Goal: Task Accomplishment & Management: Use online tool/utility

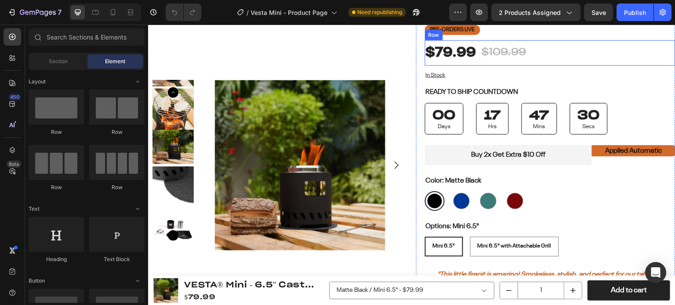
scroll to position [176, 0]
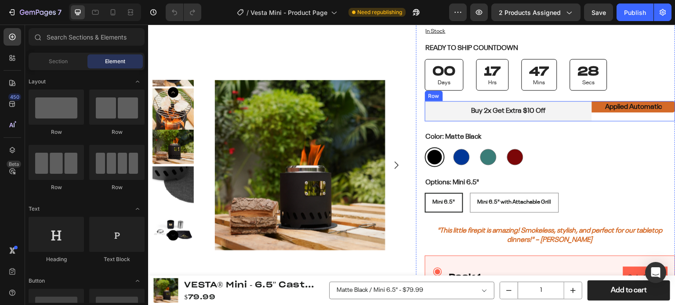
click at [599, 114] on div "Applied Automatic Text Block" at bounding box center [633, 111] width 83 height 21
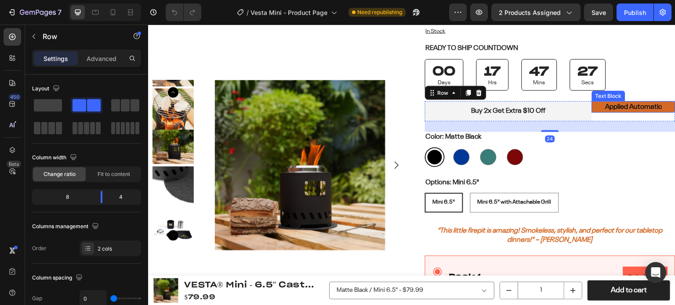
click at [601, 106] on p "Applied Automatic" at bounding box center [633, 106] width 70 height 9
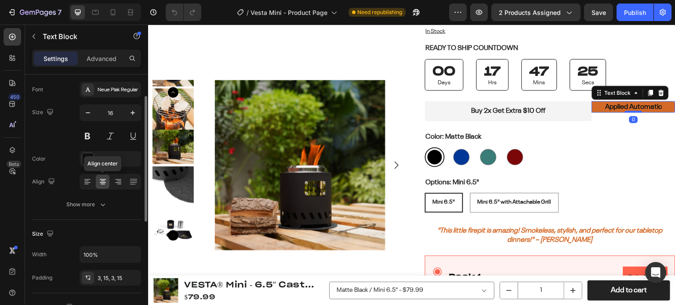
scroll to position [88, 0]
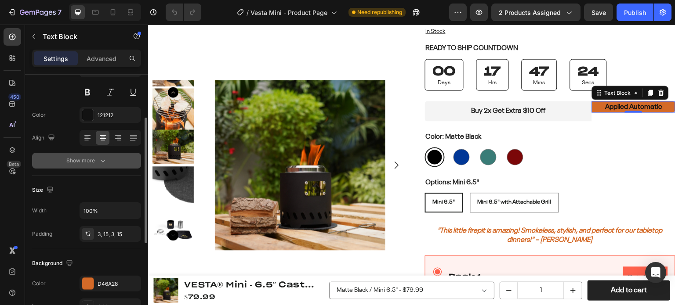
click at [88, 159] on div "Show more" at bounding box center [86, 160] width 41 height 9
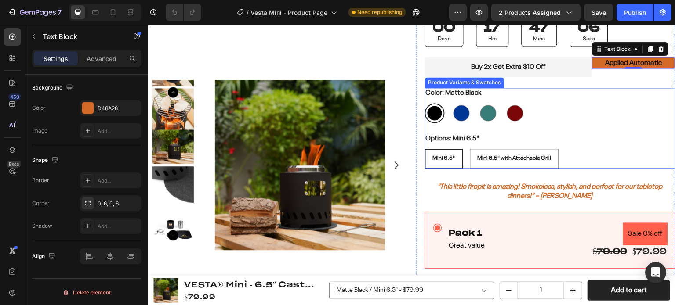
scroll to position [308, 0]
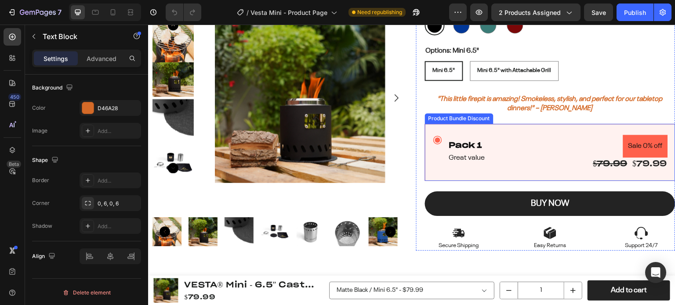
click at [478, 131] on div "Pack 1 Text Block Great value Text Block Sale 0% off Product Badge $79.99 Produ…" at bounding box center [550, 152] width 250 height 57
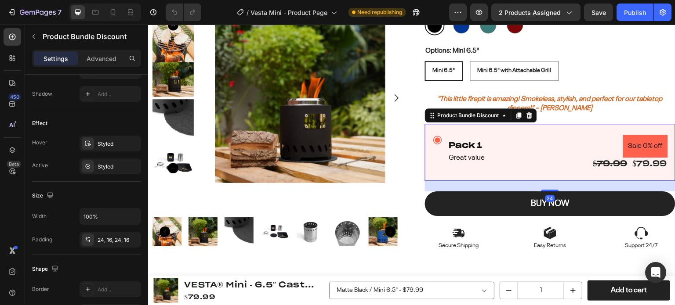
scroll to position [0, 0]
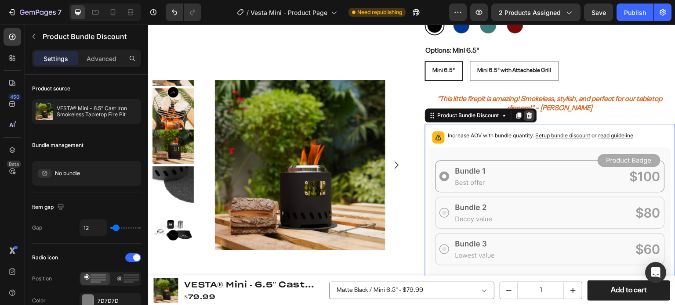
click at [527, 115] on icon at bounding box center [530, 115] width 6 height 6
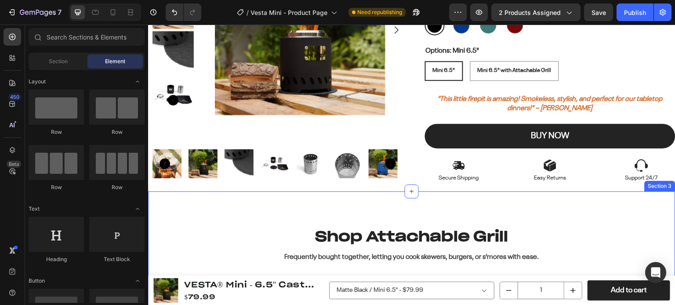
scroll to position [395, 0]
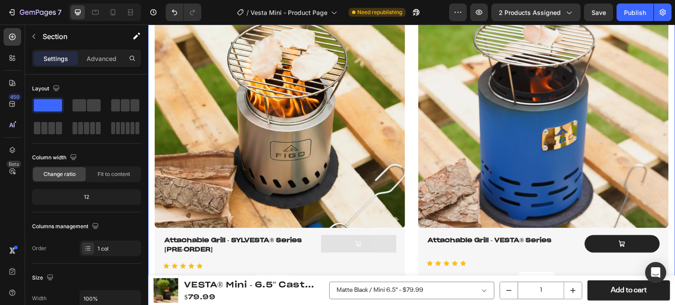
scroll to position [352, 0]
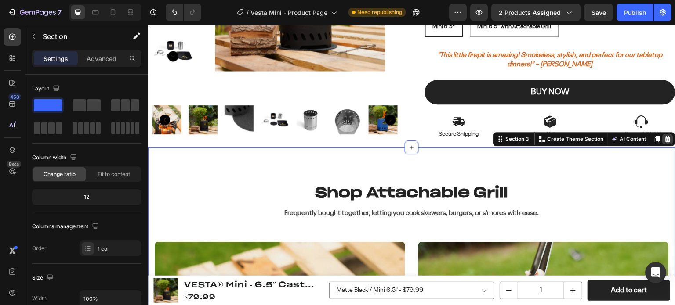
click at [665, 139] on icon at bounding box center [668, 139] width 6 height 6
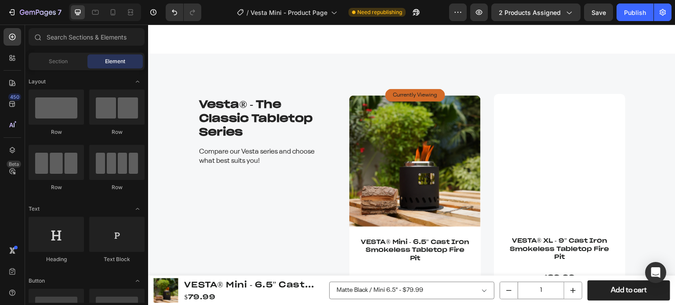
scroll to position [1318, 0]
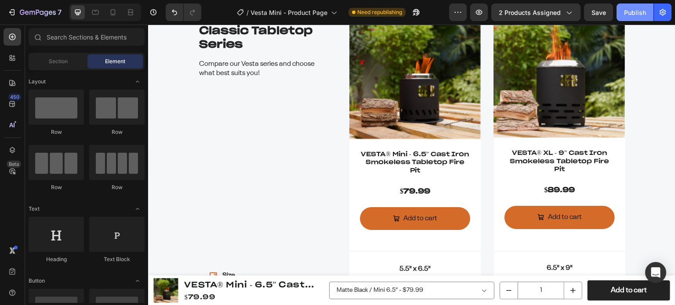
click at [622, 13] on button "Publish" at bounding box center [634, 13] width 37 height 18
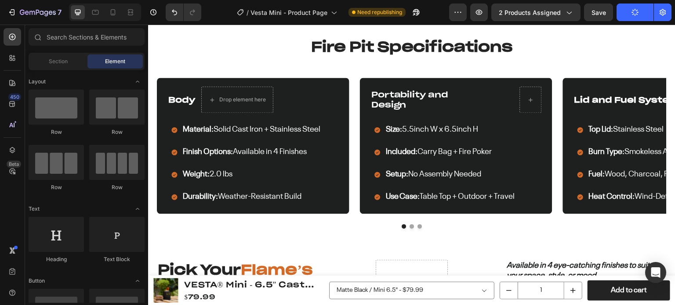
scroll to position [527, 0]
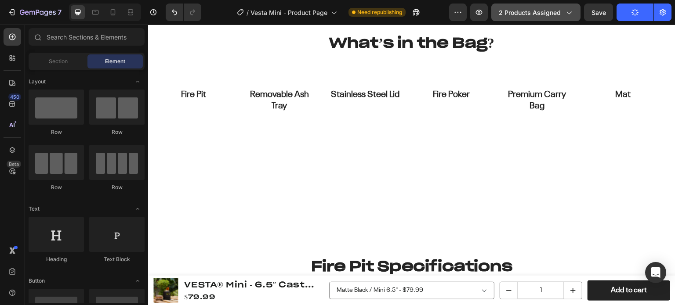
click at [533, 9] on span "2 products assigned" at bounding box center [530, 12] width 62 height 9
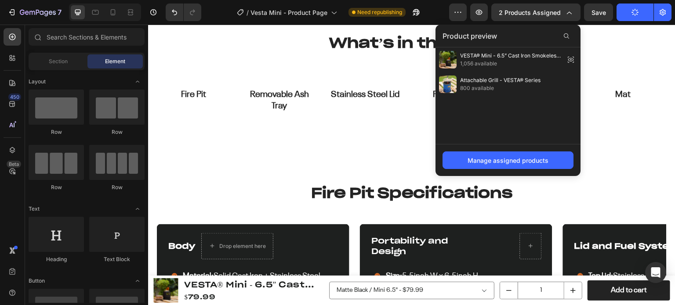
drag, startPoint x: 509, startPoint y: 82, endPoint x: 491, endPoint y: 107, distance: 30.8
click at [491, 107] on div "VESTA® Mini - 6.5” Cast Iron Smokeless Tabletop Fire Pit 1,056 available Attach…" at bounding box center [507, 95] width 145 height 97
click at [461, 12] on icon "button" at bounding box center [460, 12] width 1 height 1
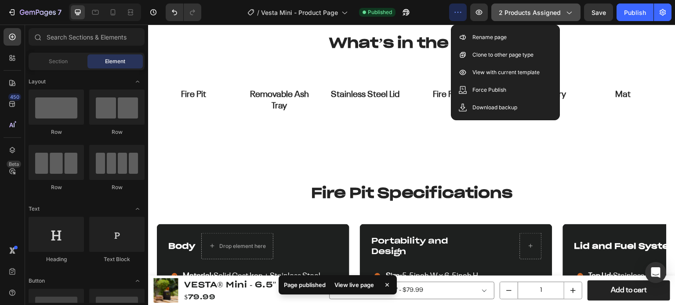
click at [557, 14] on span "2 products assigned" at bounding box center [530, 12] width 62 height 9
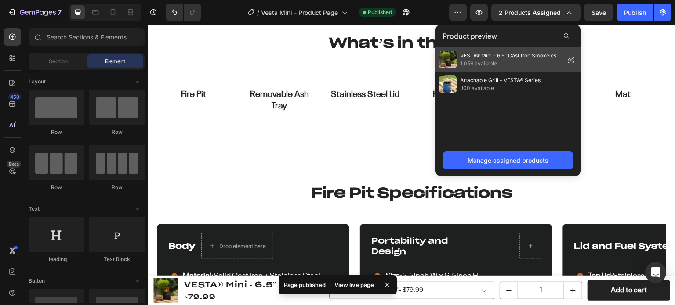
click at [572, 59] on icon at bounding box center [571, 60] width 12 height 12
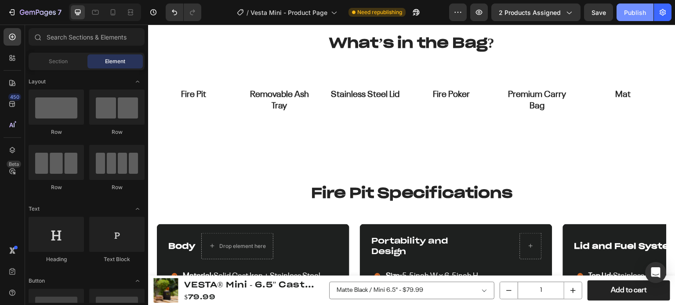
click at [625, 16] on div "Publish" at bounding box center [635, 12] width 22 height 9
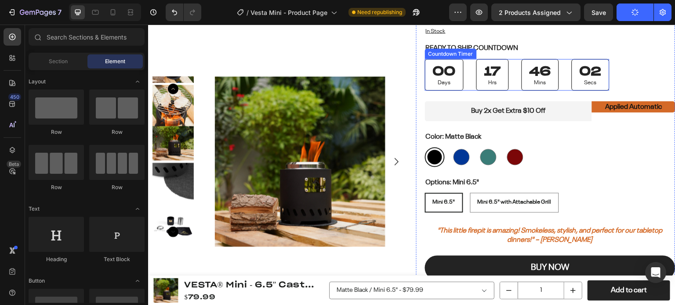
scroll to position [44, 0]
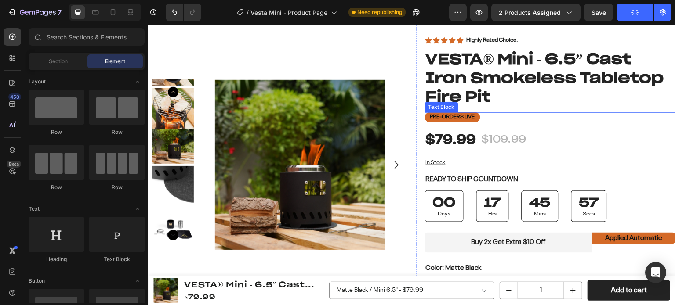
click at [449, 117] on p "Pre-Orders LIVE" at bounding box center [452, 117] width 45 height 7
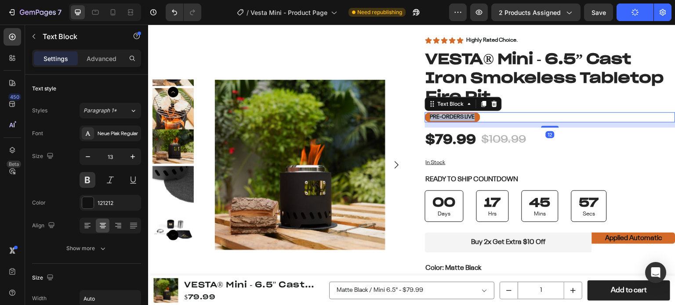
click at [449, 117] on p "Pre-Orders LIVE" at bounding box center [452, 117] width 45 height 7
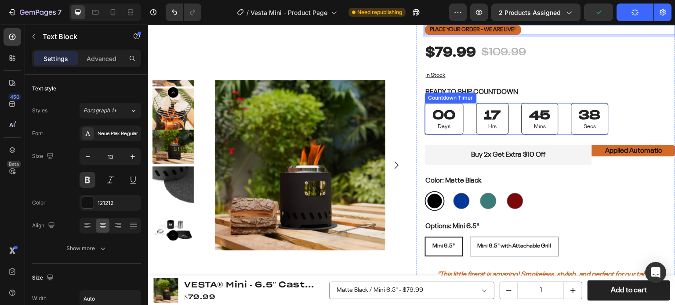
scroll to position [0, 0]
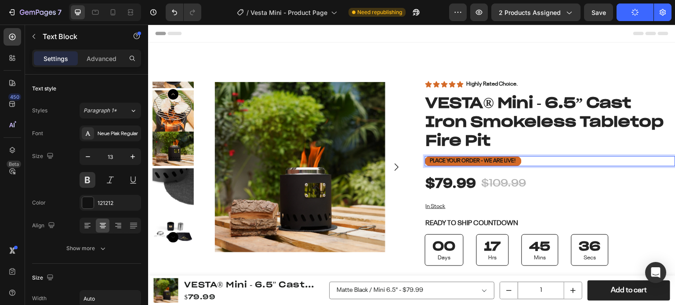
click at [478, 158] on p "Place Your Order - We are live!" at bounding box center [473, 161] width 86 height 7
click at [481, 161] on p "Place Your Order Today - We are live!" at bounding box center [481, 161] width 103 height 7
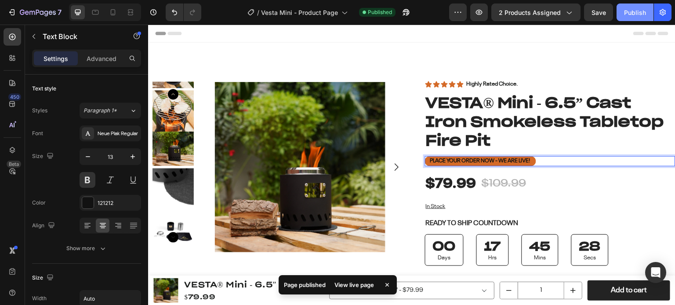
click at [628, 14] on div "Publish" at bounding box center [635, 12] width 22 height 9
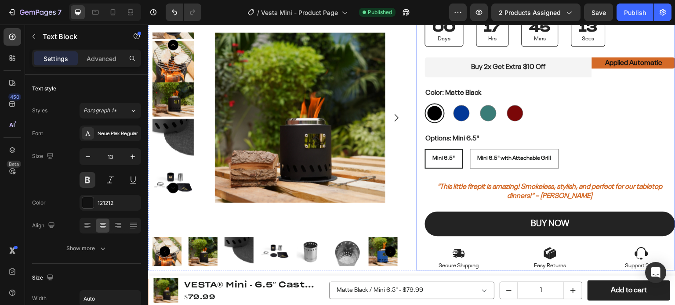
scroll to position [308, 0]
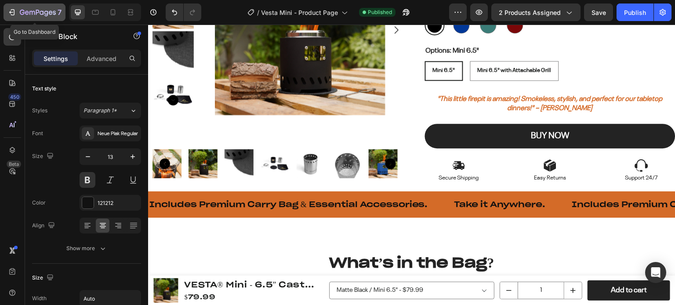
click at [40, 11] on icon "button" at bounding box center [38, 12] width 36 height 7
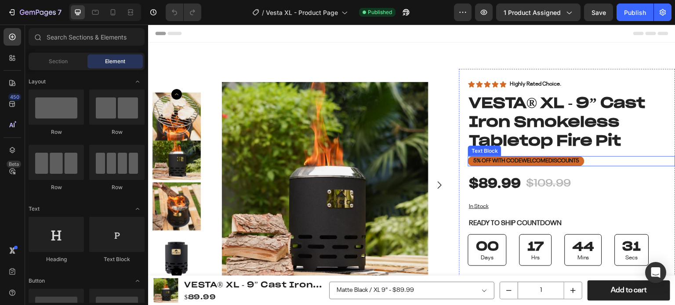
click at [561, 160] on strong "welcomediscount5" at bounding box center [551, 161] width 58 height 6
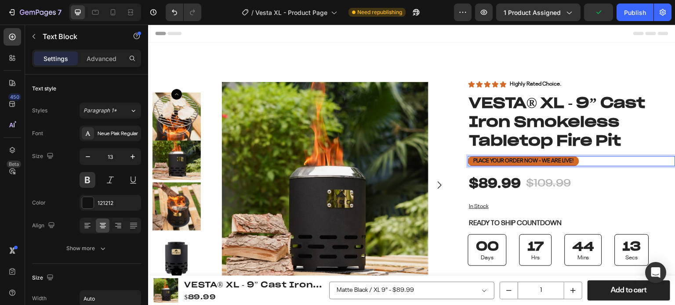
scroll to position [44, 0]
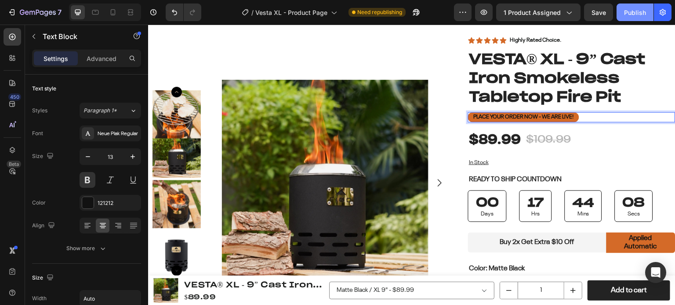
click at [623, 9] on button "Publish" at bounding box center [634, 13] width 37 height 18
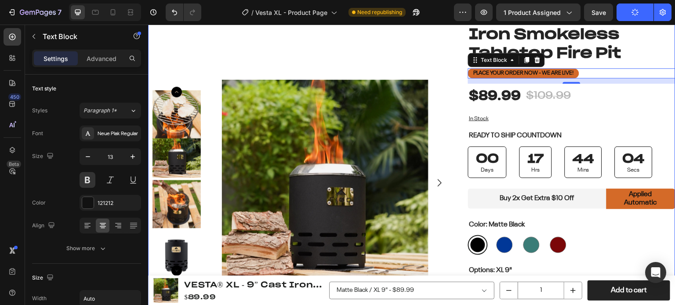
scroll to position [0, 0]
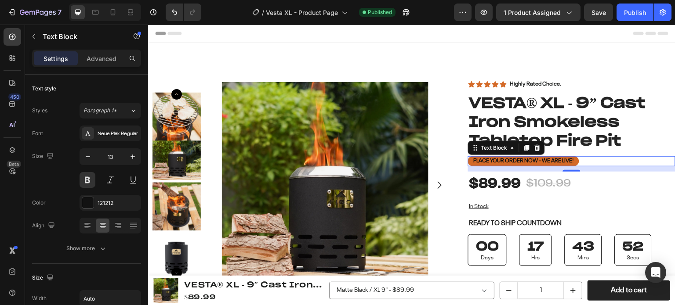
click at [512, 162] on p "Place your order now - we are live!" at bounding box center [523, 161] width 101 height 7
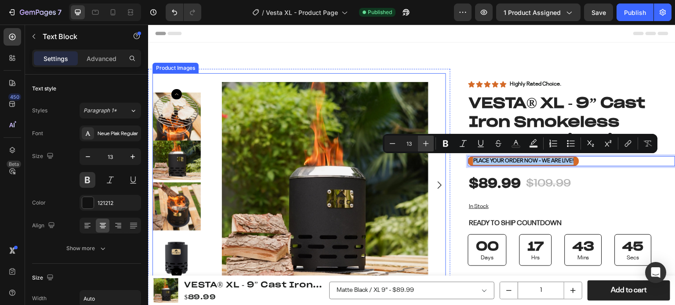
click at [427, 145] on icon "Editor contextual toolbar" at bounding box center [425, 143] width 9 height 9
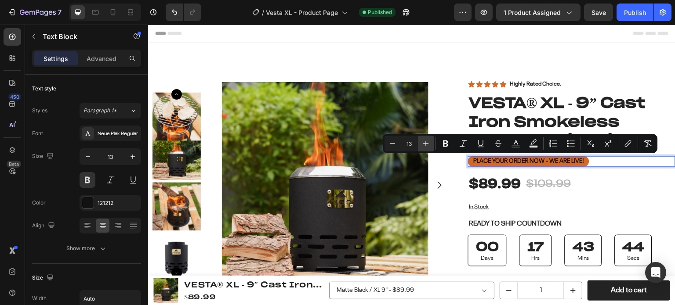
type input "14"
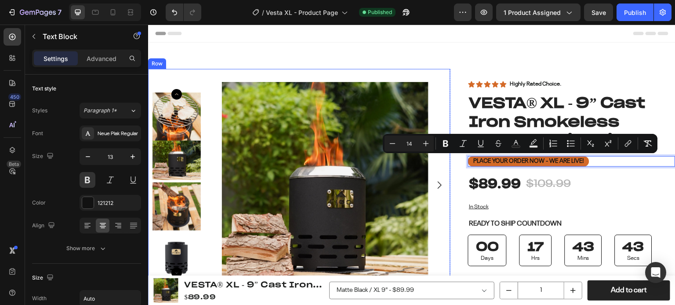
click at [508, 61] on div "Product Images Product Images Row Row Icon Icon Icon Icon Icon Icon List Highly…" at bounding box center [411, 271] width 527 height 457
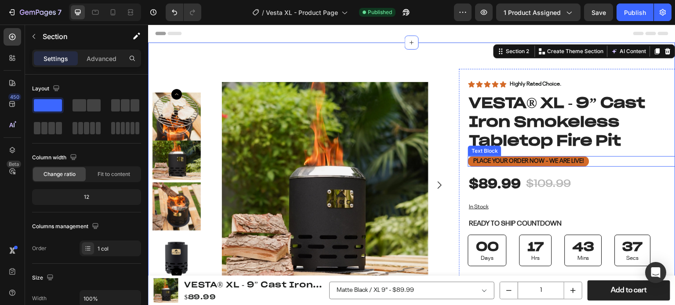
click at [499, 162] on span "Place your order now - we are live!" at bounding box center [528, 161] width 111 height 6
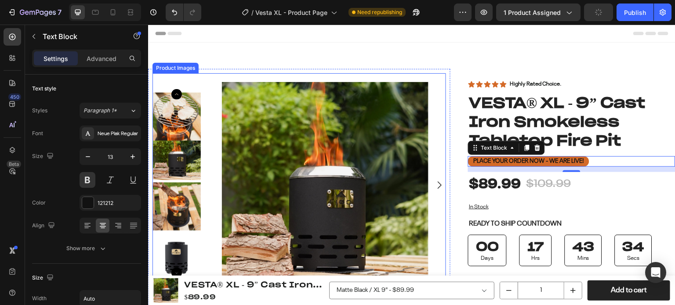
click at [114, 127] on div "Neue Plak Regular" at bounding box center [111, 134] width 62 height 16
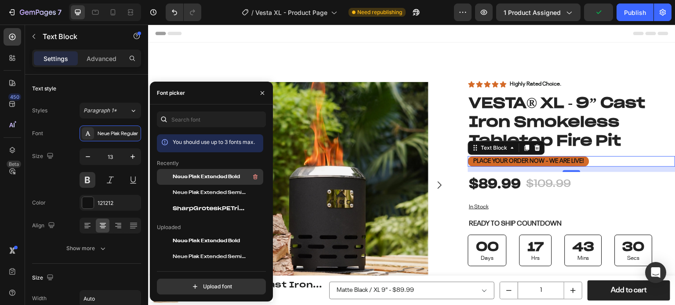
click at [195, 177] on span "Neue Plak Extended Bold" at bounding box center [206, 177] width 67 height 8
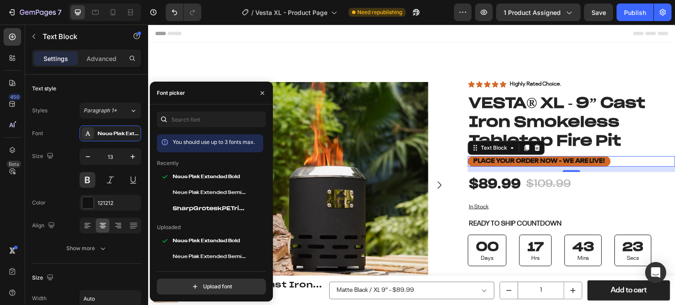
click at [622, 13] on button "Publish" at bounding box center [634, 13] width 37 height 18
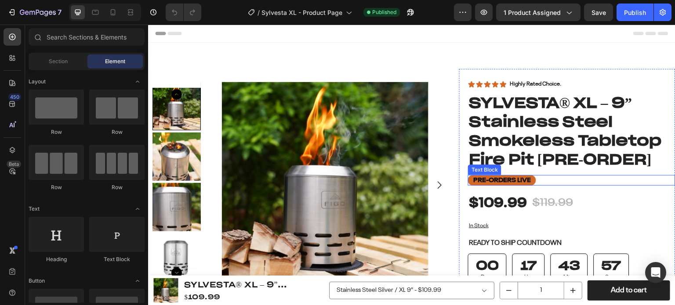
click at [490, 184] on p "Pre-Orders LIVE" at bounding box center [502, 181] width 58 height 8
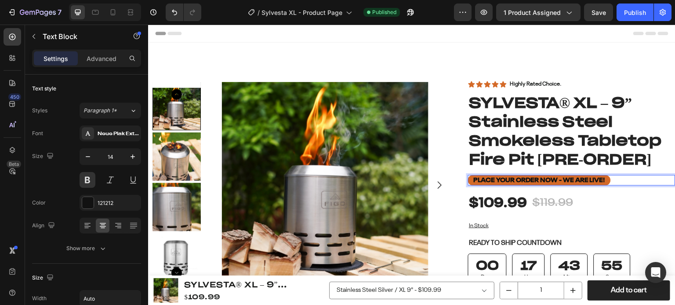
click at [643, 14] on div "Publish" at bounding box center [635, 12] width 22 height 9
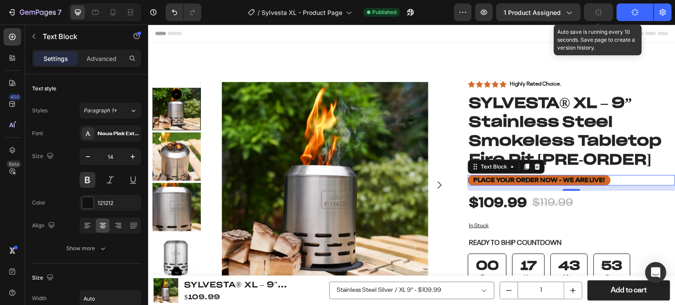
click at [619, 178] on div "Place your order now - we are live!" at bounding box center [571, 180] width 207 height 11
click at [534, 180] on p "Place your order now - we are live!" at bounding box center [539, 181] width 132 height 8
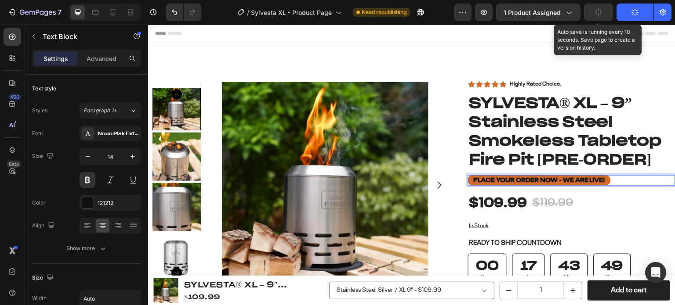
click at [534, 179] on p "Place your order now - we are live!" at bounding box center [539, 181] width 132 height 8
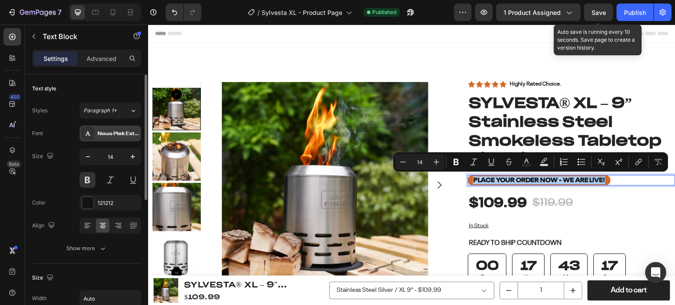
click at [112, 131] on div "Neue Plak Extended Bold" at bounding box center [118, 134] width 41 height 8
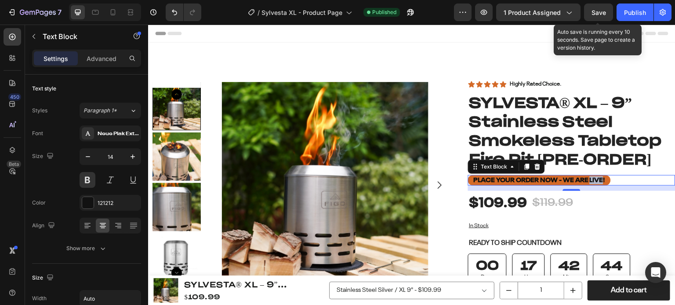
click at [594, 179] on p "Place your order now - we are live!" at bounding box center [539, 181] width 132 height 8
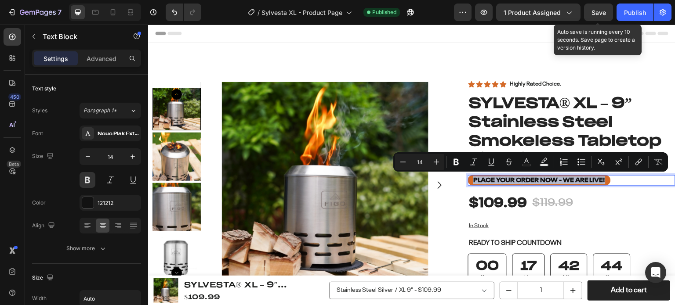
copy p "Place your order now - we are live!"
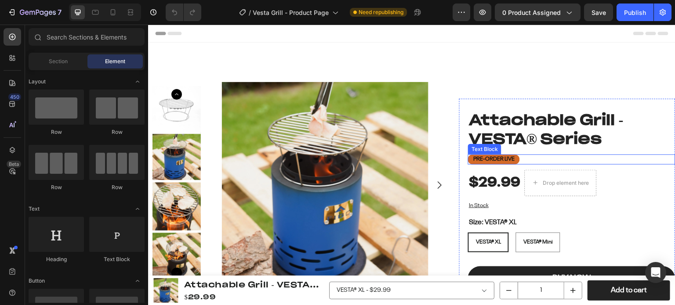
click at [494, 159] on p "Pre-order live" at bounding box center [493, 159] width 41 height 7
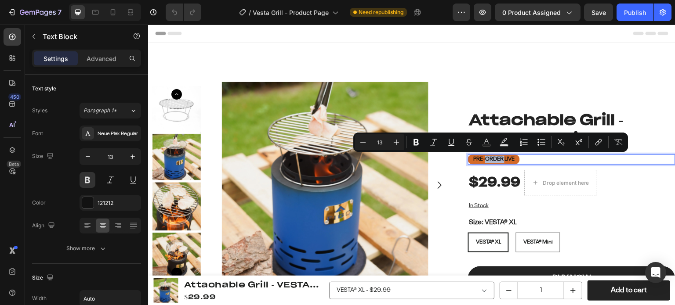
click at [483, 158] on p "Pre-order live" at bounding box center [493, 159] width 41 height 7
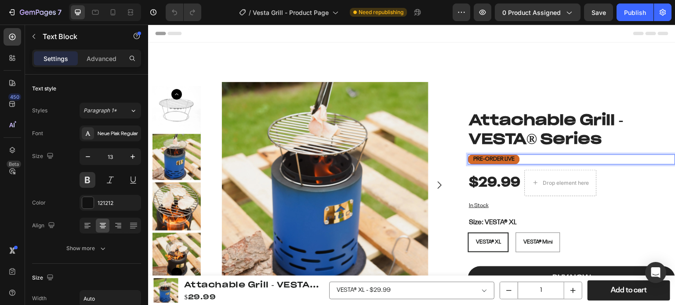
click at [483, 158] on p "Pre-order live" at bounding box center [493, 159] width 41 height 7
click at [511, 156] on p "Place your order now - we are live!" at bounding box center [523, 159] width 101 height 7
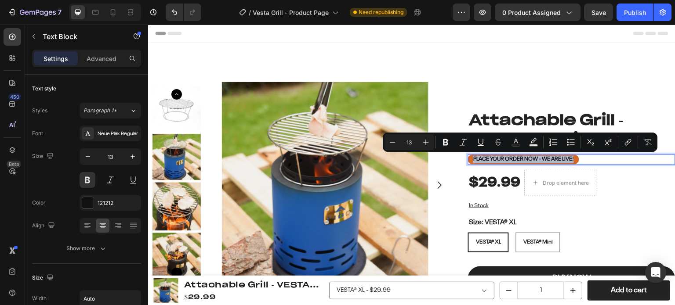
click at [546, 159] on p "Place your order now - we are live!" at bounding box center [523, 159] width 101 height 7
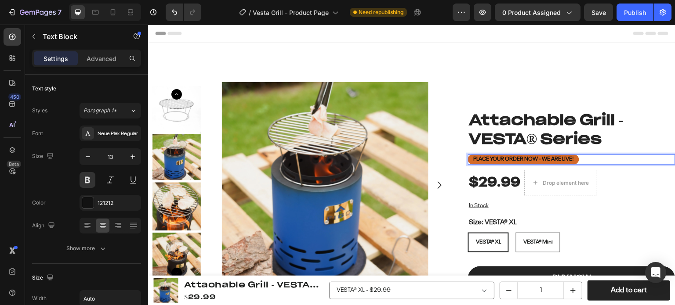
click at [567, 159] on p "Place your order now - we are live!" at bounding box center [523, 159] width 101 height 7
click at [538, 159] on p "Place your order now - we are live!" at bounding box center [523, 159] width 101 height 7
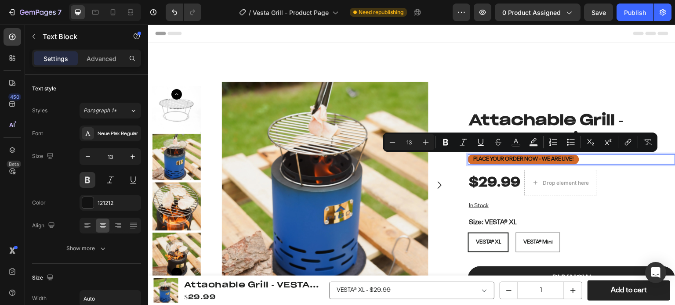
click at [538, 159] on p "Place your order now - we are live!" at bounding box center [523, 159] width 101 height 7
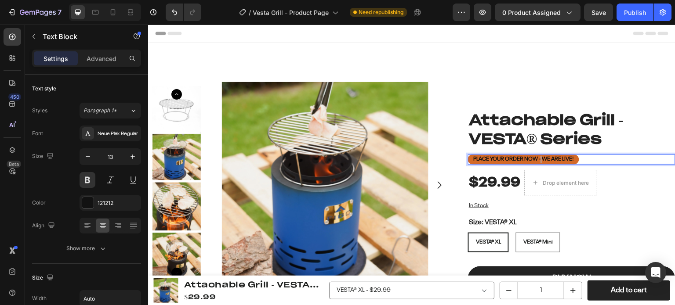
click at [538, 159] on p "Place your order now - we are live!" at bounding box center [523, 159] width 101 height 7
click at [540, 161] on p "Cook skewers, burgers or s'mores with ease" at bounding box center [539, 159] width 132 height 7
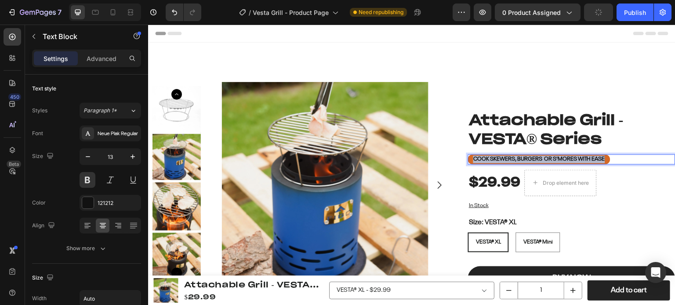
click at [540, 161] on p "Cook skewers, burgers or s'mores with ease" at bounding box center [539, 159] width 132 height 7
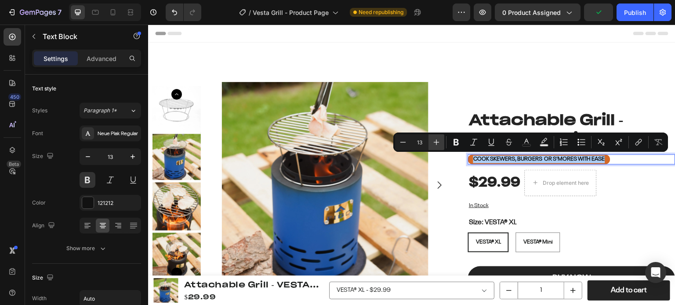
click at [435, 146] on icon "Editor contextual toolbar" at bounding box center [436, 142] width 9 height 9
type input "14"
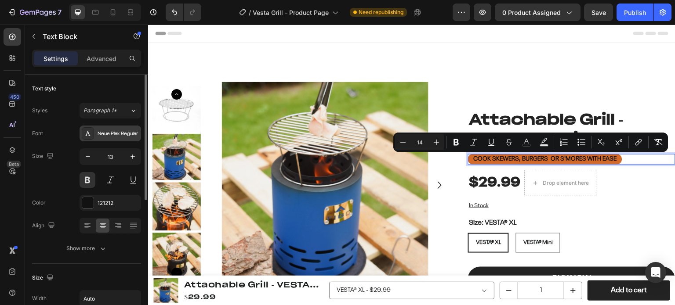
click at [126, 135] on div "Neue Plak Regular" at bounding box center [118, 134] width 41 height 8
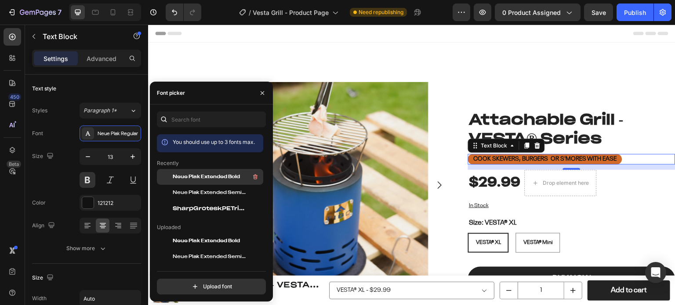
click at [196, 175] on span "Neue Plak Extended Bold" at bounding box center [206, 177] width 67 height 8
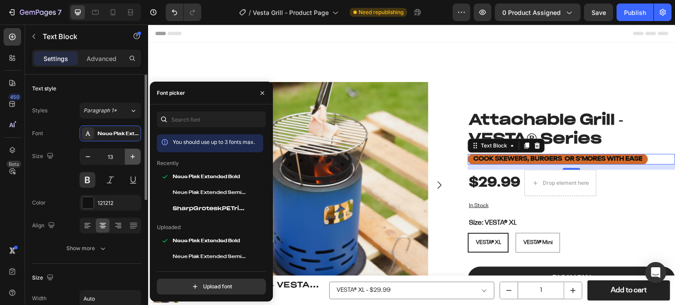
click at [130, 156] on icon "button" at bounding box center [132, 156] width 9 height 9
type input "14"
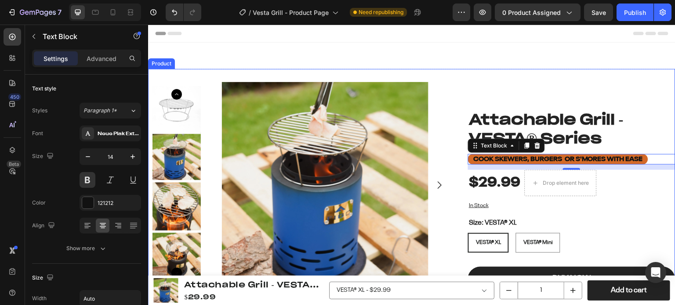
click at [643, 75] on div "Attachable Grill - VESTA® Series Product Title Cook skewers, burgers or s'mores…" at bounding box center [567, 212] width 216 height 287
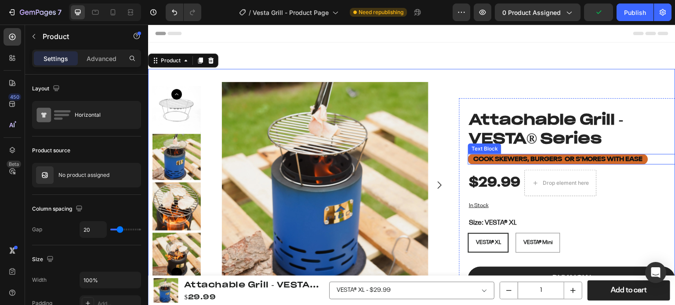
click at [632, 159] on span "Cook skewers, burgers or s'mores with ease" at bounding box center [558, 159] width 170 height 6
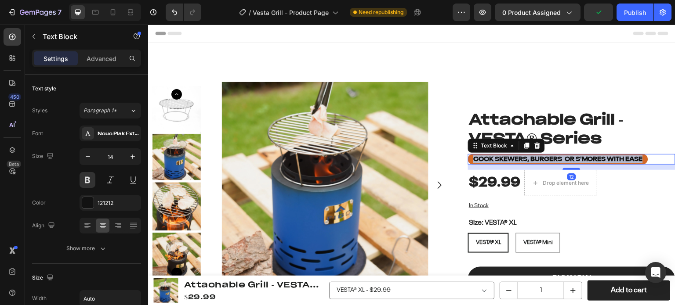
click at [632, 159] on span "Cook skewers, burgers or s'mores with ease" at bounding box center [558, 159] width 170 height 6
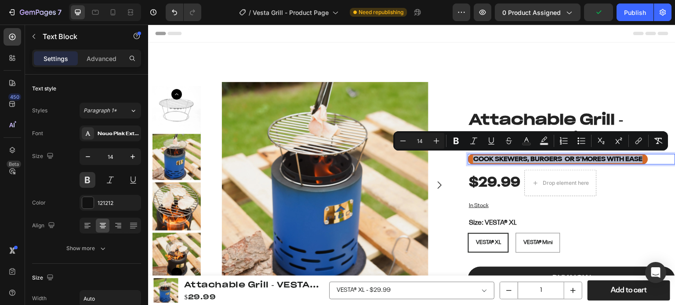
copy span "Cook skewers, burgers or s'mores with ease"
click at [627, 14] on div "Publish" at bounding box center [635, 12] width 22 height 9
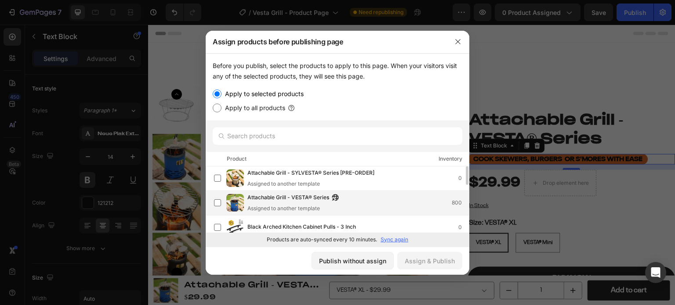
click at [297, 199] on span "Attachable Grill - VESTA® Series" at bounding box center [288, 198] width 82 height 10
click at [417, 257] on div "Assign & Publish" at bounding box center [430, 261] width 50 height 9
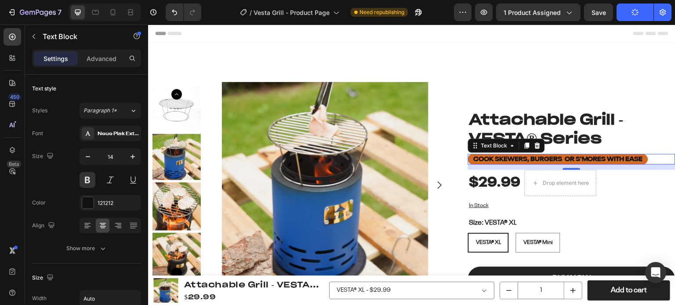
click at [633, 12] on icon "button" at bounding box center [634, 12] width 7 height 7
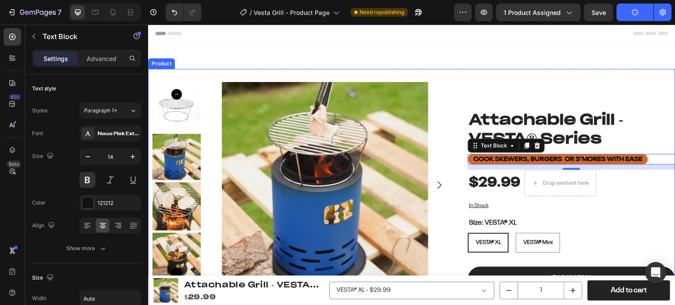
click at [567, 81] on div "Attachable Grill - VESTA® Series Product Title Cook skewers, burgers or s'mores…" at bounding box center [567, 212] width 216 height 287
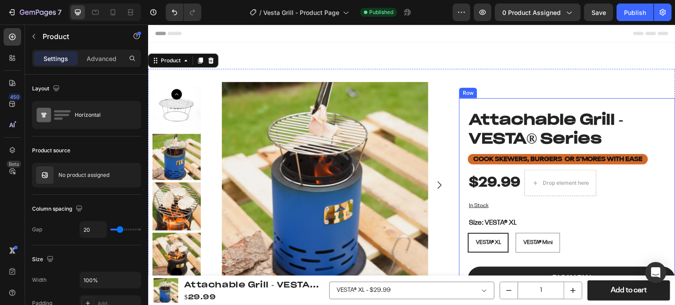
scroll to position [44, 0]
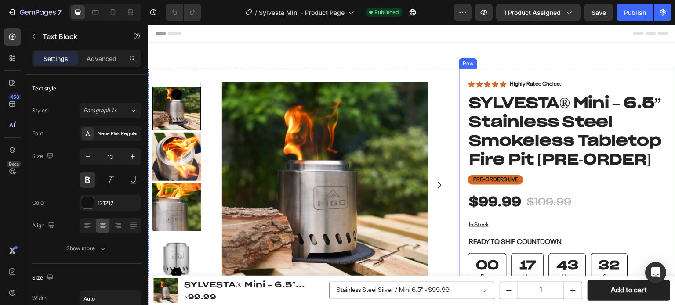
click at [500, 180] on p "Pre-Orders LIVE" at bounding box center [495, 180] width 45 height 7
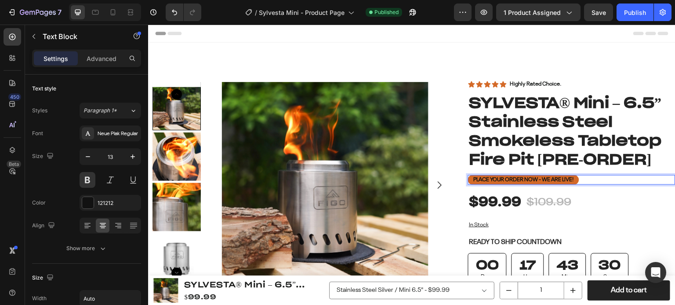
click at [490, 181] on p "Place your order now - we are live!" at bounding box center [523, 180] width 101 height 7
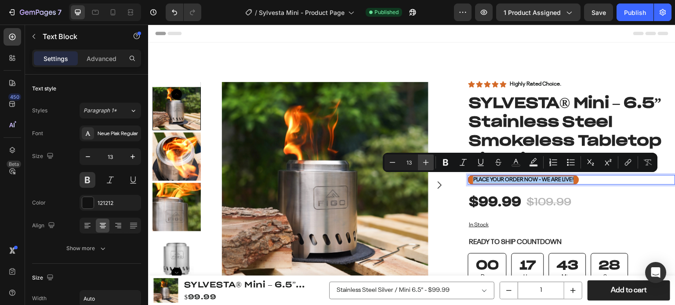
click at [425, 164] on icon "Editor contextual toolbar" at bounding box center [425, 162] width 9 height 9
type input "14"
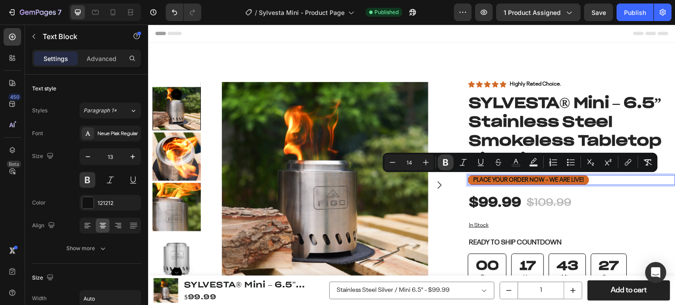
click at [444, 164] on icon "Editor contextual toolbar" at bounding box center [445, 162] width 5 height 7
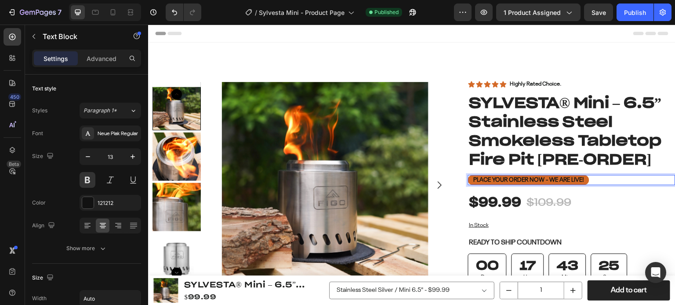
click at [489, 178] on strong "Place your order now - we are live!" at bounding box center [528, 180] width 111 height 6
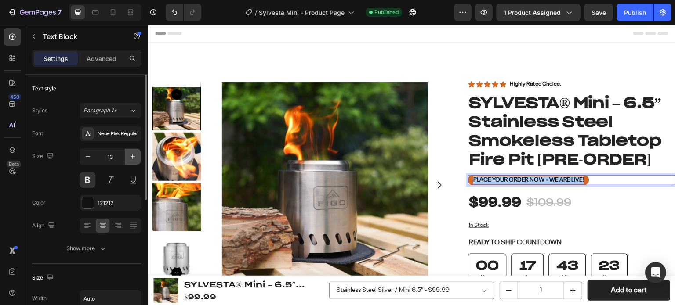
click at [135, 158] on icon "button" at bounding box center [132, 156] width 9 height 9
type input "14"
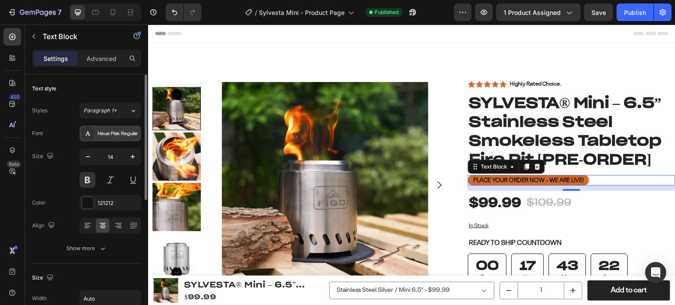
click at [126, 134] on div "Neue Plak Regular" at bounding box center [118, 134] width 41 height 8
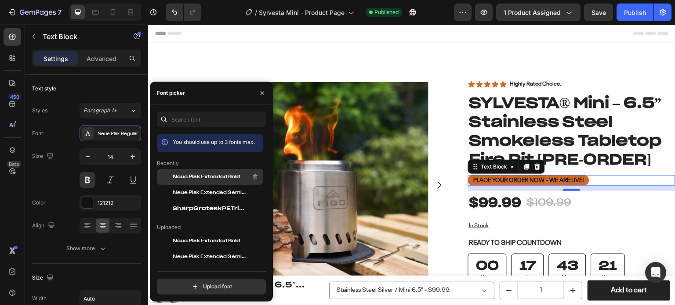
click at [186, 174] on span "Neue Plak Extended Bold" at bounding box center [206, 177] width 67 height 8
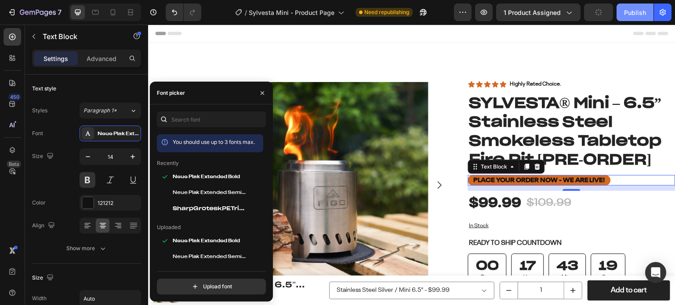
click at [635, 14] on div "Publish" at bounding box center [635, 12] width 22 height 9
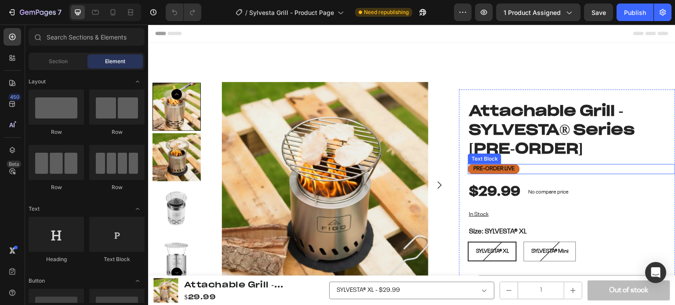
click at [500, 172] on p "PRE-ORDER LIVE" at bounding box center [493, 169] width 41 height 7
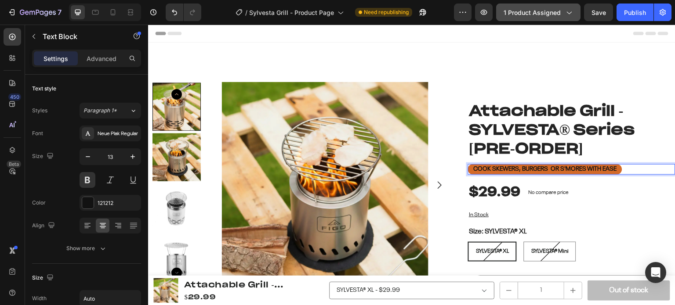
click at [562, 16] on div "1 product assigned" at bounding box center [538, 12] width 69 height 9
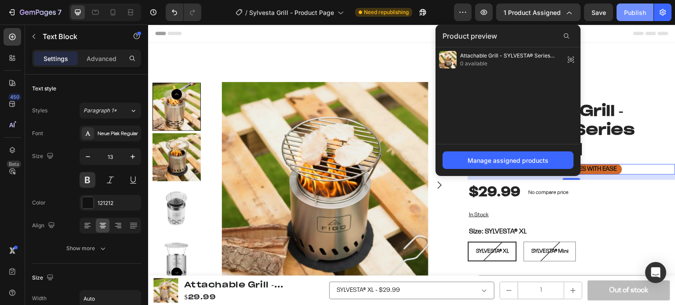
click at [627, 15] on div "Publish" at bounding box center [635, 12] width 22 height 9
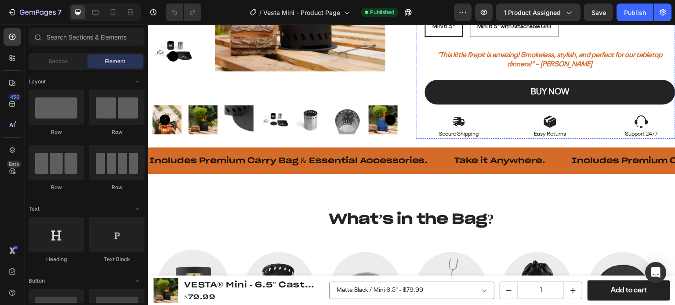
scroll to position [395, 0]
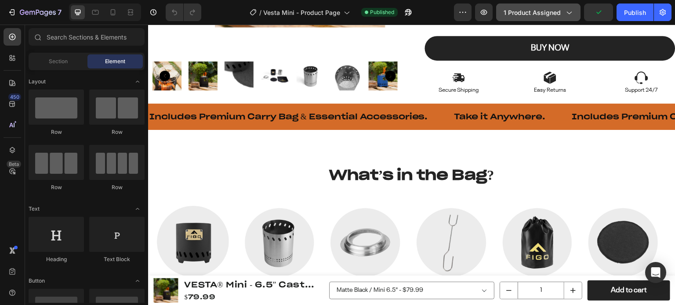
click at [564, 8] on div "1 product assigned" at bounding box center [538, 12] width 69 height 9
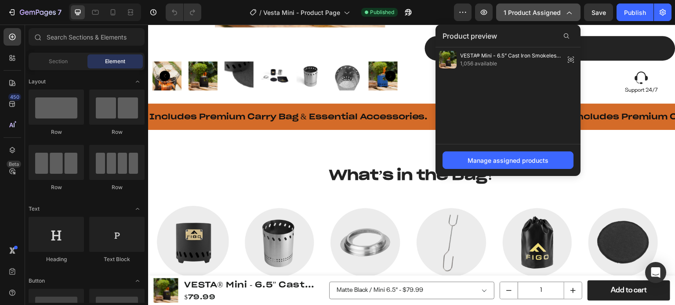
click at [564, 8] on div "1 product assigned" at bounding box center [538, 12] width 69 height 9
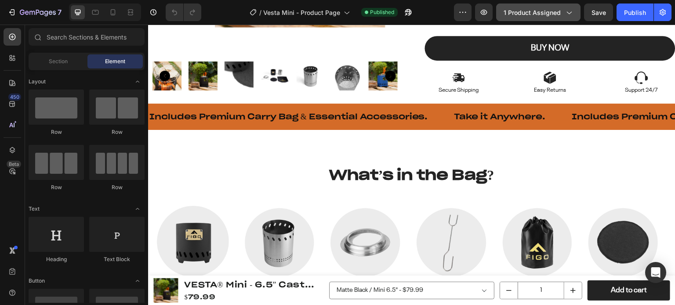
click at [552, 11] on span "1 product assigned" at bounding box center [532, 12] width 57 height 9
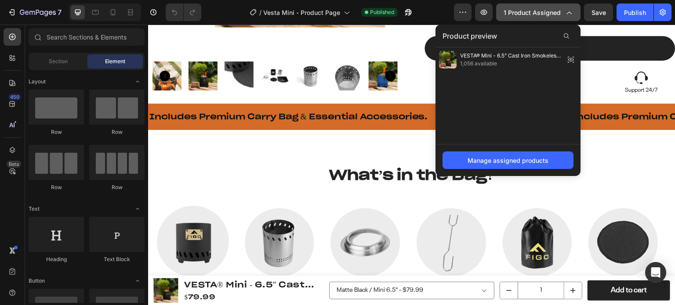
click at [552, 11] on span "1 product assigned" at bounding box center [532, 12] width 57 height 9
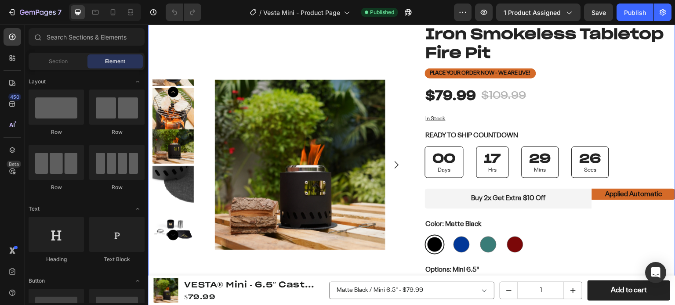
scroll to position [176, 0]
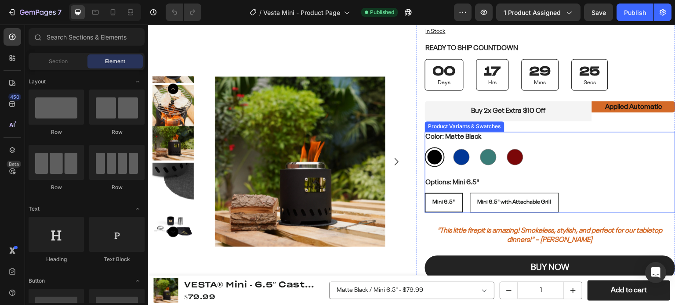
click at [509, 202] on span "Mini 6.5" with Attachable Grill" at bounding box center [515, 202] width 74 height 6
click at [470, 193] on input "Mini 6.5" with Attachable Grill Mini 6.5" with Attachable Grill Mini 6.5" with …" at bounding box center [470, 192] width 0 height 0
radio input "true"
select select "586143773890249276"
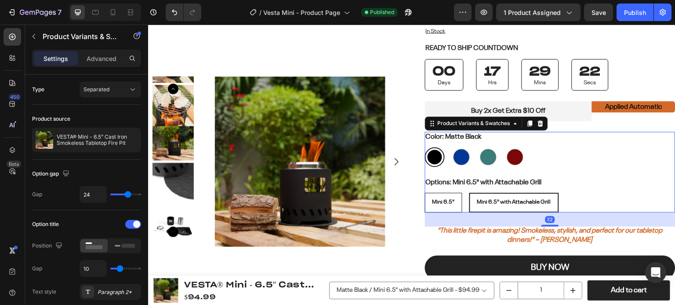
click at [445, 199] on span "Mini 6.5"" at bounding box center [443, 202] width 22 height 6
click at [425, 193] on input "Mini 6.5" Mini 6.5" Mini 6.5"" at bounding box center [424, 192] width 0 height 0
radio input "true"
select select "582022615531651798"
click at [490, 203] on span "Mini 6.5" with Attachable Grill" at bounding box center [515, 202] width 74 height 6
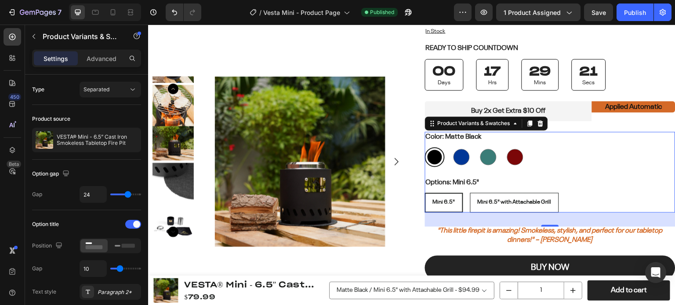
click at [470, 193] on input "Mini 6.5" with Attachable Grill Mini 6.5" with Attachable Grill Mini 6.5" with …" at bounding box center [470, 192] width 0 height 0
radio input "true"
select select "586143773890249276"
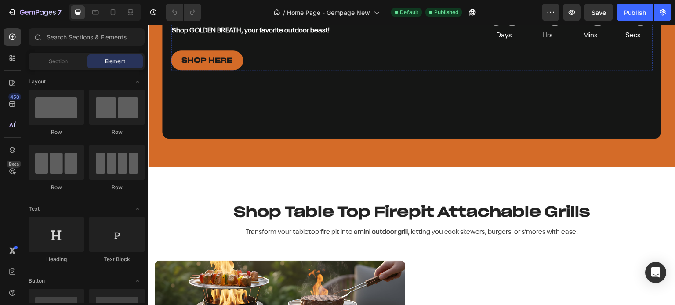
scroll to position [1977, 0]
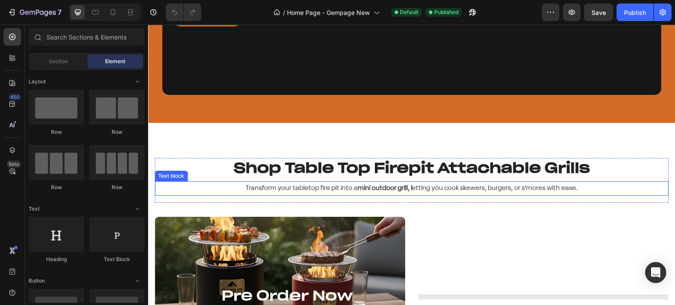
click at [410, 191] on p "Transform your tabletop fire pit into a mini outdoor grill, l etting you cook s…" at bounding box center [412, 188] width 512 height 13
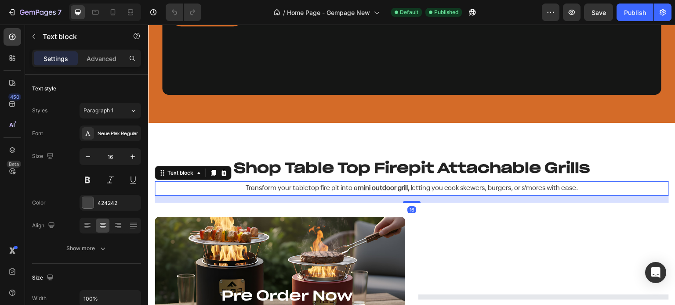
click at [408, 190] on p "Transform your tabletop fire pit into a mini outdoor grill, l etting you cook s…" at bounding box center [412, 188] width 512 height 13
click at [408, 189] on p "Transform your tabletop fire pit into a mini outdoor grill, l etting you cook s…" at bounding box center [412, 188] width 512 height 13
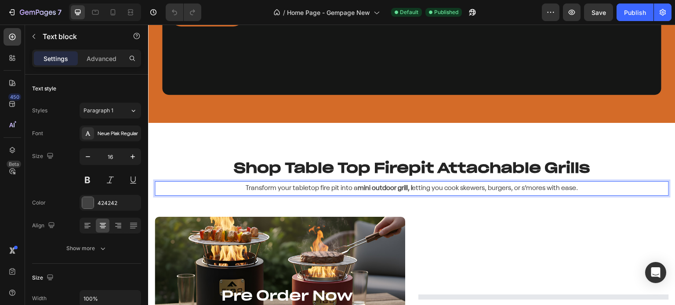
click at [408, 189] on p "Transform your tabletop fire pit into a mini outdoor grill, l etting you cook s…" at bounding box center [412, 188] width 512 height 13
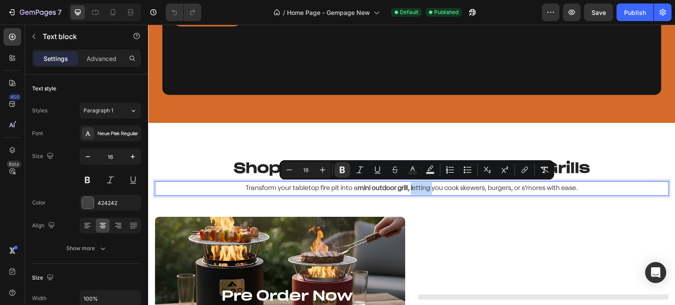
click at [410, 189] on p "Transform your tabletop fire pit into a mini outdoor grill, l etting you cook s…" at bounding box center [412, 188] width 512 height 13
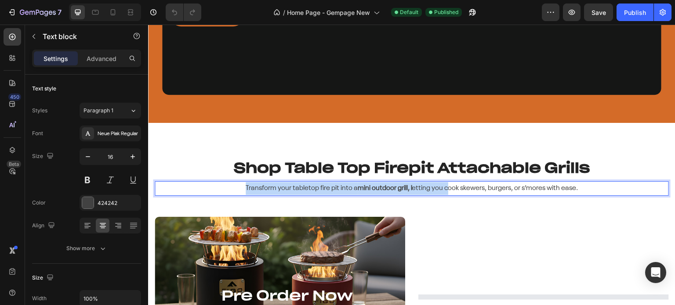
drag, startPoint x: 442, startPoint y: 189, endPoint x: 239, endPoint y: 186, distance: 203.0
click at [239, 186] on p "Transform your tabletop fire pit into a mini outdoor grill, l etting you cook s…" at bounding box center [412, 188] width 512 height 13
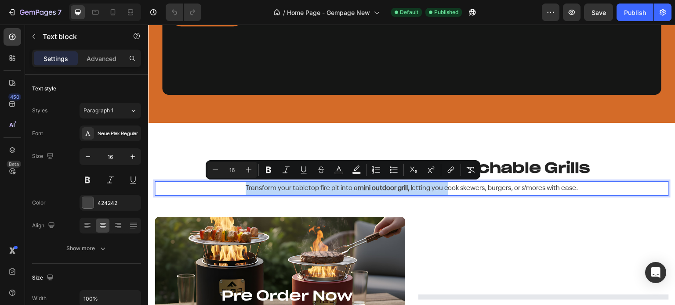
click at [359, 186] on strong "mini outdoor grill, l" at bounding box center [385, 188] width 54 height 7
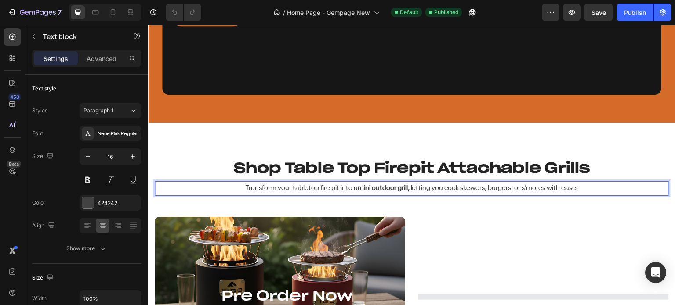
click at [409, 187] on p "Transform your tabletop fire pit into a mini outdoor grill, l etting you cook s…" at bounding box center [412, 188] width 512 height 13
click at [406, 190] on p "Transform your tabletop fire pit into a mini outdoor grill, l etting you cook s…" at bounding box center [412, 188] width 512 height 13
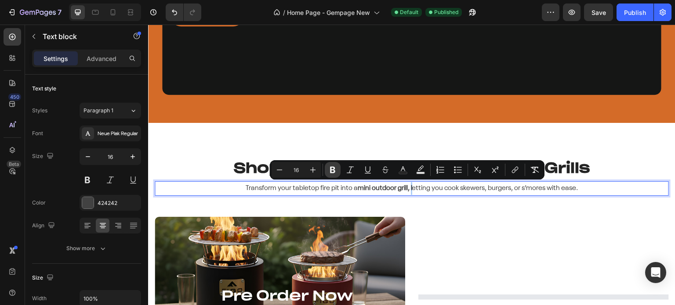
click at [336, 170] on icon "Editor contextual toolbar" at bounding box center [332, 170] width 9 height 9
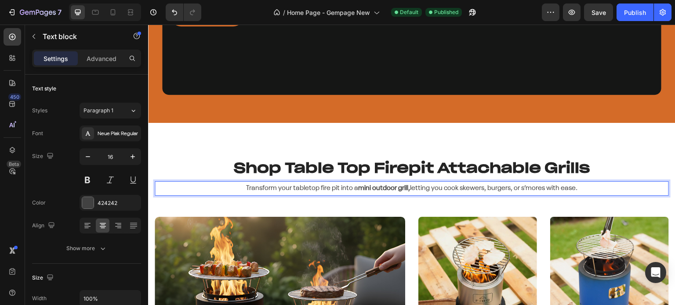
click at [608, 191] on p "Transform your tabletop fire pit into a mini outdoor grill, letting you cook sk…" at bounding box center [412, 188] width 512 height 13
click at [115, 12] on icon at bounding box center [113, 12] width 5 height 6
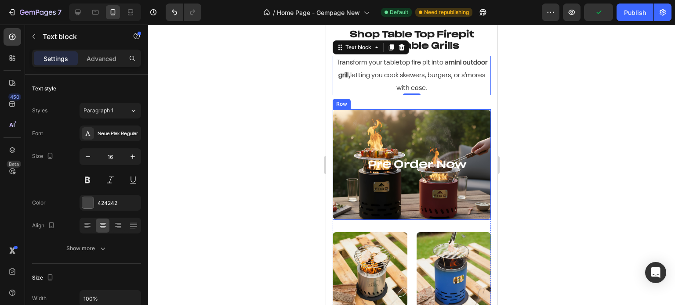
scroll to position [1981, 0]
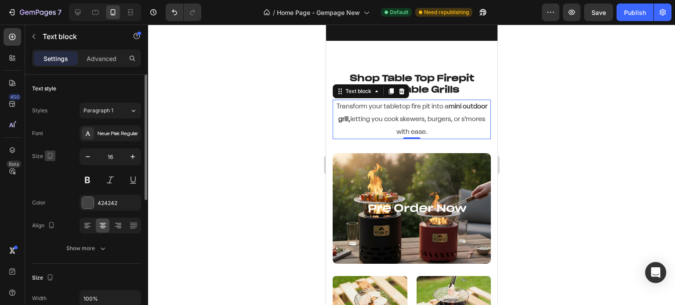
click at [48, 156] on icon "button" at bounding box center [50, 156] width 9 height 9
click at [51, 197] on icon "button" at bounding box center [51, 201] width 9 height 9
click at [109, 156] on input "16" at bounding box center [110, 157] width 29 height 16
click at [110, 156] on input "16" at bounding box center [110, 157] width 29 height 16
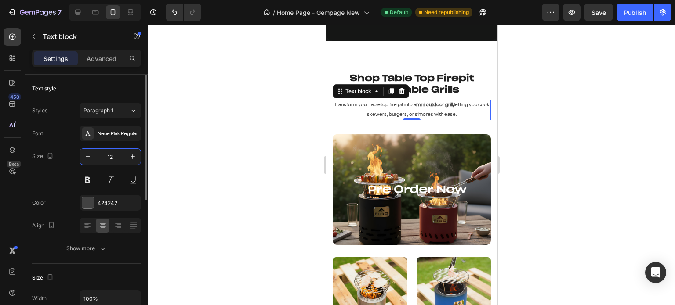
drag, startPoint x: 113, startPoint y: 156, endPoint x: 108, endPoint y: 156, distance: 5.3
click at [108, 156] on input "12" at bounding box center [110, 157] width 29 height 16
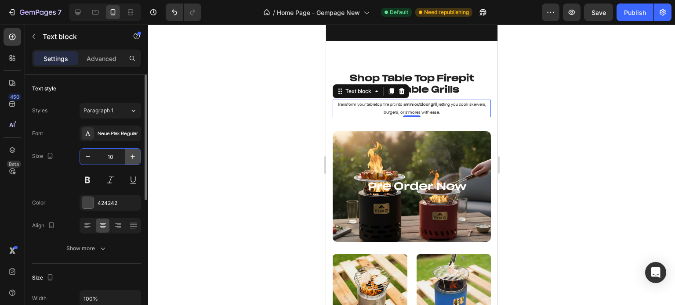
click at [132, 157] on icon "button" at bounding box center [132, 157] width 4 height 4
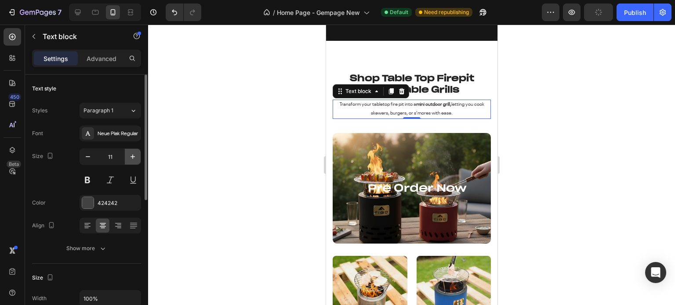
click at [132, 157] on icon "button" at bounding box center [132, 157] width 4 height 4
type input "12"
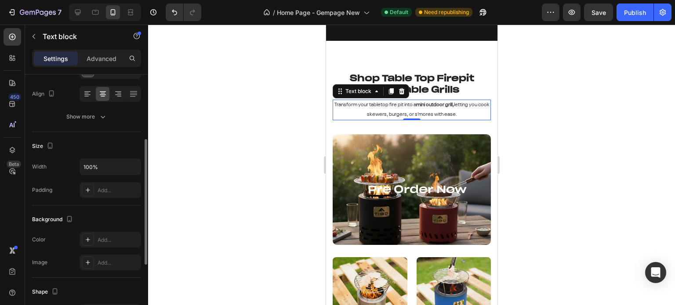
scroll to position [220, 0]
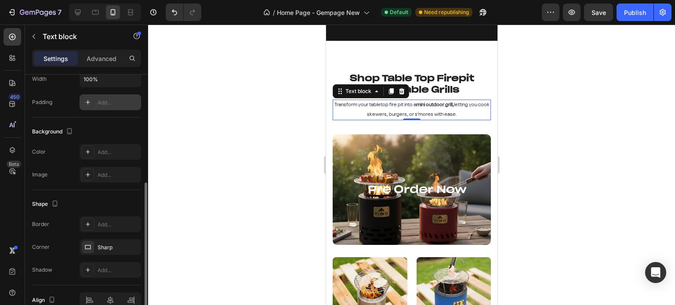
click at [84, 103] on icon at bounding box center [87, 102] width 7 height 7
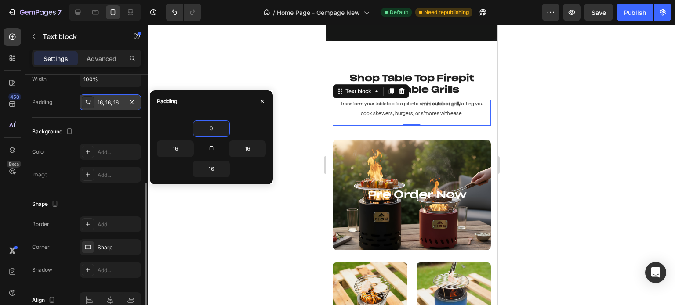
type input "0"
click at [179, 121] on div "0" at bounding box center [211, 128] width 109 height 17
click at [170, 147] on input "16" at bounding box center [175, 149] width 36 height 16
type input "25"
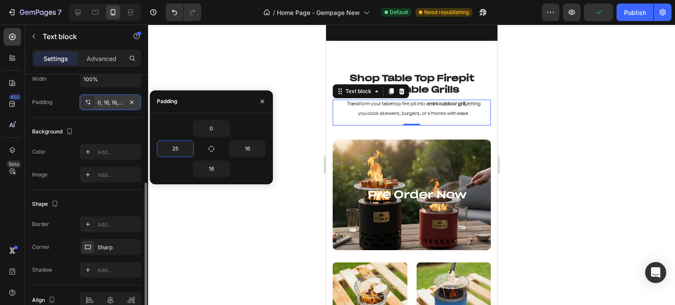
click at [174, 131] on div "0" at bounding box center [211, 128] width 109 height 17
click at [246, 143] on input "16" at bounding box center [247, 149] width 36 height 16
type input "25"
click at [177, 129] on div "0" at bounding box center [211, 128] width 109 height 17
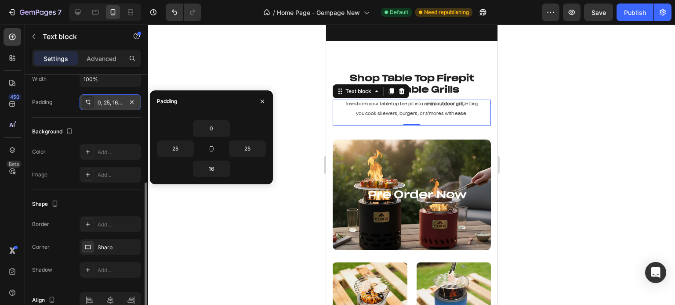
click at [592, 103] on div at bounding box center [411, 165] width 527 height 281
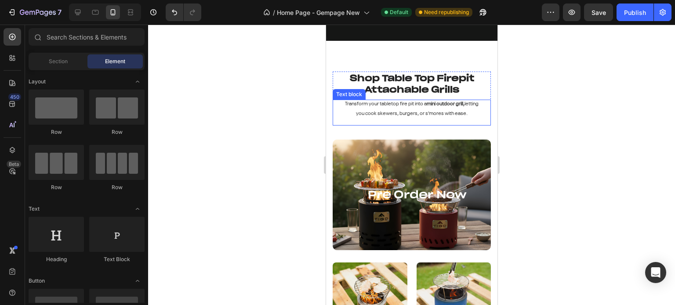
click at [437, 105] on strong "mini outdoor grill," at bounding box center [445, 103] width 38 height 5
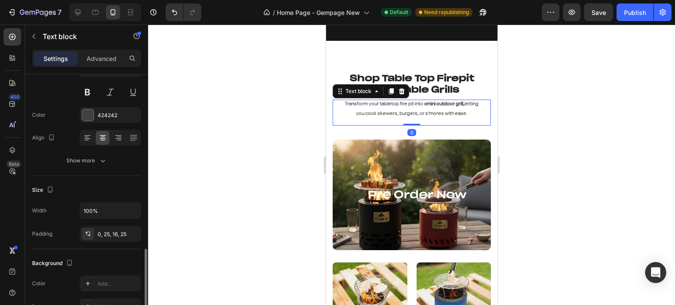
scroll to position [176, 0]
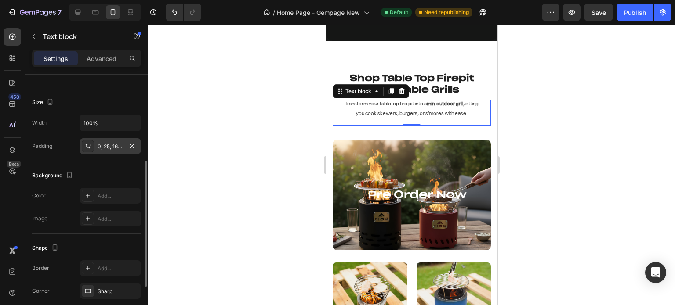
click at [111, 146] on div "0, 25, 16, 25" at bounding box center [110, 147] width 25 height 8
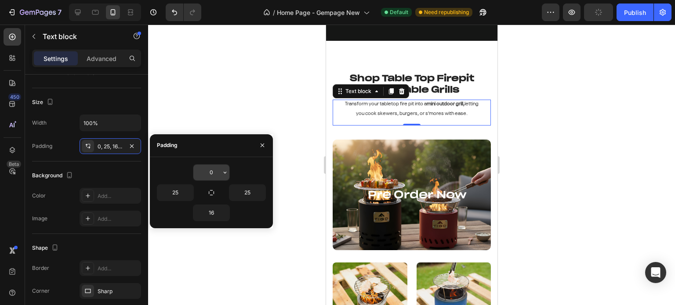
click at [207, 165] on input "0" at bounding box center [211, 173] width 36 height 16
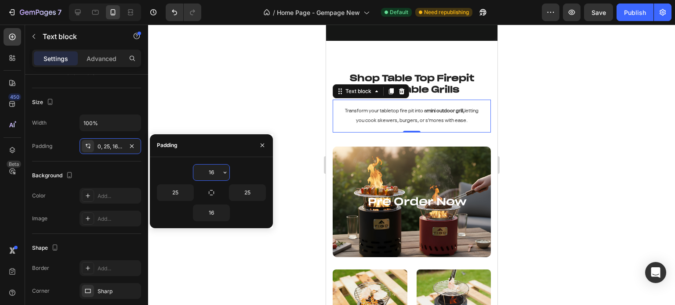
click at [217, 169] on input "16" at bounding box center [211, 173] width 36 height 16
type input "5"
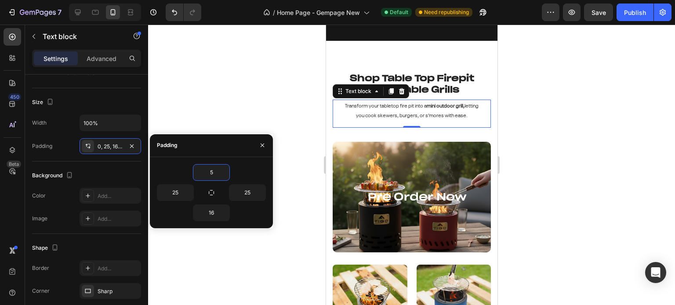
click at [243, 101] on div at bounding box center [411, 165] width 527 height 281
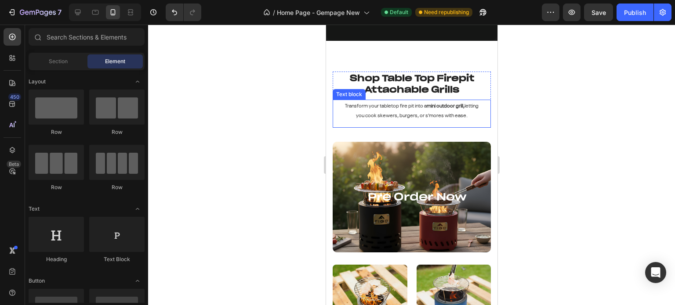
click at [393, 122] on div "Transform your tabletop fire pit into a mini outdoor grill, letting you cook sk…" at bounding box center [411, 114] width 158 height 28
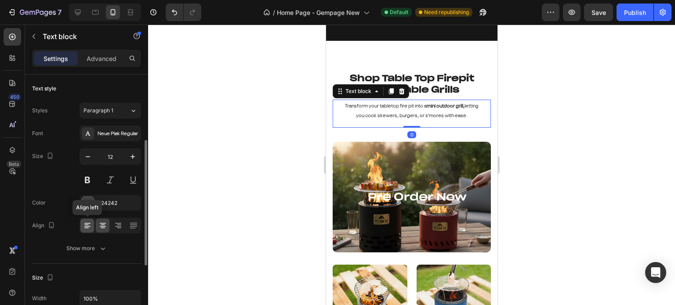
scroll to position [132, 0]
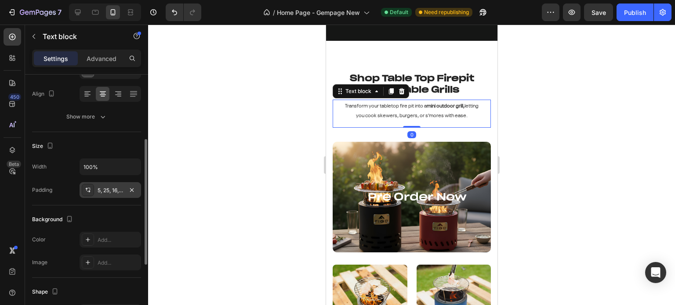
click at [98, 192] on div "5, 25, 16, 25" at bounding box center [110, 191] width 25 height 8
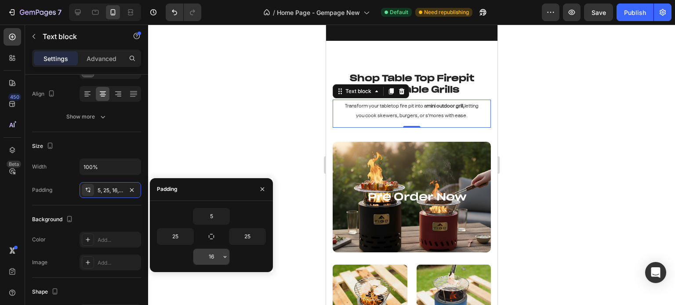
click at [208, 253] on input "16" at bounding box center [211, 257] width 36 height 16
type input "5"
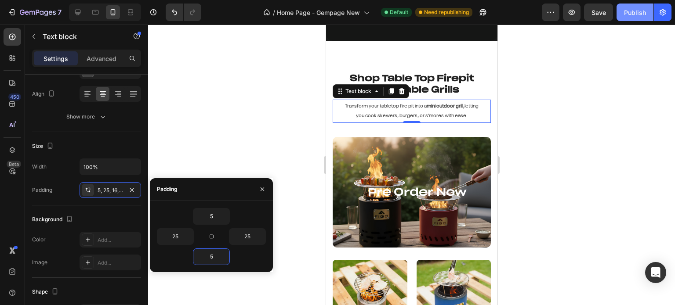
click at [626, 15] on div "Publish" at bounding box center [635, 12] width 22 height 9
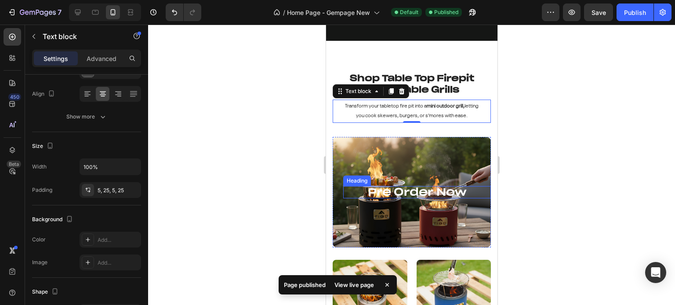
click at [429, 195] on h2 "Pre Order Now" at bounding box center [417, 192] width 148 height 12
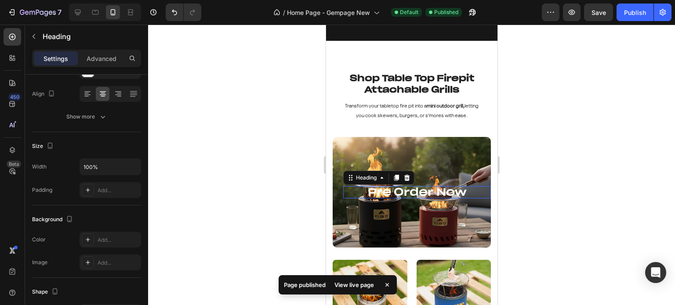
scroll to position [0, 0]
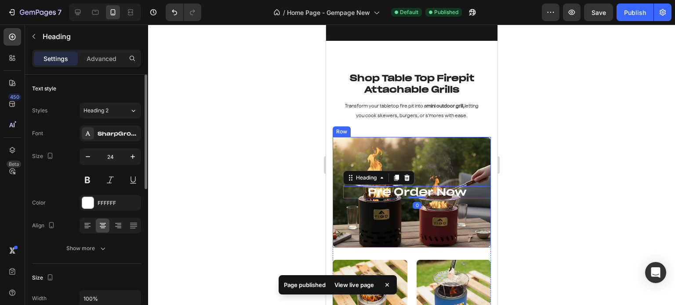
click at [424, 152] on div "Pre Order Now Heading 0 Row" at bounding box center [411, 192] width 158 height 111
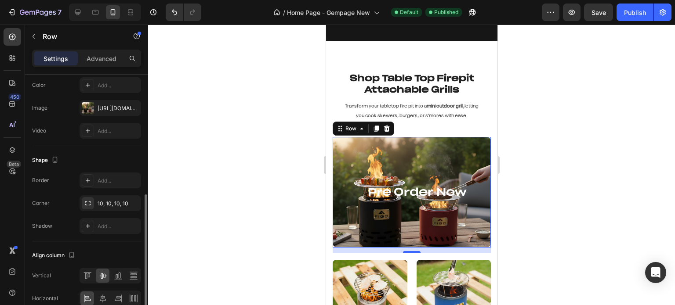
scroll to position [306, 0]
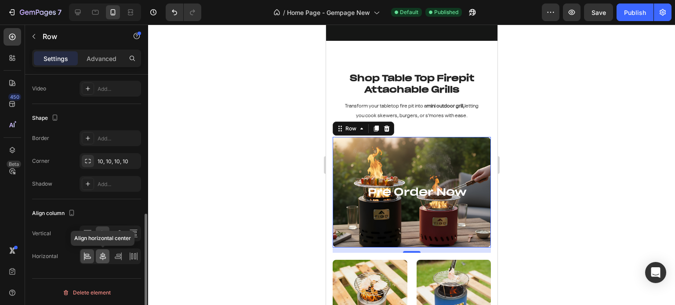
click at [106, 256] on icon at bounding box center [102, 256] width 9 height 9
click at [94, 256] on div at bounding box center [87, 257] width 14 height 14
click at [116, 233] on icon at bounding box center [118, 233] width 9 height 9
click at [102, 233] on icon at bounding box center [102, 234] width 7 height 6
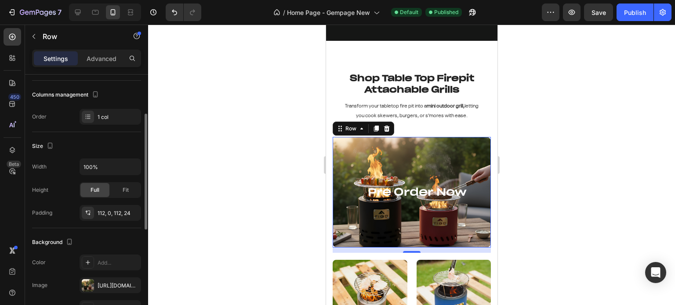
scroll to position [0, 0]
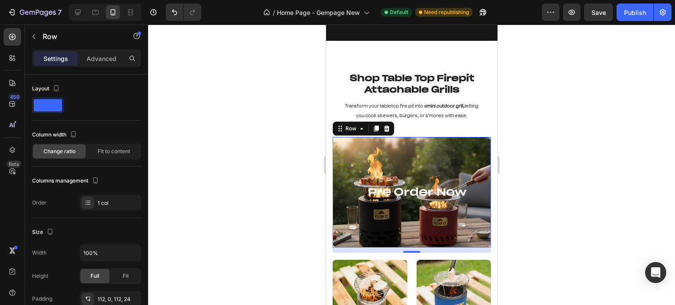
click at [368, 149] on div "Pre Order Now Heading Row 12" at bounding box center [411, 192] width 158 height 111
click at [33, 30] on button "button" at bounding box center [34, 36] width 14 height 14
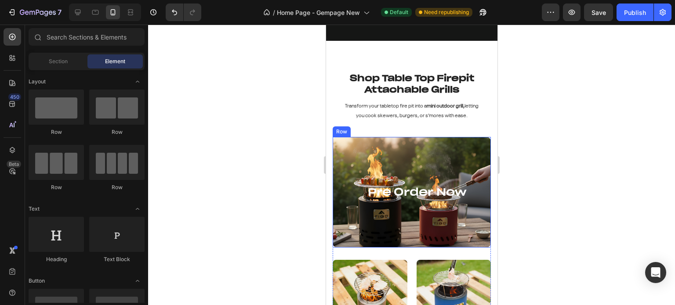
click at [440, 246] on div "Pre Order Now Heading Row" at bounding box center [411, 192] width 158 height 111
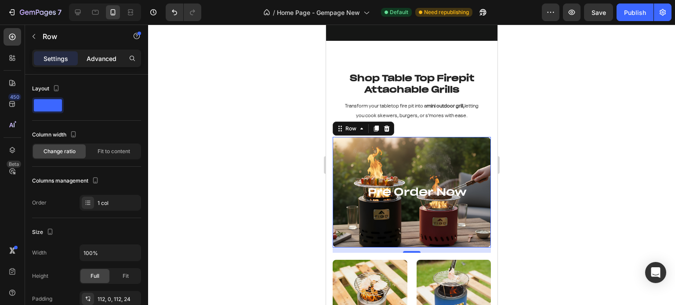
click at [87, 58] on p "Advanced" at bounding box center [102, 58] width 30 height 9
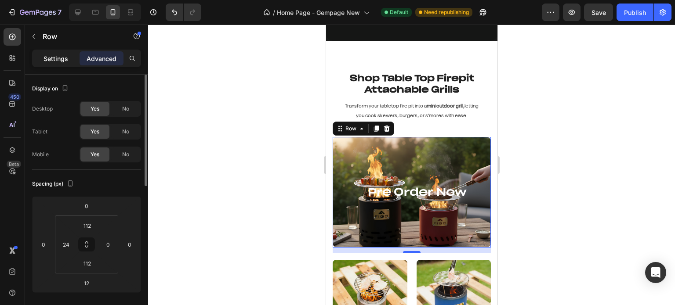
click at [52, 58] on p "Settings" at bounding box center [55, 58] width 25 height 9
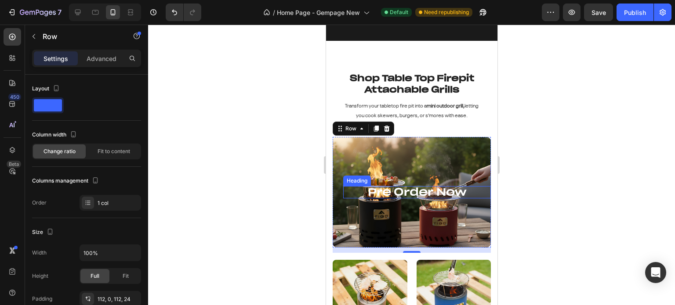
scroll to position [2069, 0]
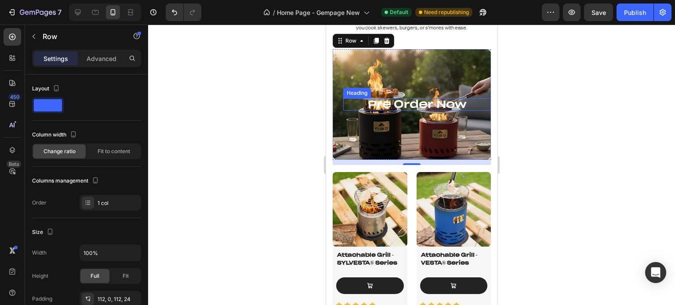
click at [412, 106] on h2 "Pre Order Now" at bounding box center [417, 104] width 148 height 12
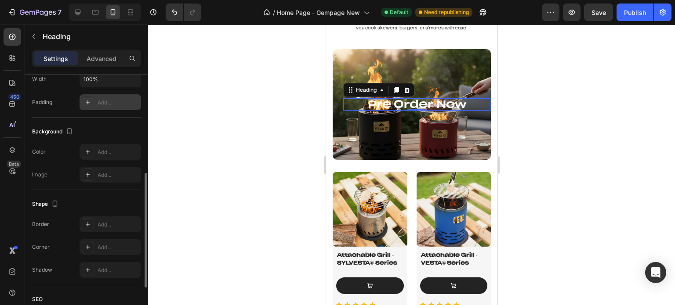
scroll to position [132, 0]
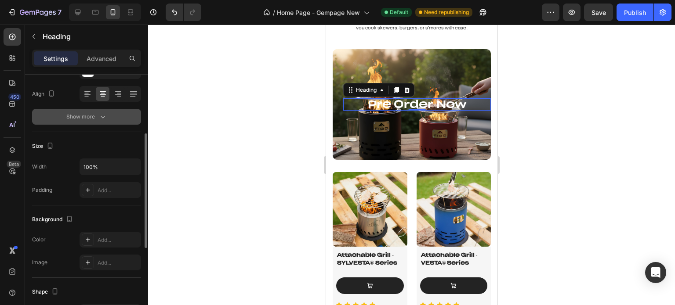
click at [92, 114] on div "Show more" at bounding box center [86, 116] width 41 height 9
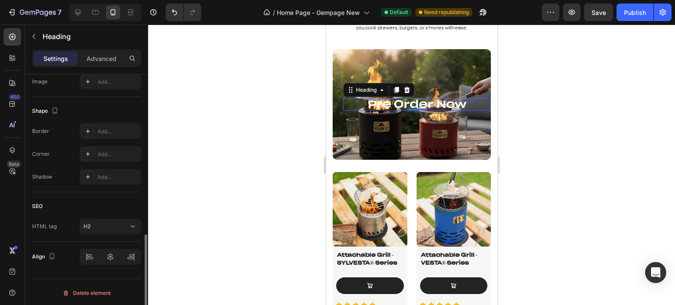
scroll to position [297, 0]
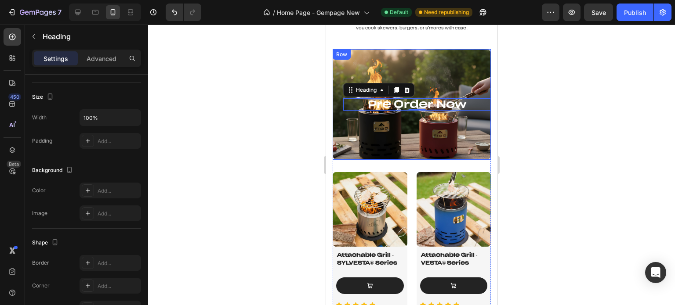
click at [433, 68] on div "Pre Order Now Heading 0 Row" at bounding box center [411, 104] width 158 height 111
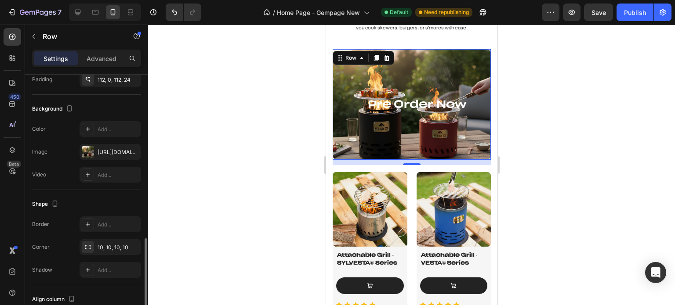
scroll to position [306, 0]
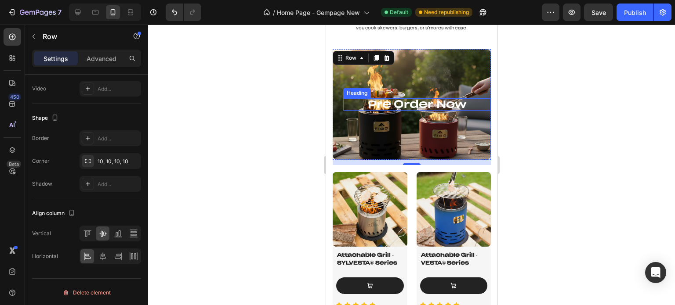
click at [422, 105] on h2 "Pre Order Now" at bounding box center [417, 104] width 148 height 12
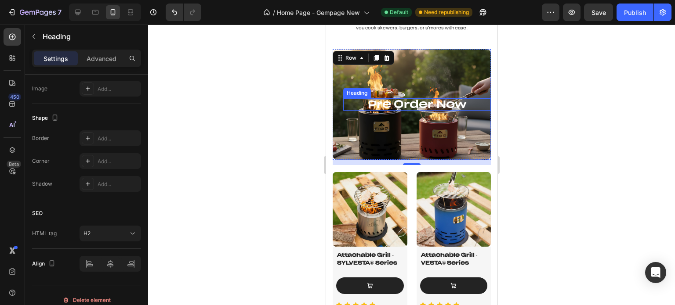
click at [422, 105] on h2 "Pre Order Now" at bounding box center [417, 104] width 148 height 12
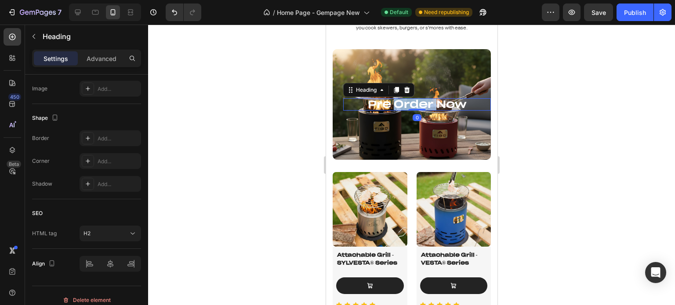
scroll to position [0, 0]
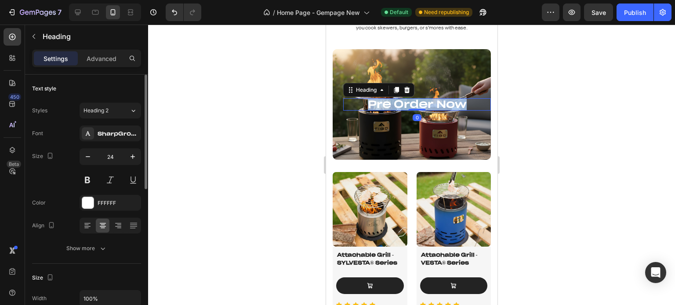
click at [422, 105] on p "Pre Order Now" at bounding box center [417, 104] width 146 height 11
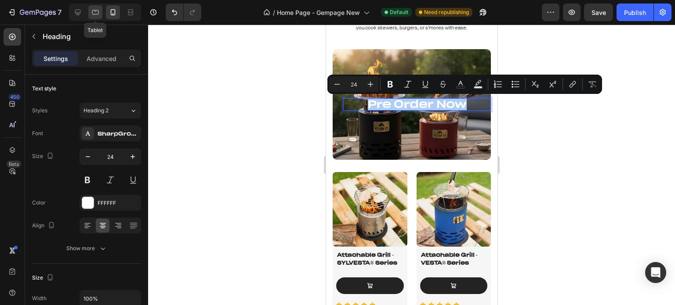
click at [93, 12] on icon at bounding box center [95, 12] width 9 height 9
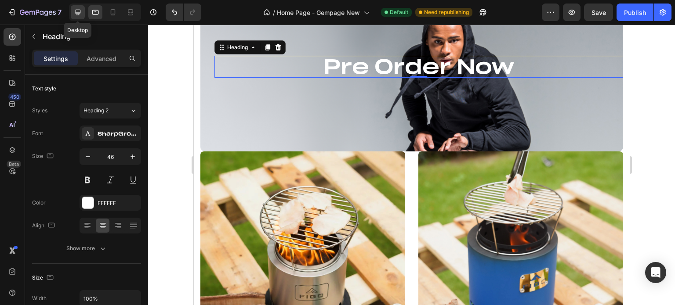
click at [76, 13] on icon at bounding box center [77, 12] width 9 height 9
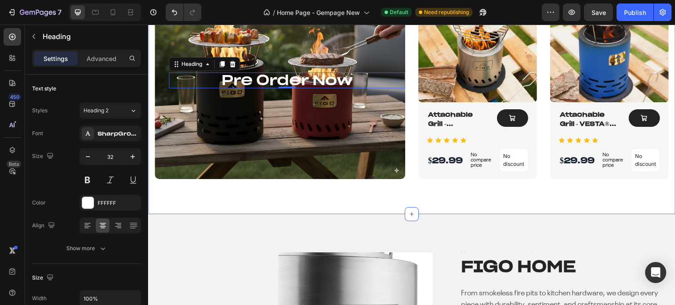
scroll to position [2148, 0]
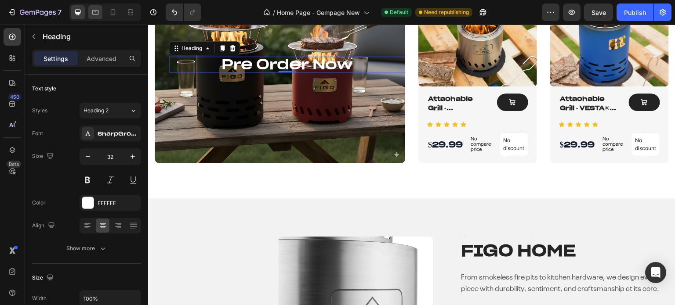
click at [91, 11] on icon at bounding box center [95, 12] width 9 height 9
type input "46"
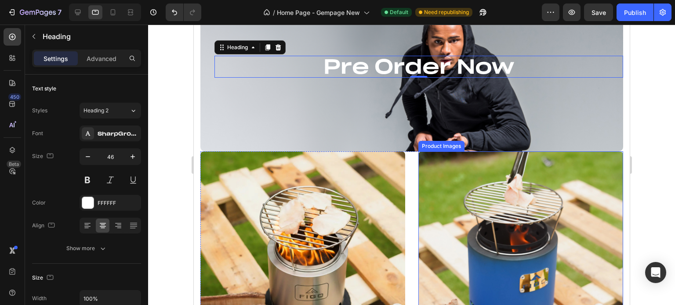
scroll to position [2044, 0]
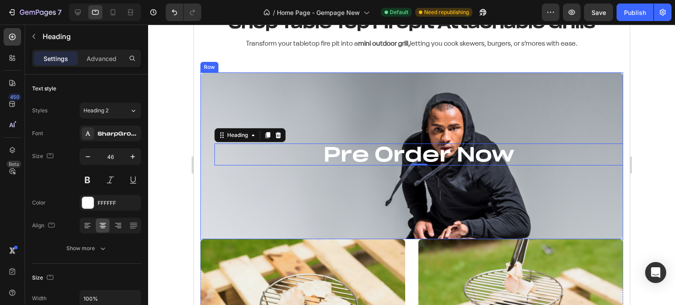
click at [388, 109] on div "Pre Order Now Heading 0 Row" at bounding box center [411, 155] width 423 height 167
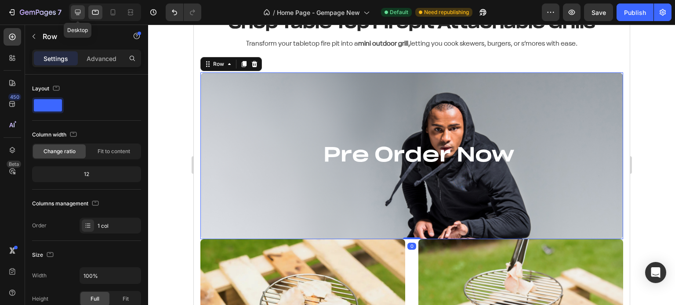
click at [76, 13] on icon at bounding box center [78, 13] width 6 height 6
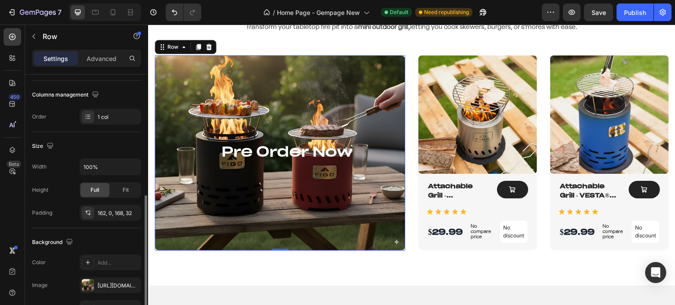
scroll to position [264, 0]
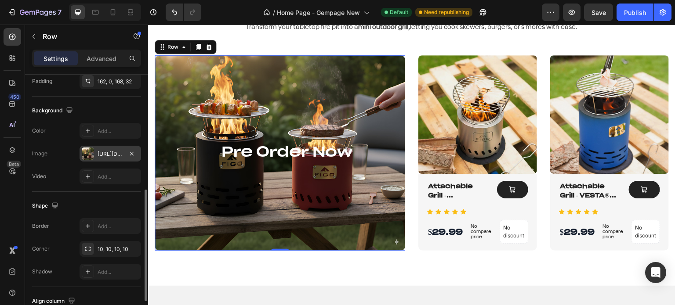
click at [100, 151] on div "https://cdn.shopify.com/s/files/1/0639/3806/8653/files/gempages_495963164974777…" at bounding box center [110, 154] width 25 height 8
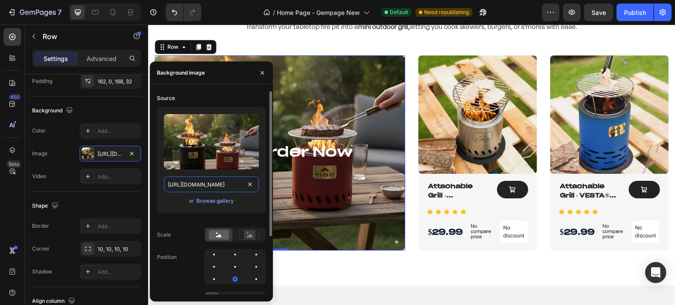
click at [212, 184] on input "https://cdn.shopify.com/s/files/1/0639/3806/8653/files/gempages_495963164974777…" at bounding box center [211, 185] width 95 height 16
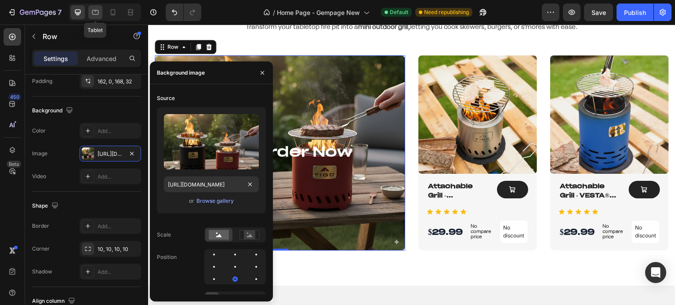
click at [91, 14] on icon at bounding box center [95, 12] width 9 height 9
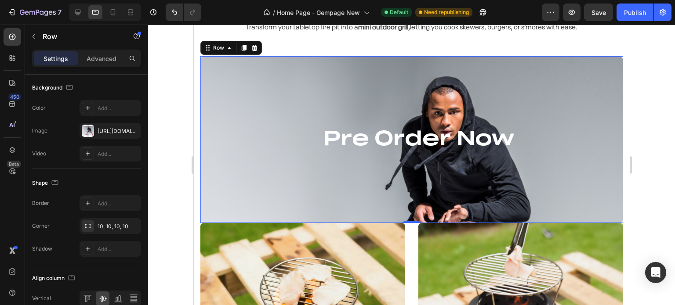
scroll to position [2062, 0]
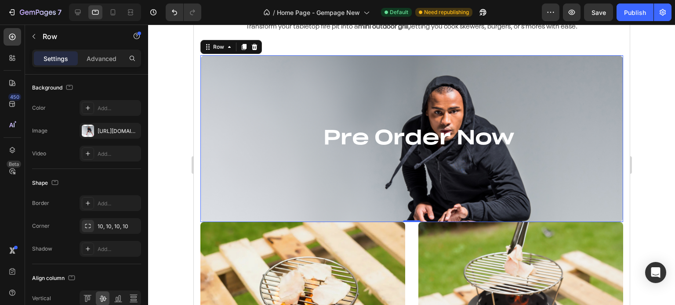
click at [352, 87] on div "Pre Order Now Heading Row 0" at bounding box center [411, 138] width 423 height 167
click at [97, 131] on div "https://ucarecdn.com/68b7778b-d1fd-4286-a960-d272f172b7ff/-/format/auto/" at bounding box center [111, 131] width 62 height 16
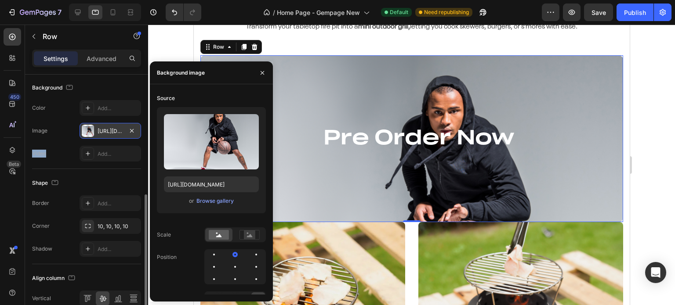
click at [97, 131] on div "https://ucarecdn.com/68b7778b-d1fd-4286-a960-d272f172b7ff/-/format/auto/" at bounding box center [111, 131] width 62 height 16
click at [107, 130] on div "https://ucarecdn.com/68b7778b-d1fd-4286-a960-d272f172b7ff/-/format/auto/" at bounding box center [110, 131] width 25 height 8
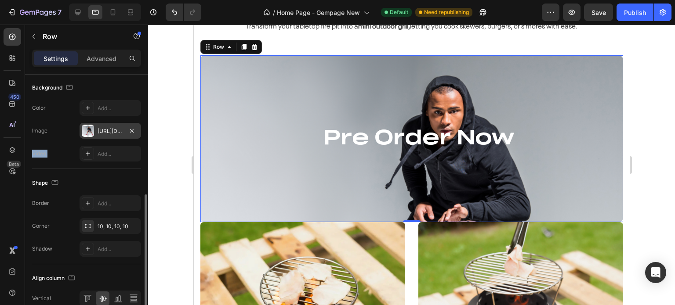
click at [107, 130] on div "https://ucarecdn.com/68b7778b-d1fd-4286-a960-d272f172b7ff/-/format/auto/" at bounding box center [110, 131] width 25 height 8
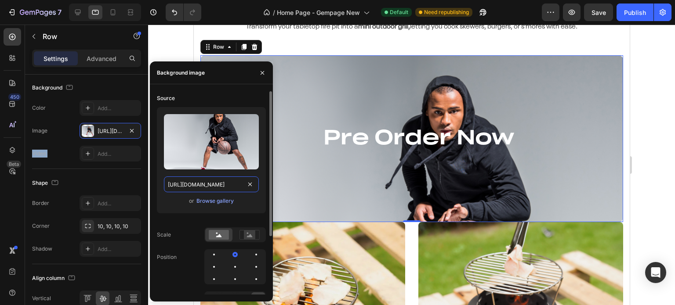
click at [190, 184] on input "https://ucarecdn.com/68b7778b-d1fd-4286-a960-d272f172b7ff/-/format/auto/" at bounding box center [211, 185] width 95 height 16
paste input "cdn.shopify.com/s/files/1/0639/3806/8653/files/gempages_495963164974777225-4ce0…"
type input "https://cdn.shopify.com/s/files/1/0639/3806/8653/files/gempages_495963164974777…"
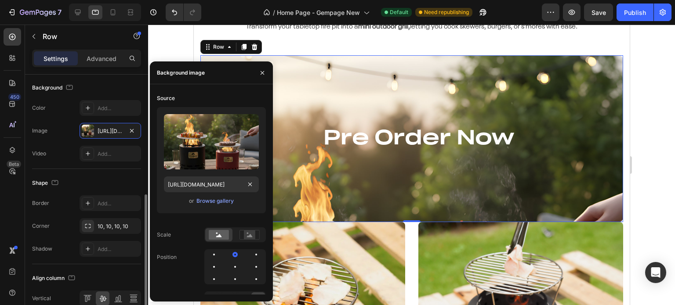
click at [62, 146] on div "Video Add..." at bounding box center [86, 154] width 109 height 16
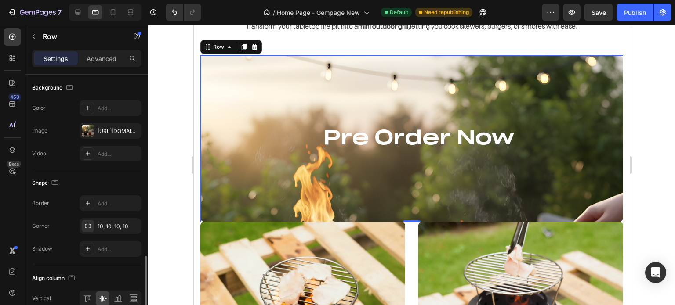
scroll to position [306, 0]
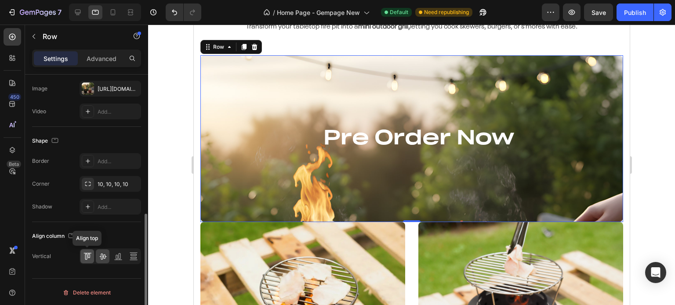
click at [88, 258] on icon at bounding box center [87, 256] width 9 height 9
click at [101, 257] on icon at bounding box center [102, 257] width 7 height 6
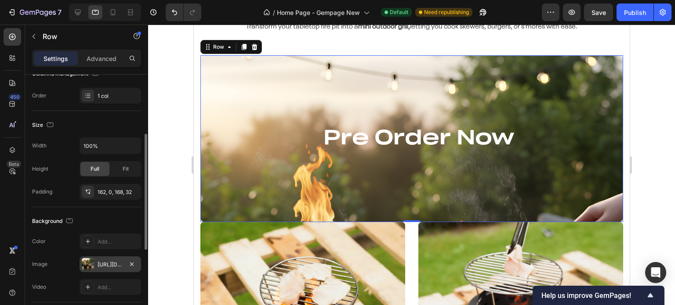
scroll to position [174, 0]
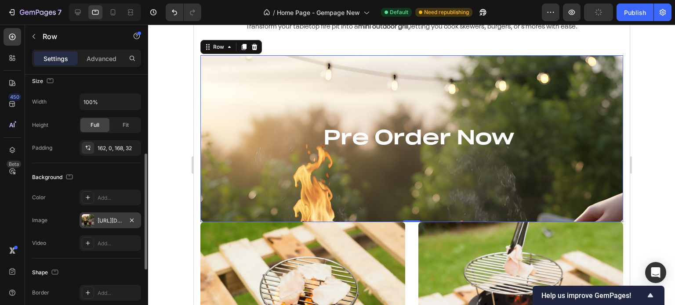
click at [99, 221] on div "https://cdn.shopify.com/s/files/1/0639/3806/8653/files/gempages_495963164974777…" at bounding box center [110, 221] width 25 height 8
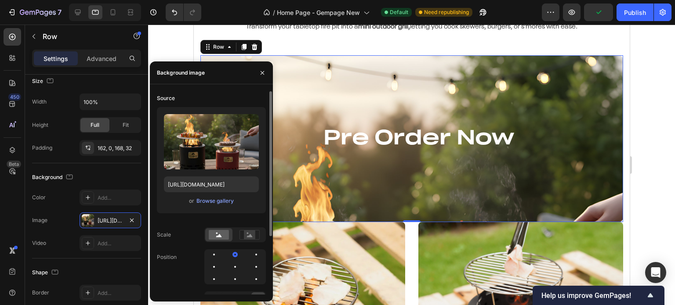
scroll to position [81, 0]
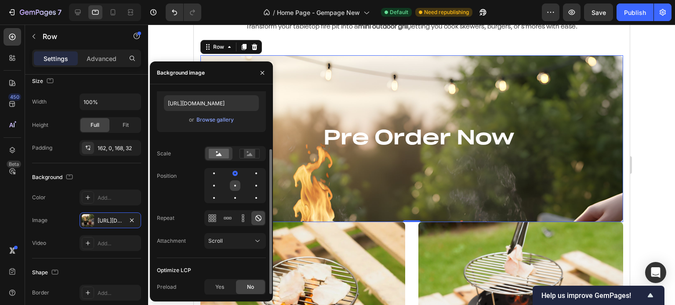
click at [235, 185] on div at bounding box center [235, 186] width 2 height 2
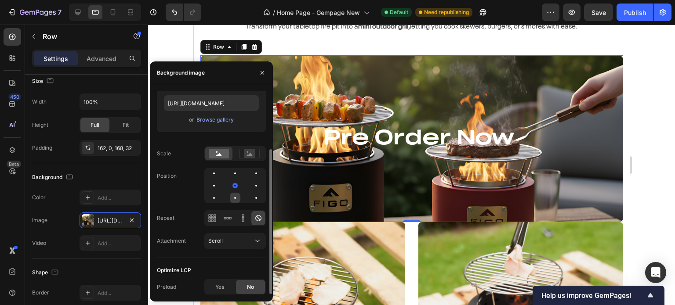
click at [235, 198] on div at bounding box center [235, 198] width 2 height 2
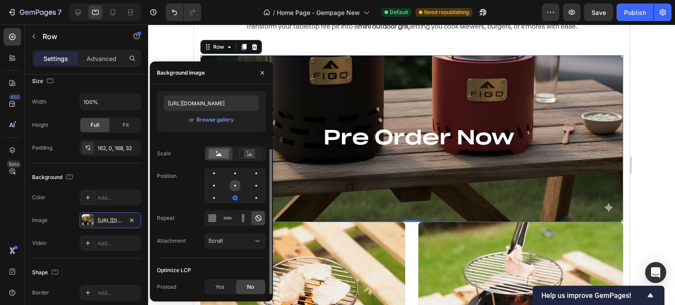
click at [233, 182] on div at bounding box center [235, 186] width 11 height 11
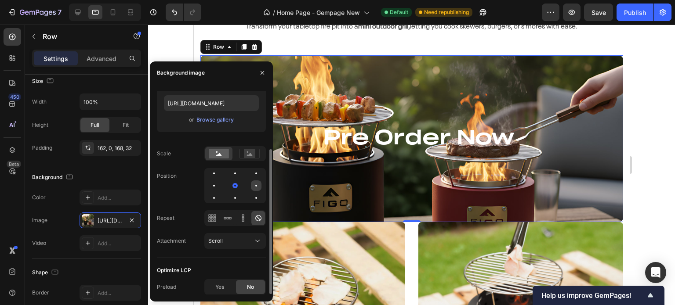
click at [251, 185] on div at bounding box center [256, 186] width 11 height 11
click at [235, 187] on div at bounding box center [235, 186] width 11 height 11
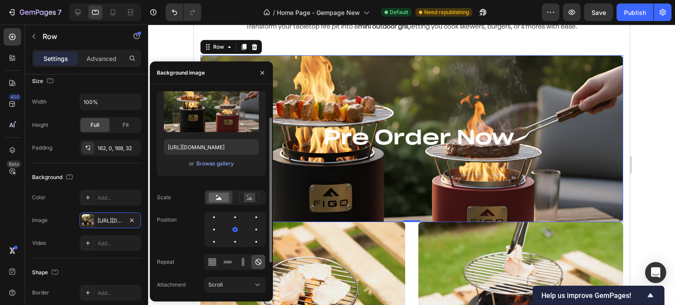
scroll to position [0, 0]
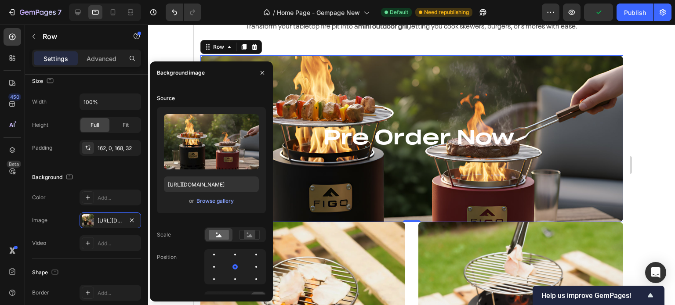
click at [643, 76] on div at bounding box center [411, 165] width 527 height 281
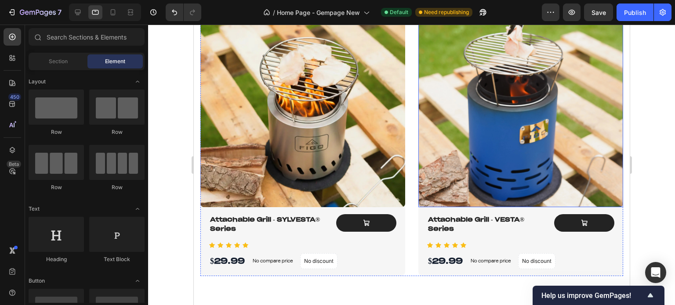
scroll to position [2062, 0]
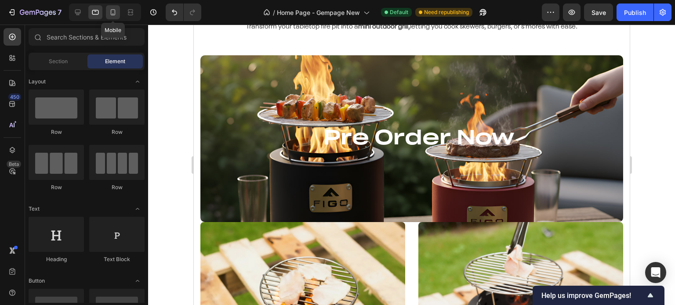
click at [111, 11] on icon at bounding box center [113, 12] width 5 height 6
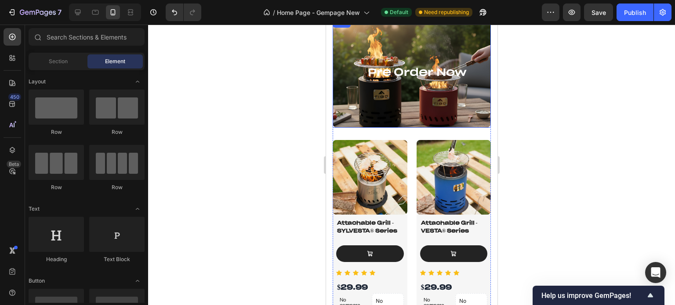
scroll to position [2013, 0]
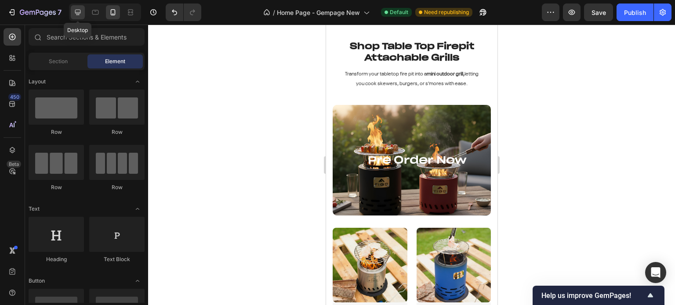
click at [81, 12] on icon at bounding box center [77, 12] width 9 height 9
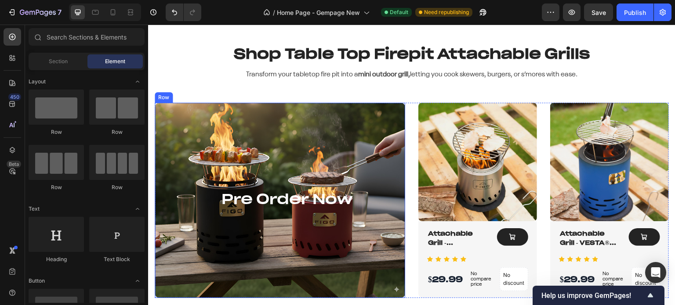
click at [341, 148] on div "Pre Order Now Heading Row" at bounding box center [280, 201] width 250 height 196
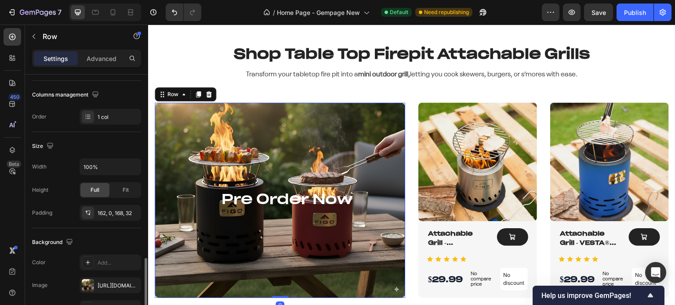
scroll to position [220, 0]
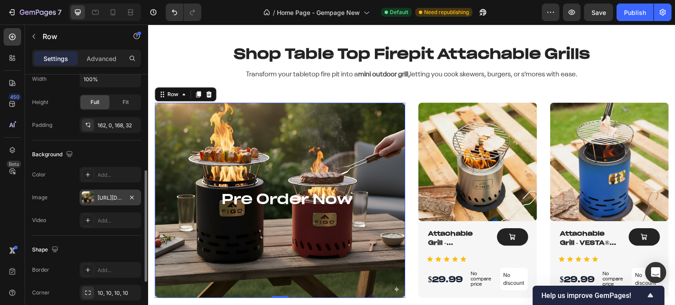
click at [107, 199] on div "https://cdn.shopify.com/s/files/1/0639/3806/8653/files/gempages_495963164974777…" at bounding box center [110, 198] width 25 height 8
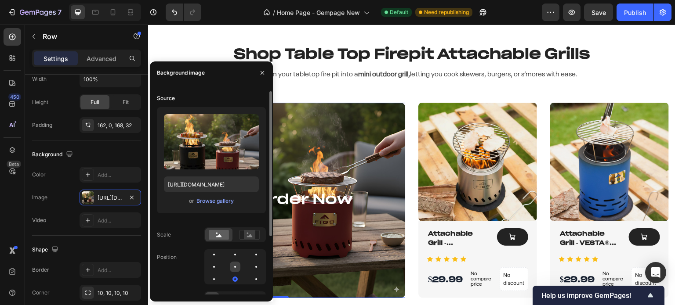
click at [235, 265] on div at bounding box center [235, 267] width 11 height 11
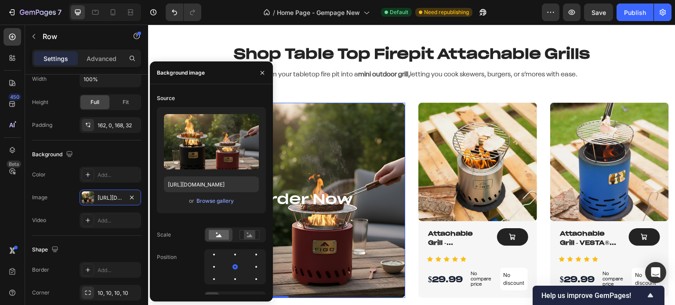
scroll to position [2057, 0]
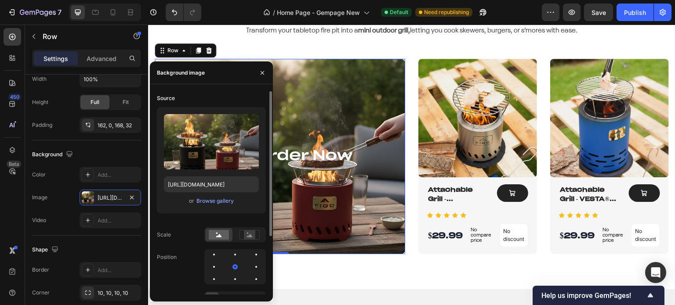
click at [234, 261] on div at bounding box center [235, 267] width 62 height 35
click at [232, 258] on div at bounding box center [235, 255] width 11 height 11
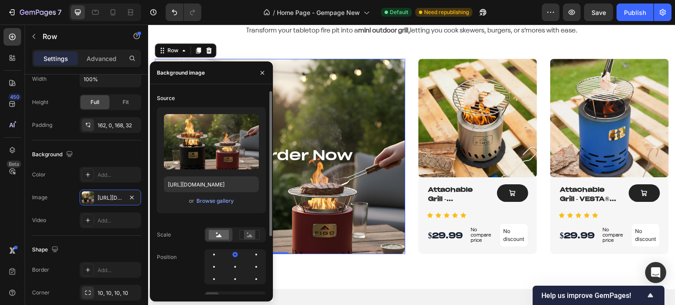
click at [236, 285] on div "Source Upload Image https://cdn.shopify.com/s/files/1/0639/3806/8653/files/gemp…" at bounding box center [211, 215] width 109 height 248
click at [236, 281] on div at bounding box center [235, 279] width 11 height 11
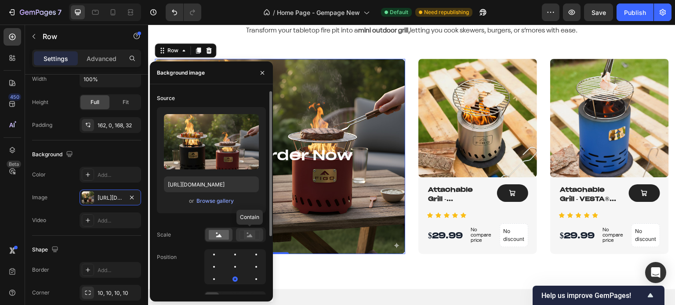
click at [248, 235] on rect at bounding box center [249, 235] width 11 height 9
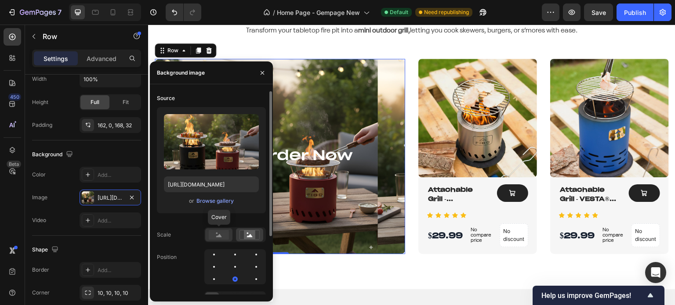
click at [221, 234] on rect at bounding box center [219, 235] width 20 height 10
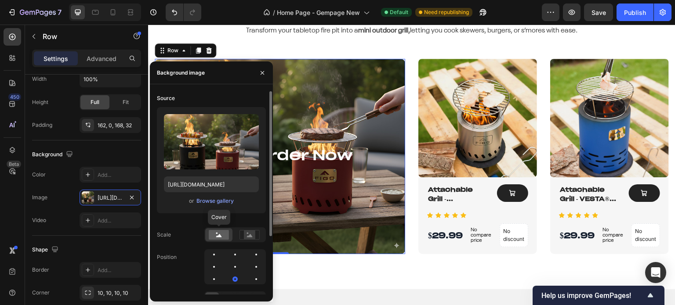
scroll to position [81, 0]
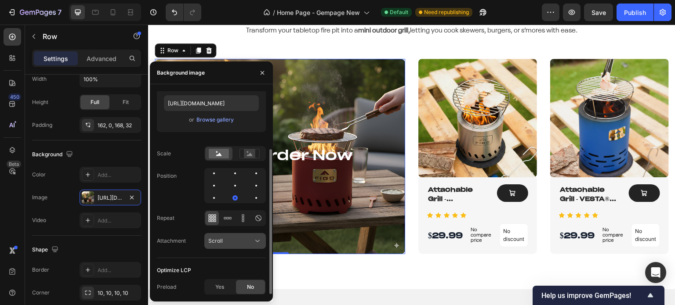
click at [244, 242] on div "Scroll" at bounding box center [230, 241] width 45 height 8
click at [227, 219] on icon at bounding box center [227, 218] width 9 height 9
click at [211, 219] on icon at bounding box center [212, 218] width 9 height 9
click at [221, 286] on span "Yes" at bounding box center [219, 287] width 9 height 8
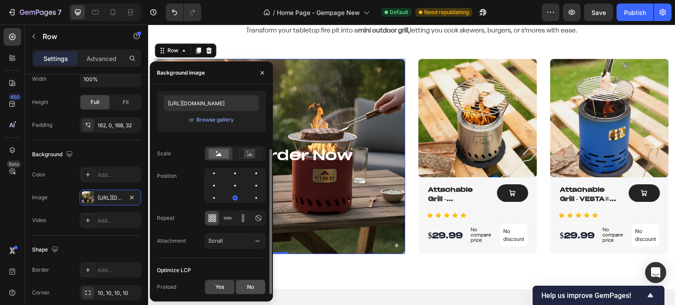
click at [250, 286] on span "No" at bounding box center [250, 287] width 7 height 8
click at [282, 42] on div "Shop Table Top Firepit Attachable Grills Heading Transform your tabletop fire p…" at bounding box center [412, 22] width 514 height 45
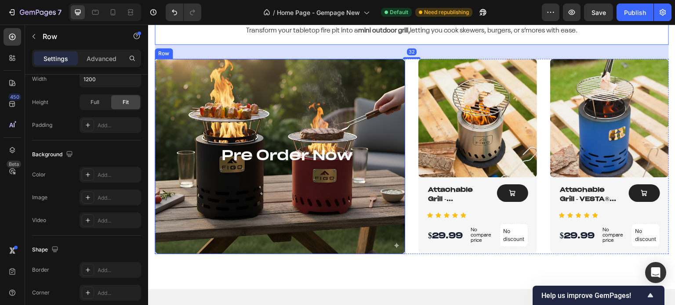
click at [293, 136] on div "Pre Order Now Heading" at bounding box center [287, 155] width 236 height 51
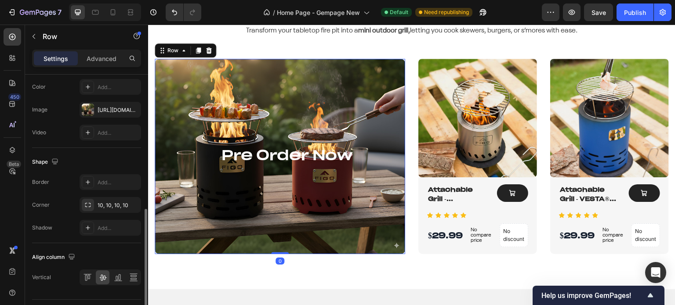
scroll to position [329, 0]
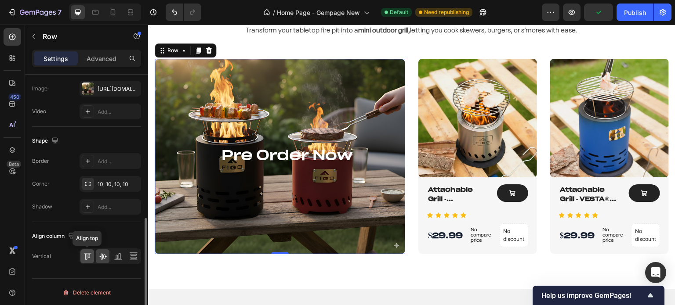
click at [84, 258] on icon at bounding box center [87, 256] width 9 height 9
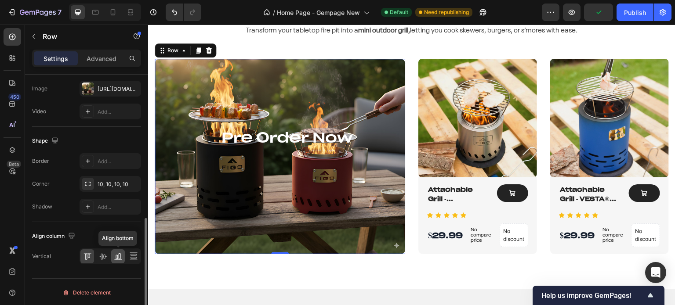
click at [114, 257] on icon at bounding box center [118, 256] width 9 height 9
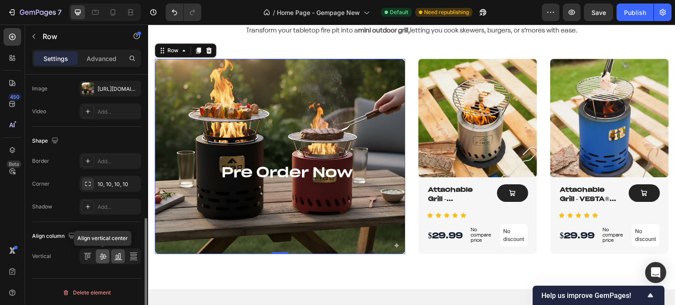
click at [103, 256] on icon at bounding box center [102, 256] width 9 height 9
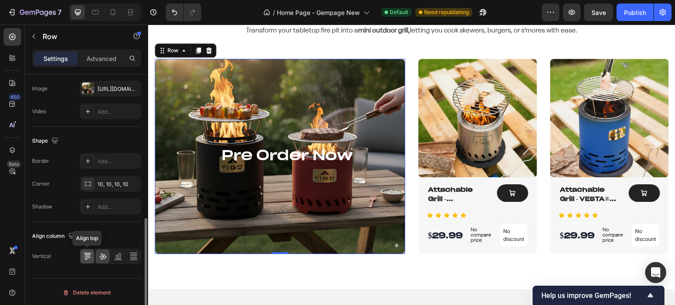
click at [84, 257] on icon at bounding box center [87, 256] width 9 height 9
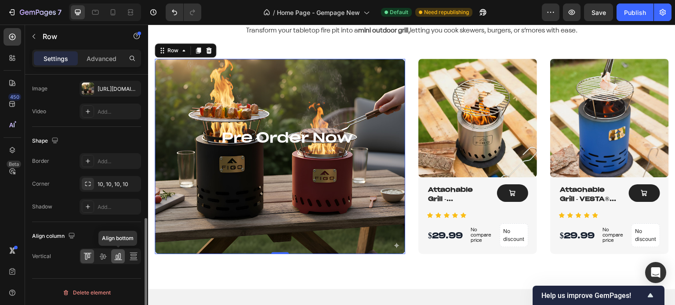
click at [120, 257] on icon at bounding box center [118, 256] width 9 height 9
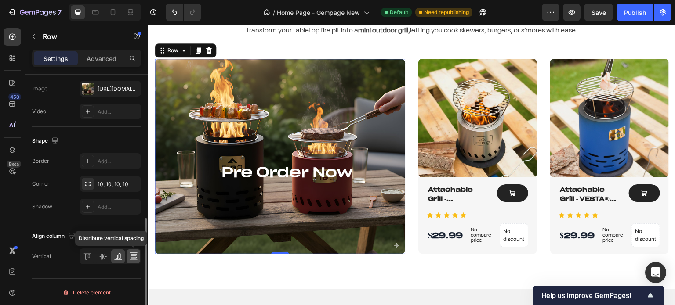
click at [130, 257] on icon at bounding box center [133, 258] width 6 height 2
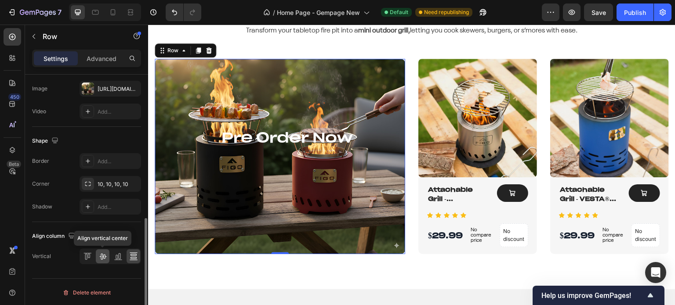
click at [103, 255] on icon at bounding box center [102, 257] width 7 height 6
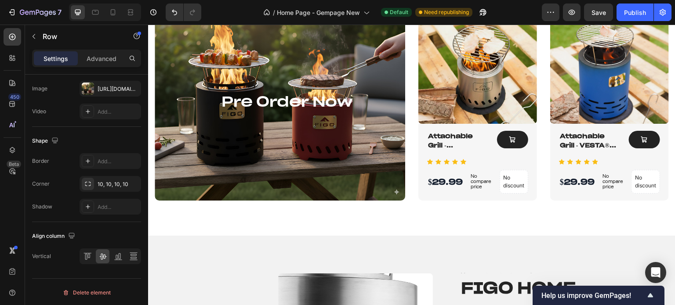
scroll to position [2101, 0]
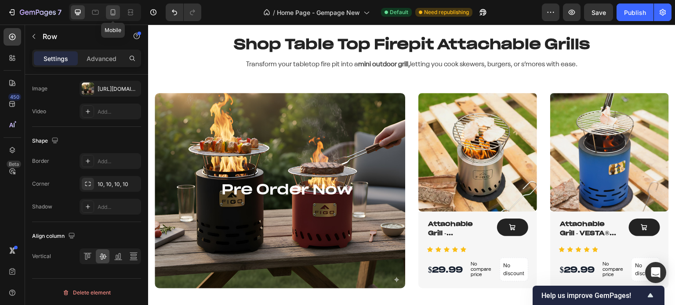
click at [110, 15] on icon at bounding box center [113, 12] width 9 height 9
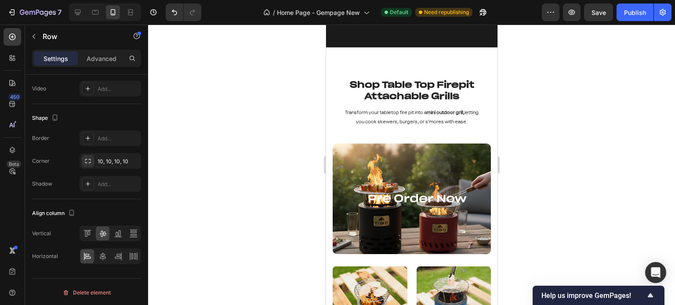
scroll to position [2097, 0]
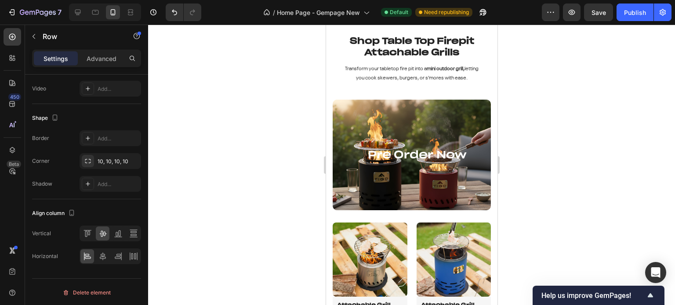
click at [447, 130] on div "Pre Order Now Heading Row" at bounding box center [411, 155] width 158 height 111
click at [424, 123] on div "Pre Order Now Heading Row" at bounding box center [411, 155] width 158 height 111
click at [628, 6] on button "Publish" at bounding box center [634, 13] width 37 height 18
click at [415, 128] on div "Pre Order Now Heading Row" at bounding box center [411, 155] width 158 height 111
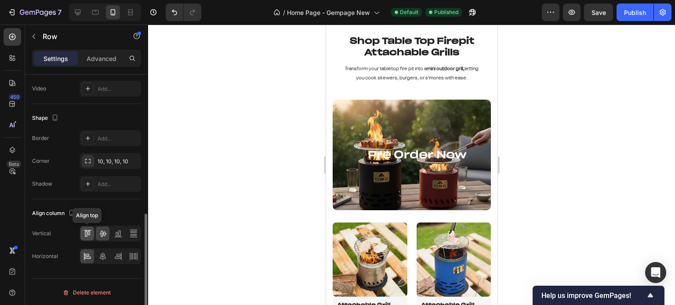
click at [91, 235] on icon at bounding box center [87, 233] width 9 height 9
click at [72, 211] on icon "button" at bounding box center [71, 213] width 9 height 9
click at [103, 211] on div "Align column" at bounding box center [86, 214] width 109 height 14
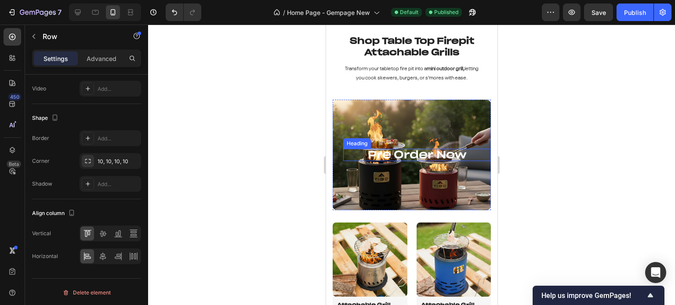
click at [405, 155] on h2 "Pre Order Now" at bounding box center [417, 155] width 148 height 12
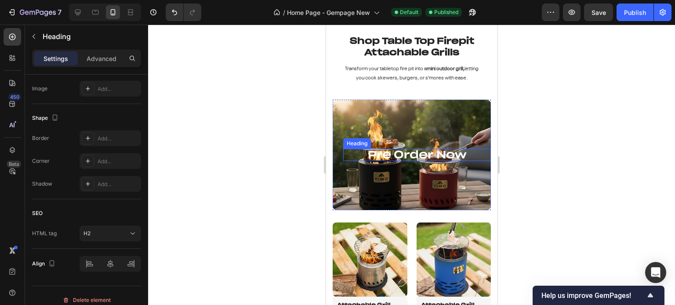
click at [405, 155] on h2 "Pre Order Now" at bounding box center [417, 155] width 148 height 12
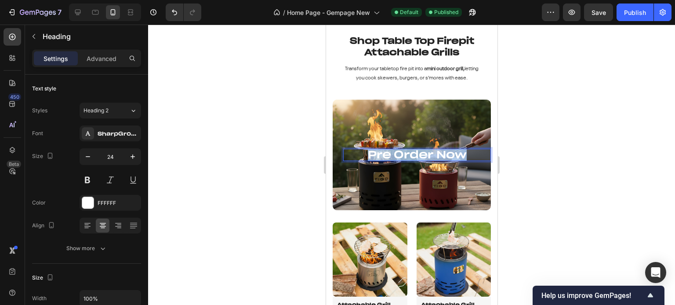
click at [405, 155] on p "Pre Order Now" at bounding box center [417, 155] width 146 height 11
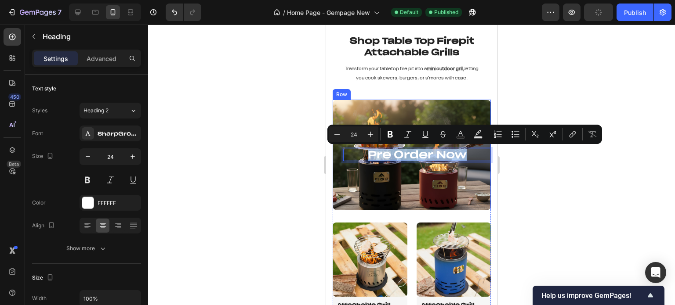
click at [440, 186] on div "Pre Order Now Heading 0 Row" at bounding box center [411, 155] width 158 height 111
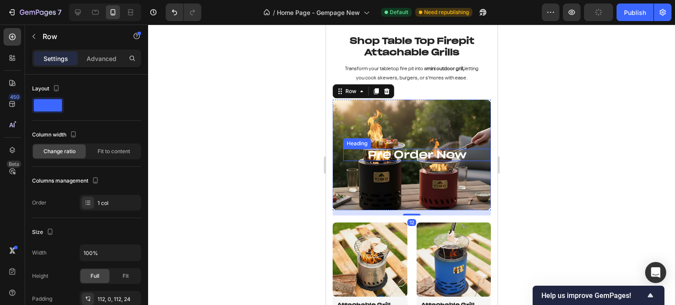
click at [435, 156] on p "Pre Order Now" at bounding box center [417, 155] width 146 height 11
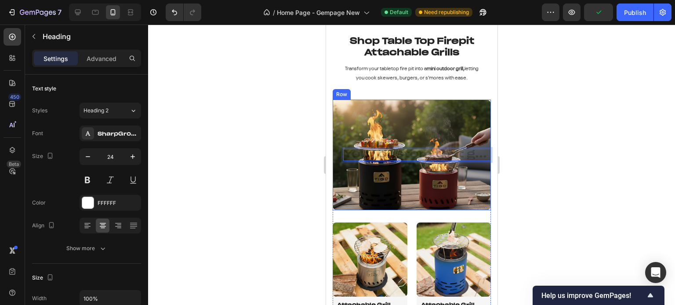
click at [429, 120] on div "Heading 0 Row" at bounding box center [411, 155] width 158 height 111
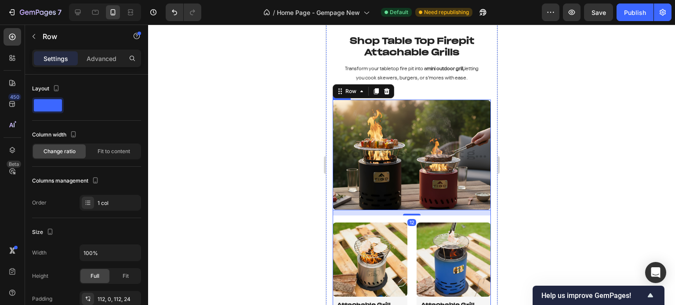
click at [540, 127] on div at bounding box center [411, 165] width 527 height 281
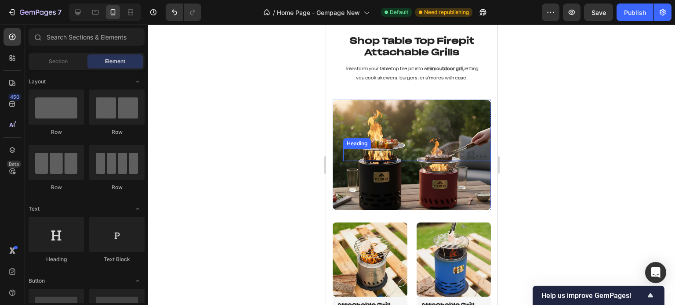
click at [475, 154] on h2 "Rich Text Editor. Editing area: main" at bounding box center [417, 155] width 148 height 12
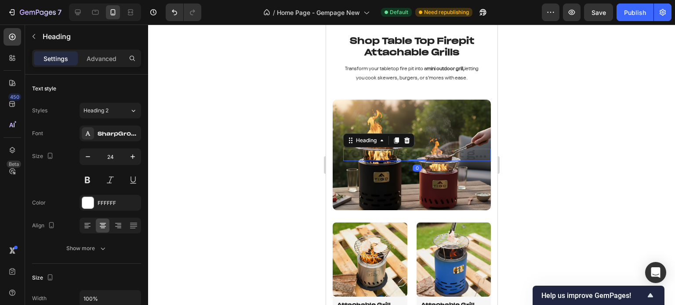
click at [465, 155] on h2 "Rich Text Editor. Editing area: main" at bounding box center [417, 155] width 148 height 12
click at [475, 155] on h2 "Rich Text Editor. Editing area: main" at bounding box center [417, 155] width 148 height 12
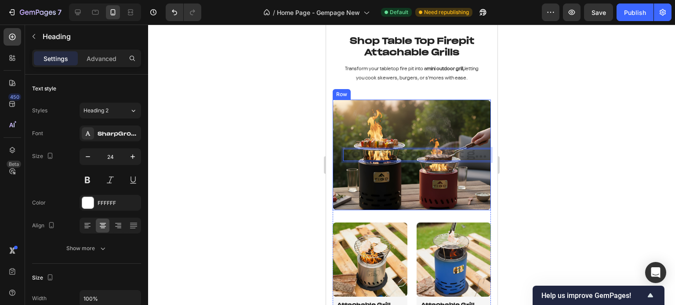
click at [372, 172] on div "Heading 0 Row" at bounding box center [411, 155] width 158 height 111
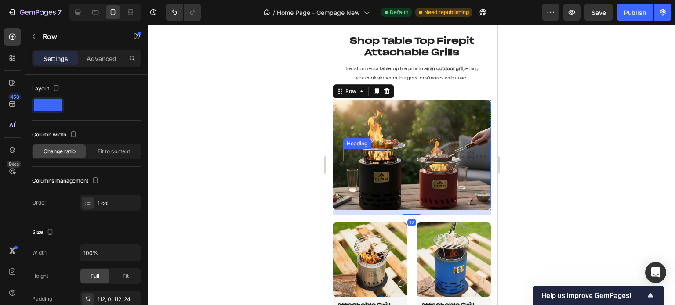
click at [396, 152] on h2 "Rich Text Editor. Editing area: main" at bounding box center [417, 155] width 148 height 12
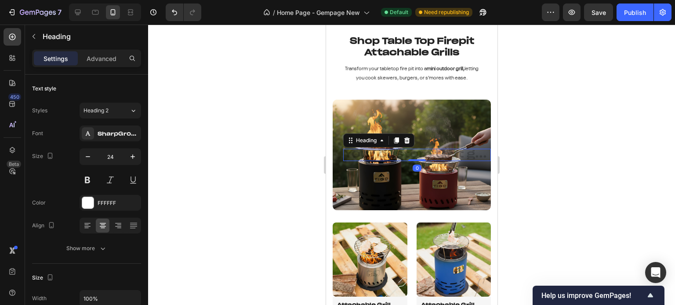
click at [406, 134] on div "Heading" at bounding box center [378, 141] width 71 height 14
click at [407, 142] on icon at bounding box center [407, 141] width 6 height 6
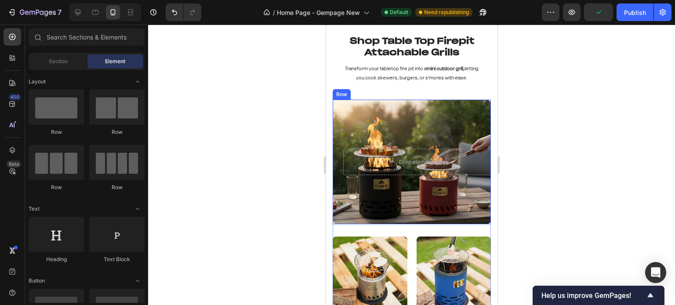
click at [431, 119] on div "Drop element here Row" at bounding box center [411, 162] width 158 height 125
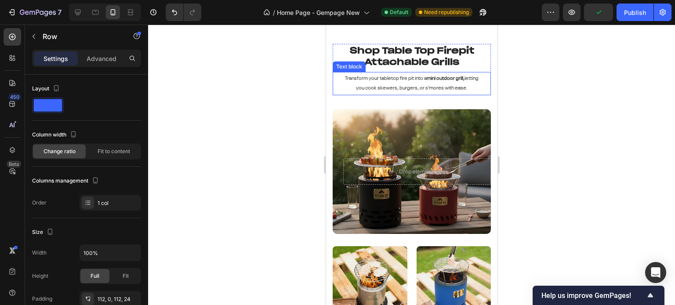
scroll to position [1921, 0]
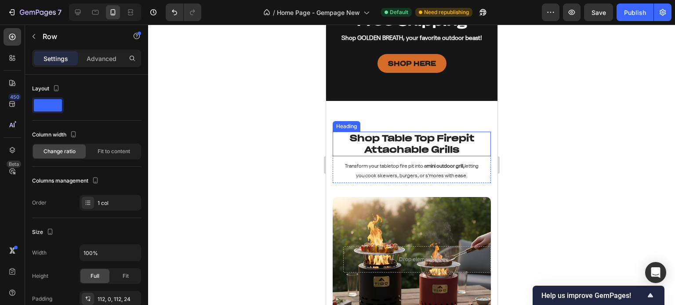
click at [410, 136] on h2 "Shop Table Top Firepit Attachable Grills" at bounding box center [411, 144] width 158 height 25
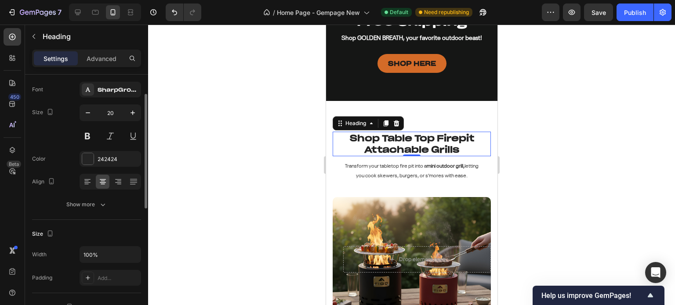
scroll to position [88, 0]
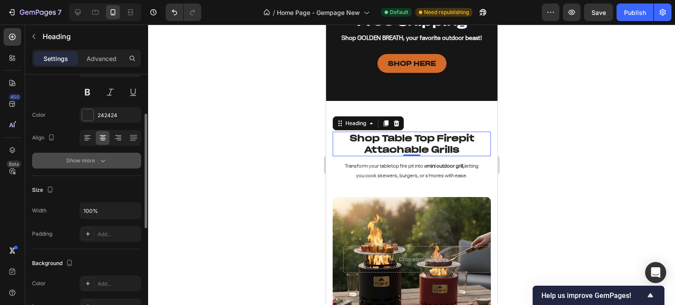
click at [76, 163] on div "Show more" at bounding box center [86, 160] width 41 height 9
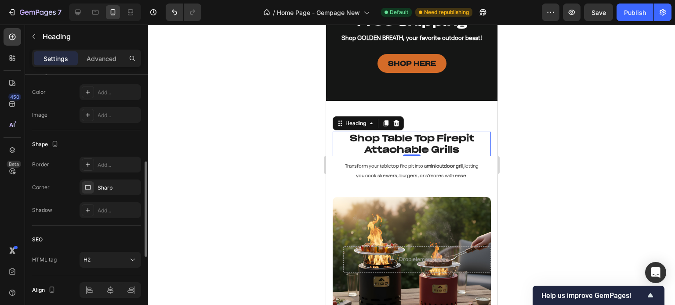
scroll to position [352, 0]
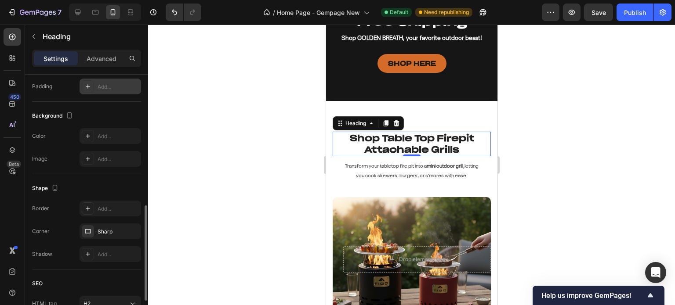
click at [93, 82] on div at bounding box center [88, 86] width 12 height 12
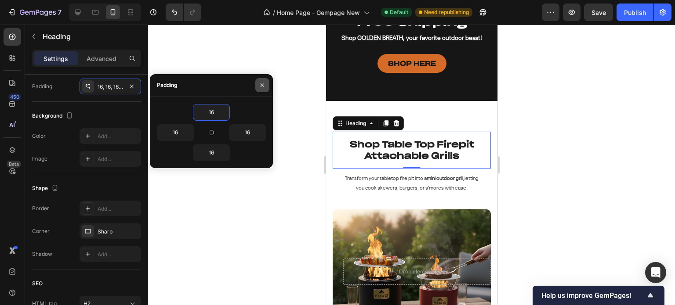
click at [261, 88] on icon "button" at bounding box center [262, 85] width 7 height 7
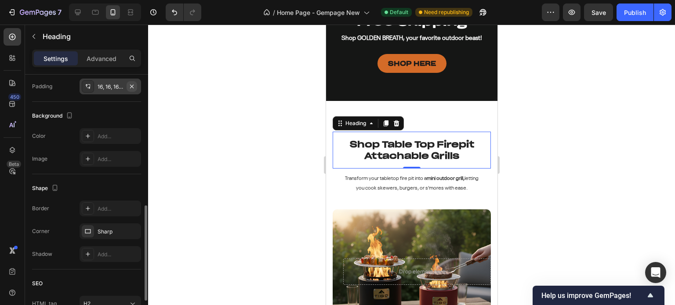
click at [132, 84] on icon "button" at bounding box center [131, 86] width 7 height 7
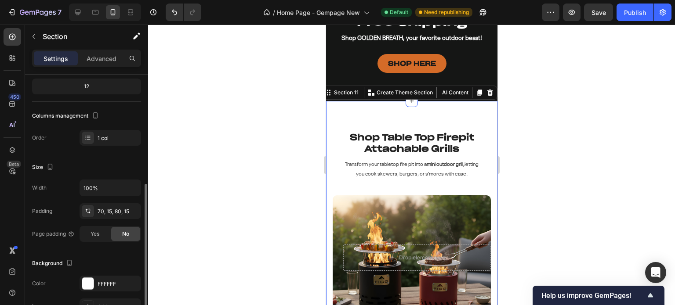
scroll to position [132, 0]
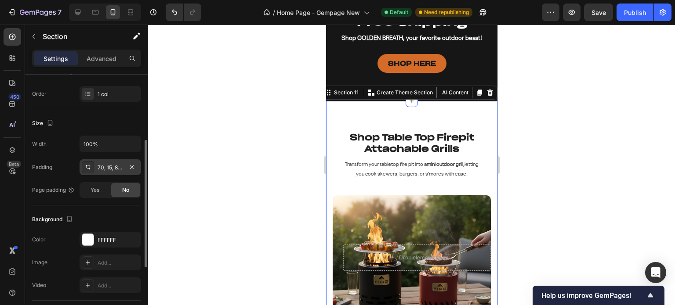
click at [102, 167] on div "70, 15, 80, 15" at bounding box center [110, 168] width 25 height 8
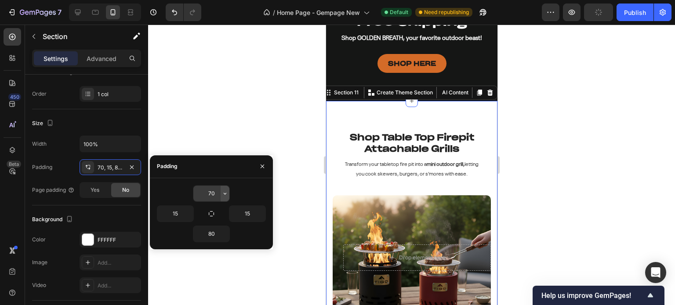
click at [223, 193] on icon "button" at bounding box center [224, 193] width 7 height 7
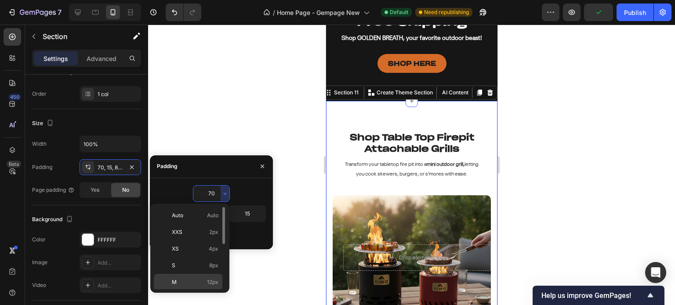
click at [208, 279] on span "12px" at bounding box center [212, 283] width 11 height 8
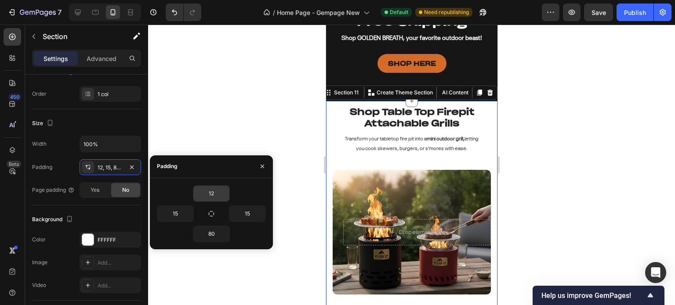
click at [211, 193] on input "12" at bounding box center [211, 194] width 36 height 16
type input "25"
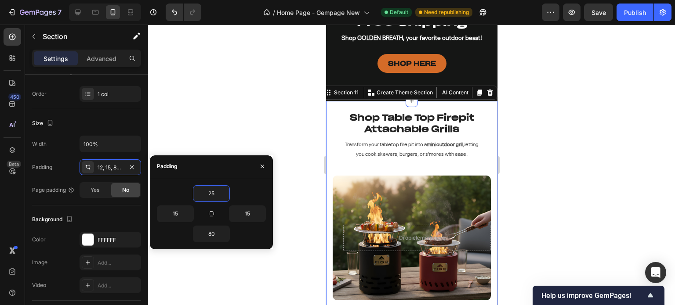
click at [583, 130] on div at bounding box center [411, 165] width 527 height 281
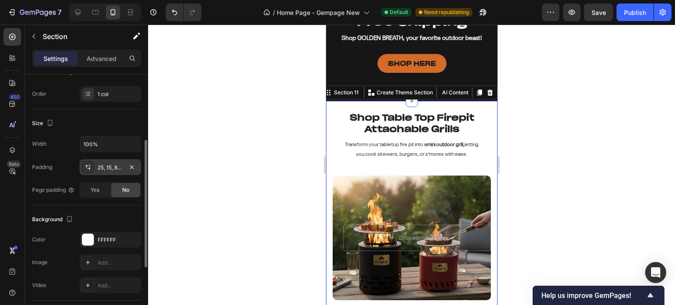
click at [112, 167] on div "25, 15, 80, 15" at bounding box center [110, 168] width 25 height 8
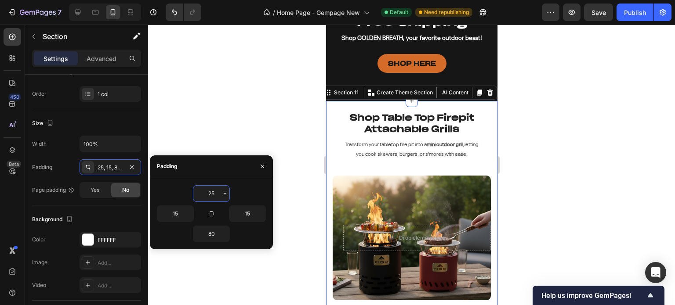
click at [206, 187] on input "25" at bounding box center [211, 194] width 36 height 16
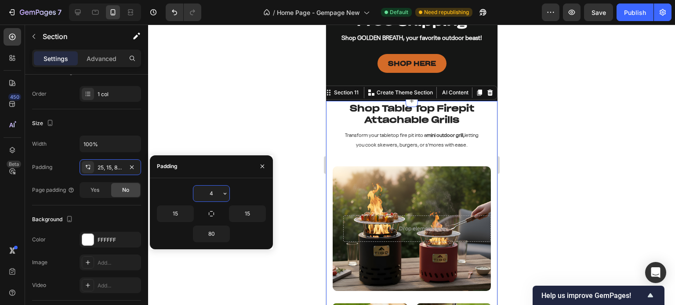
type input "40"
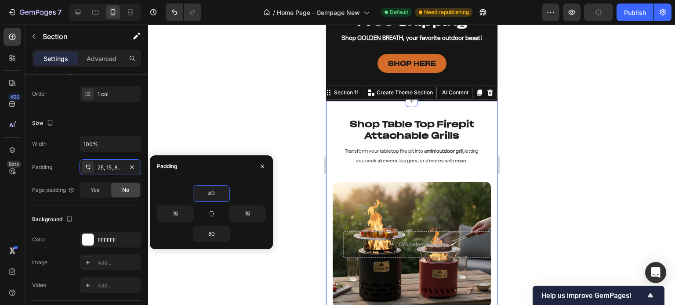
click at [634, 129] on div at bounding box center [411, 165] width 527 height 281
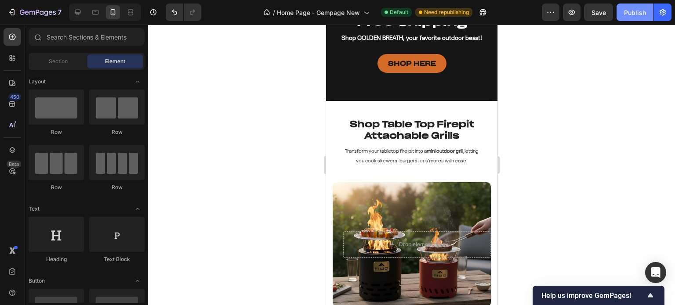
click at [623, 17] on button "Publish" at bounding box center [634, 13] width 37 height 18
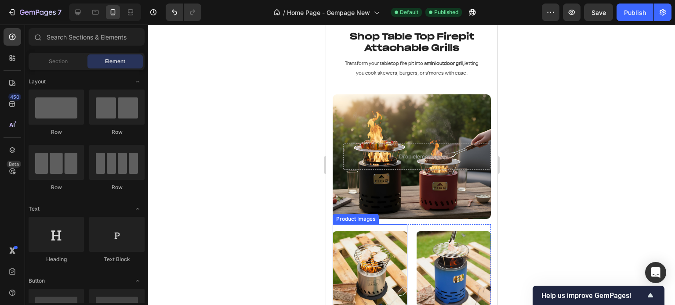
scroll to position [1965, 0]
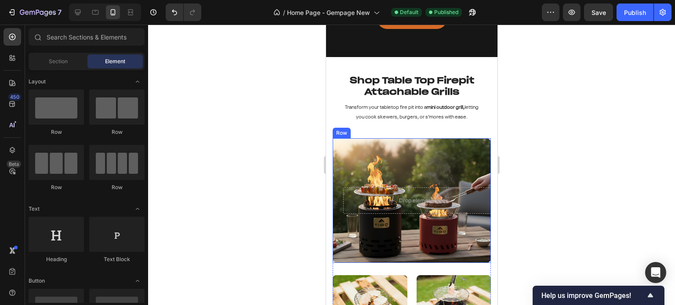
click at [412, 146] on div "Drop element here Row" at bounding box center [411, 200] width 158 height 125
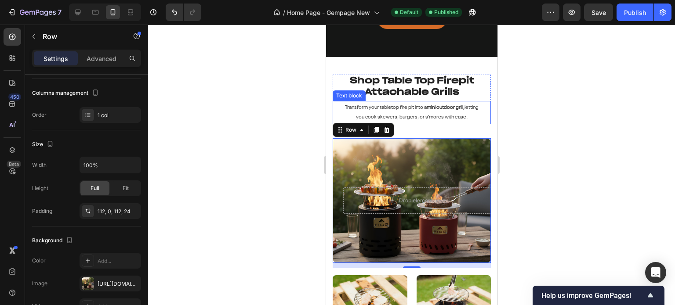
scroll to position [1921, 0]
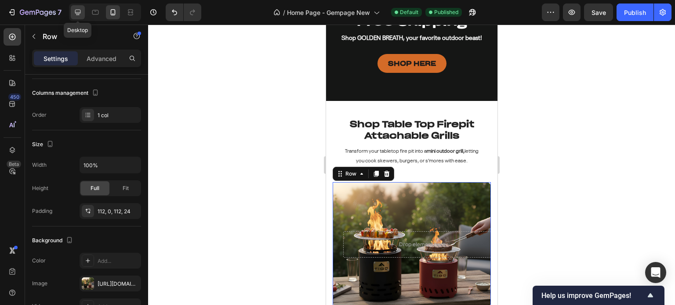
click at [74, 13] on icon at bounding box center [77, 12] width 9 height 9
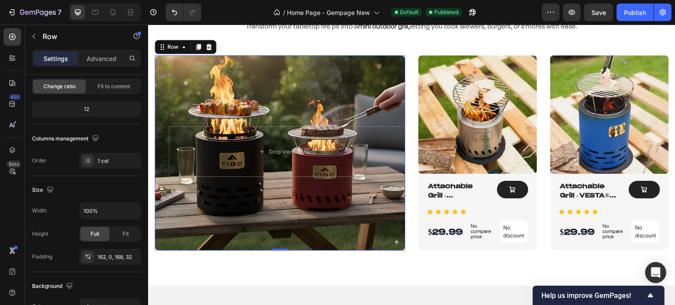
scroll to position [2051, 0]
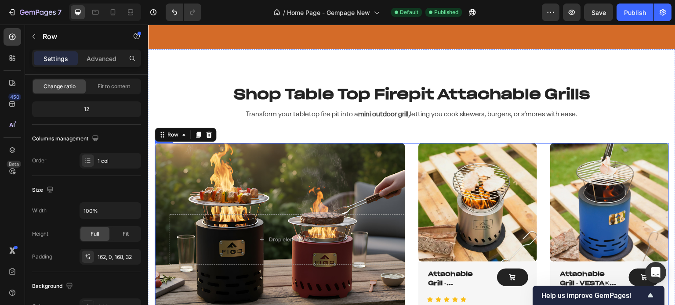
click at [407, 148] on div "Drop element here Row 12 Product Images Attachable Grill - SYLVESTA® Series Pro…" at bounding box center [412, 241] width 514 height 196
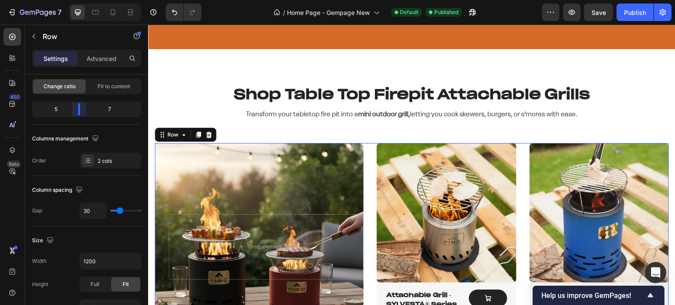
drag, startPoint x: 87, startPoint y: 109, endPoint x: 74, endPoint y: 107, distance: 12.8
click at [74, 0] on body "7 Version history / Home Page - Gempage New Default Published Preview Save Publ…" at bounding box center [337, 0] width 675 height 0
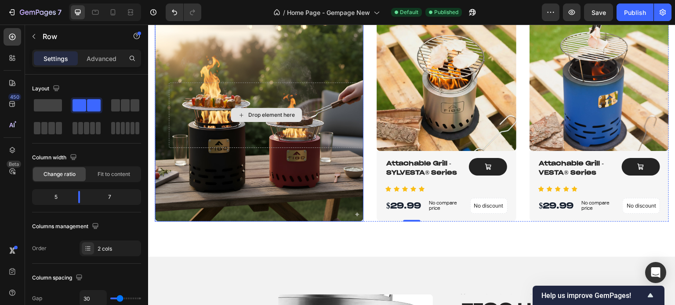
scroll to position [2095, 0]
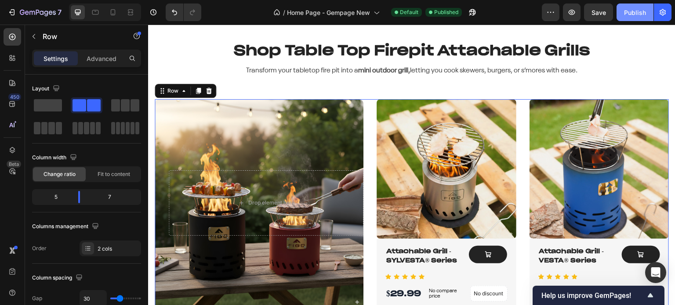
click at [632, 11] on div "Publish" at bounding box center [635, 12] width 22 height 9
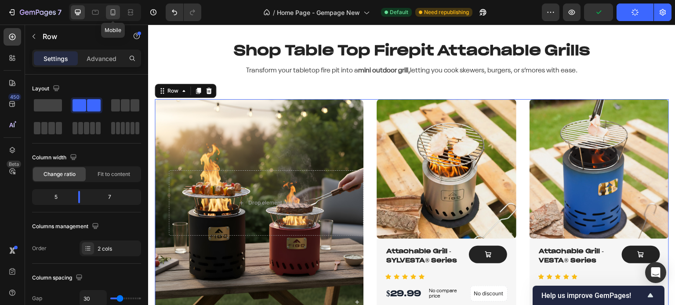
click at [111, 15] on icon at bounding box center [113, 12] width 5 height 6
type input "0"
type input "100%"
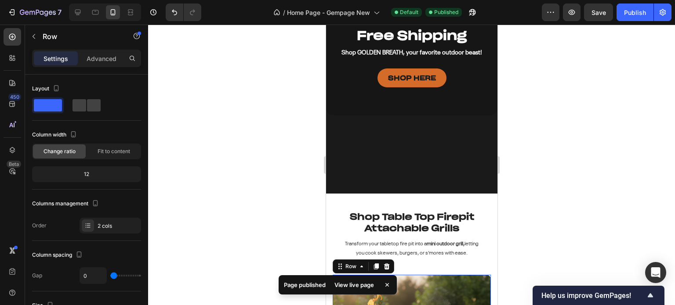
scroll to position [2038, 0]
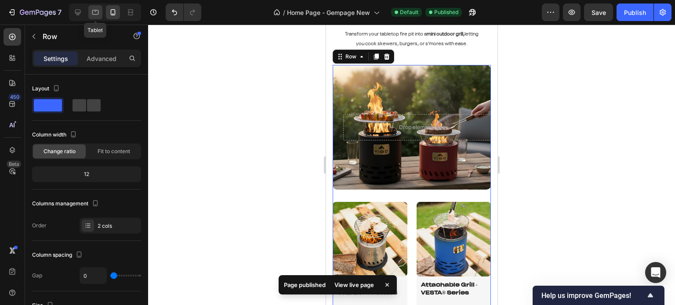
click at [91, 9] on icon at bounding box center [95, 12] width 9 height 9
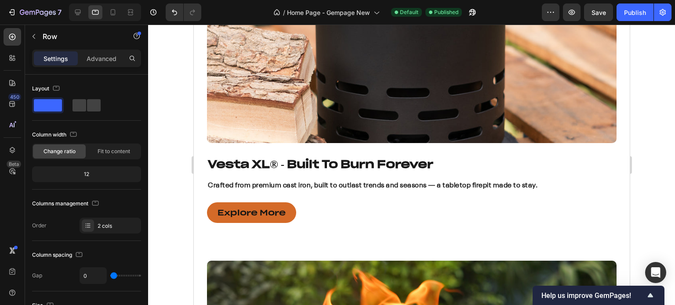
scroll to position [1569, 0]
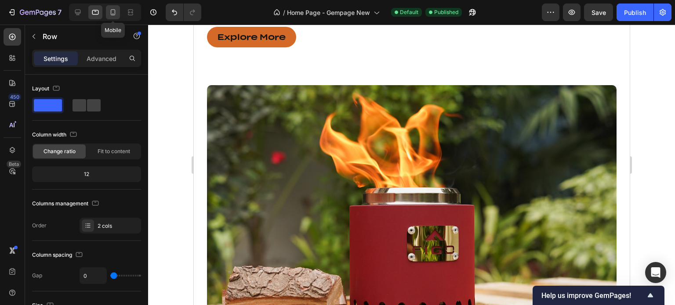
click at [112, 14] on icon at bounding box center [113, 14] width 2 height 1
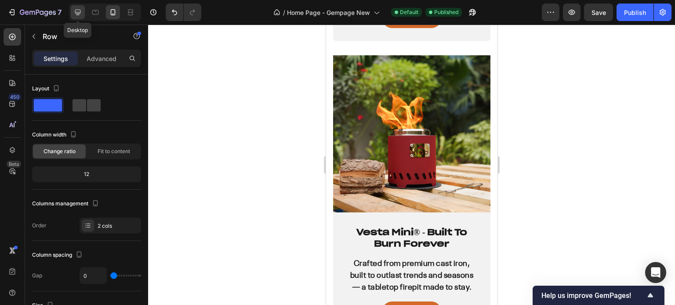
click at [80, 13] on icon at bounding box center [78, 13] width 6 height 6
type input "30"
type input "1200"
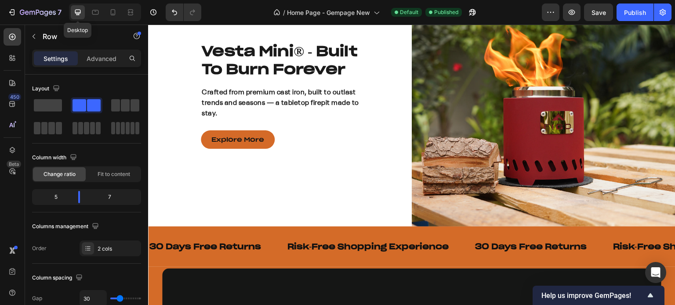
scroll to position [1623, 0]
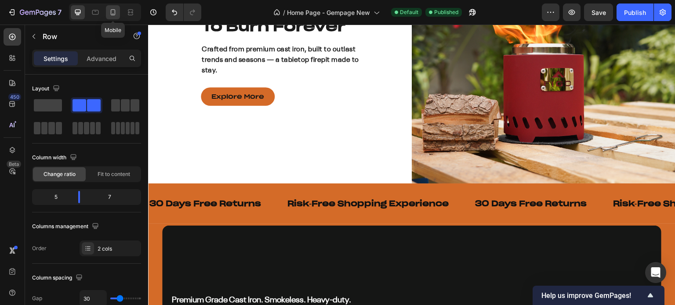
click at [109, 15] on icon at bounding box center [113, 12] width 9 height 9
type input "0"
type input "100%"
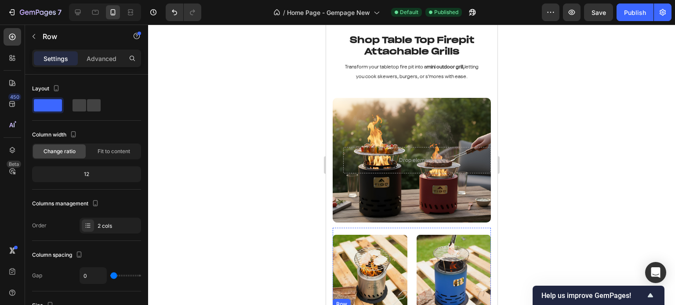
scroll to position [1992, 0]
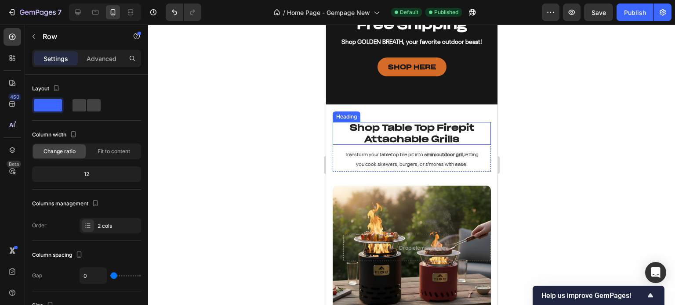
click at [388, 132] on h2 "Shop Table Top Firepit Attachable Grills" at bounding box center [411, 133] width 158 height 23
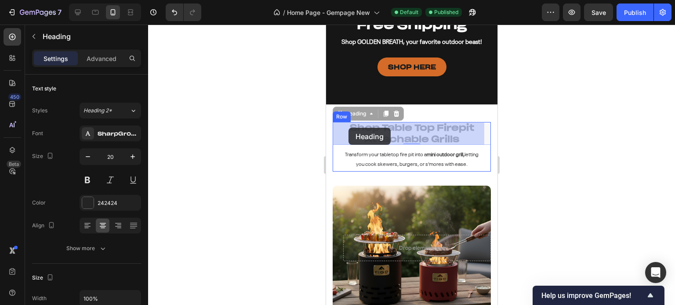
drag, startPoint x: 361, startPoint y: 139, endPoint x: 348, endPoint y: 128, distance: 17.4
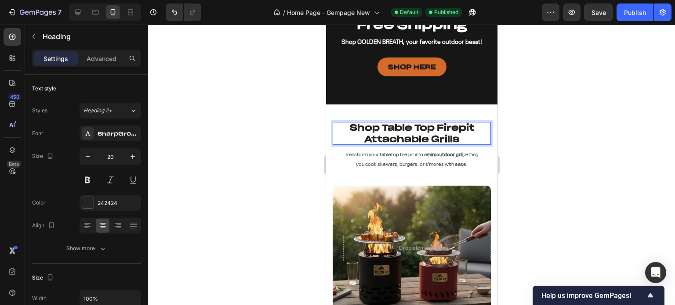
click at [362, 142] on p "Shop Table Top Firepit Attachable Grills" at bounding box center [411, 133] width 158 height 23
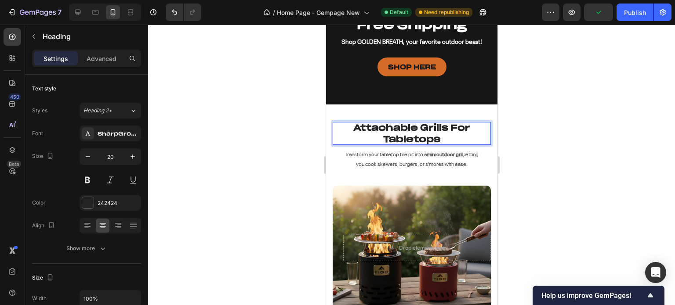
click at [527, 138] on div at bounding box center [411, 165] width 527 height 281
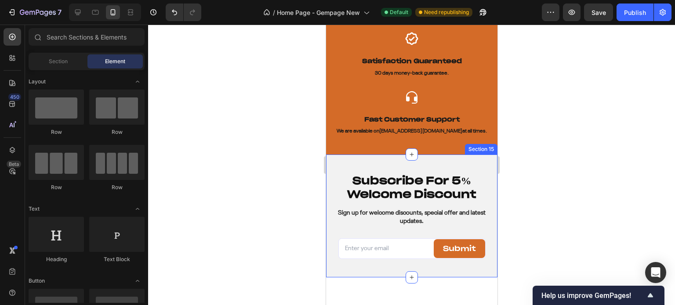
scroll to position [3178, 0]
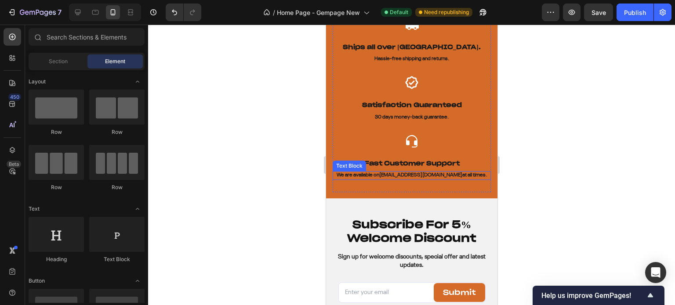
click at [391, 175] on p "We are available on info@figohome.us at all times." at bounding box center [411, 175] width 156 height 7
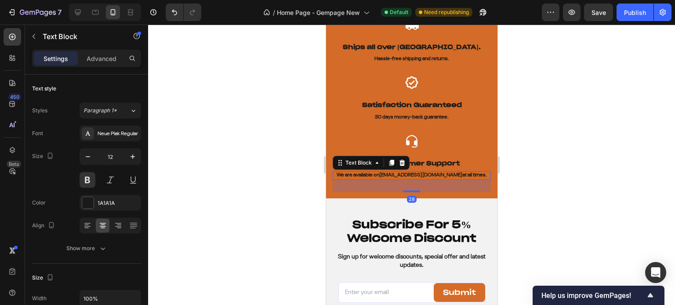
click at [399, 177] on link "info@figohome.us" at bounding box center [420, 175] width 83 height 5
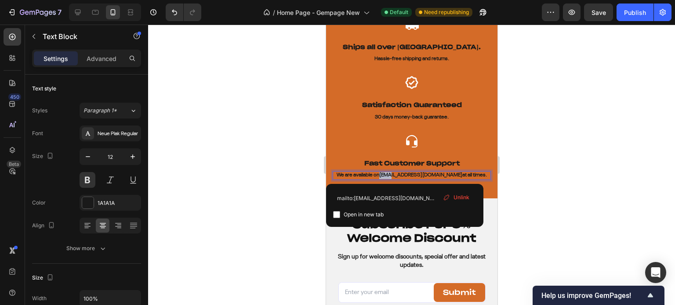
drag, startPoint x: 404, startPoint y: 176, endPoint x: 396, endPoint y: 176, distance: 7.9
click at [396, 176] on link "info@figohome.us" at bounding box center [420, 175] width 83 height 5
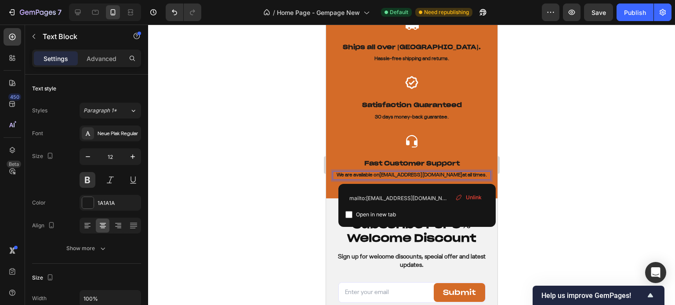
click at [588, 116] on div at bounding box center [411, 165] width 527 height 281
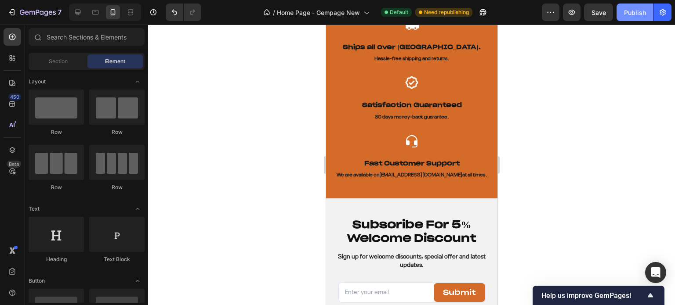
click at [623, 11] on button "Publish" at bounding box center [634, 13] width 37 height 18
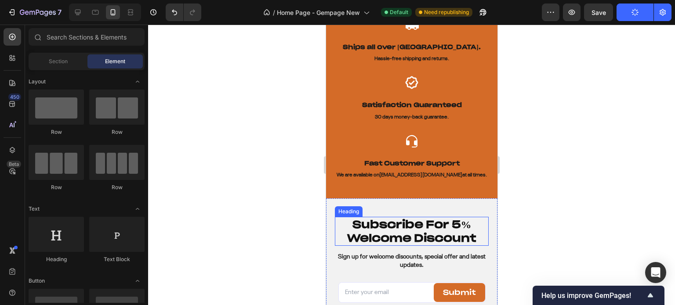
click at [417, 235] on h2 "Subscribe For 5% Welcome Discount" at bounding box center [411, 231] width 154 height 29
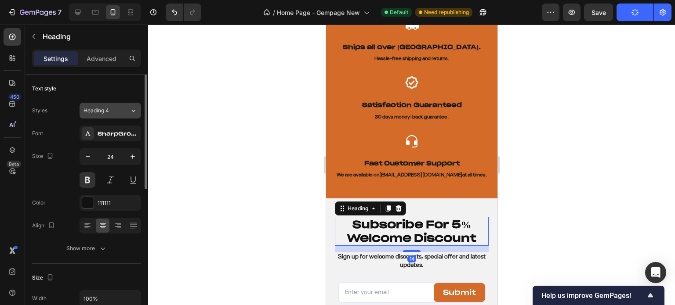
click at [109, 113] on span "Heading 4" at bounding box center [95, 111] width 25 height 8
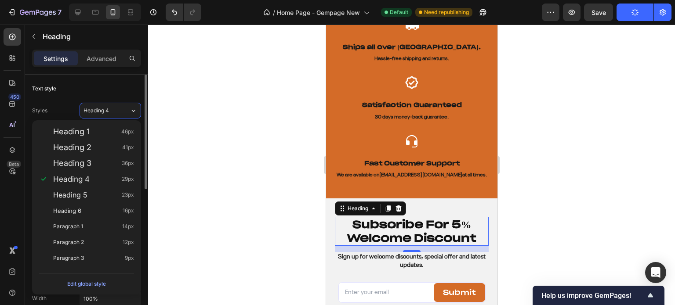
click at [122, 75] on div "Text style Styles Heading 4 Font SharpGroteskPETrialMedium-25-BF646589e6051e7 S…" at bounding box center [86, 169] width 109 height 189
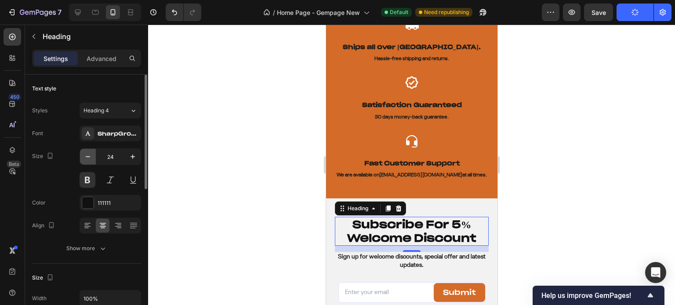
click at [92, 158] on button "button" at bounding box center [88, 157] width 16 height 16
click at [92, 157] on button "button" at bounding box center [88, 157] width 16 height 16
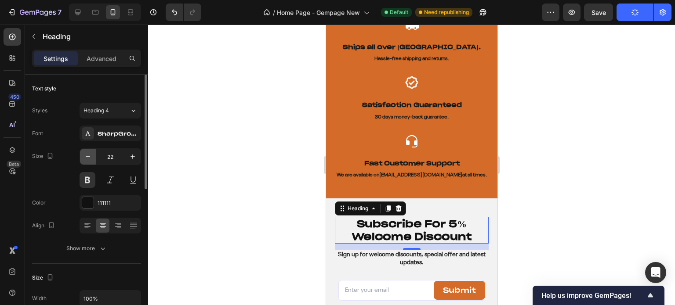
click at [92, 157] on button "button" at bounding box center [88, 157] width 16 height 16
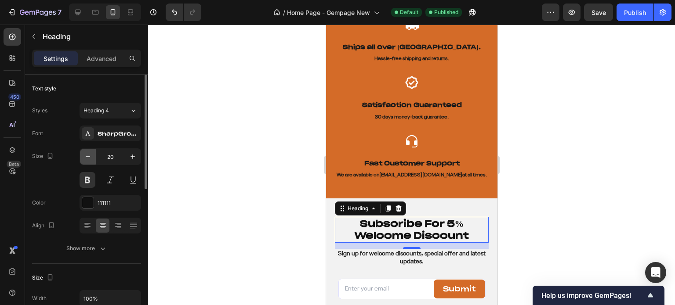
click at [92, 157] on button "button" at bounding box center [88, 157] width 16 height 16
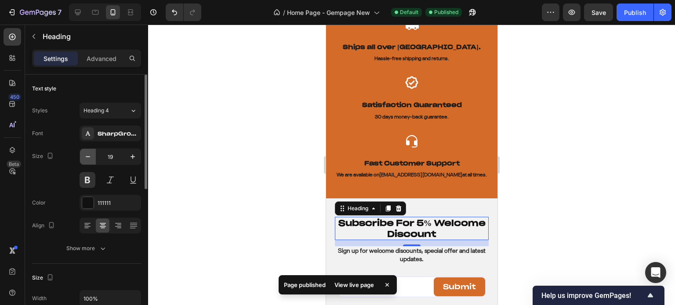
click at [92, 157] on button "button" at bounding box center [88, 157] width 16 height 16
type input "18"
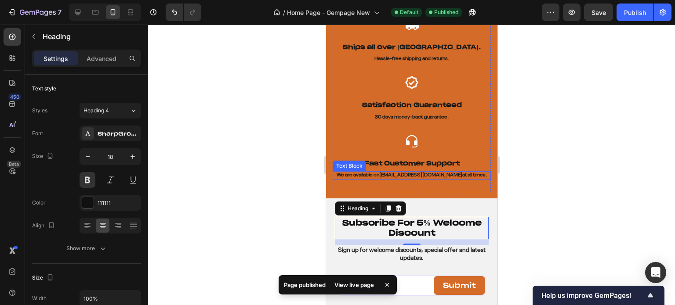
scroll to position [3222, 0]
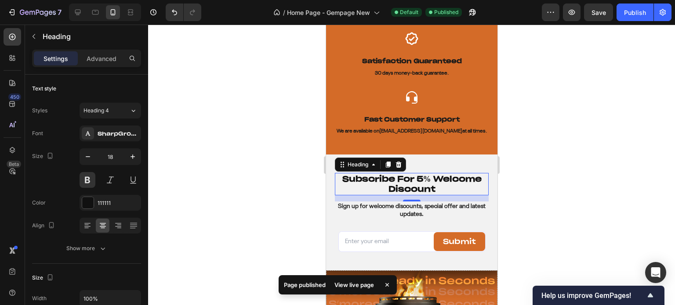
click at [310, 191] on div at bounding box center [411, 165] width 527 height 281
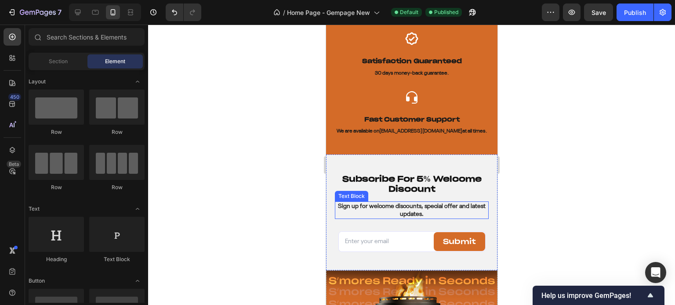
click at [419, 205] on p "Sign up for welcome discounts, special offer and latest updates." at bounding box center [411, 211] width 152 height 16
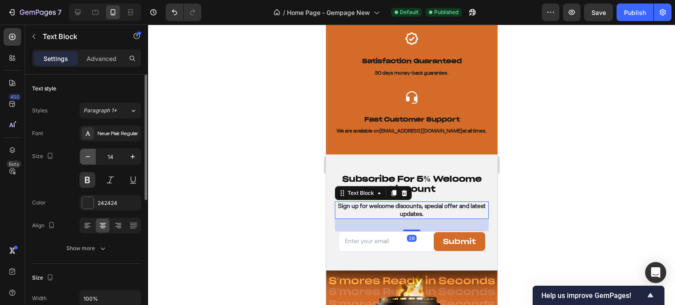
click at [93, 156] on button "button" at bounding box center [88, 157] width 16 height 16
type input "13"
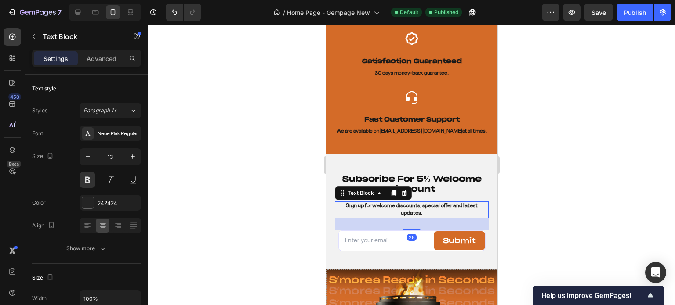
click at [602, 193] on div at bounding box center [411, 165] width 527 height 281
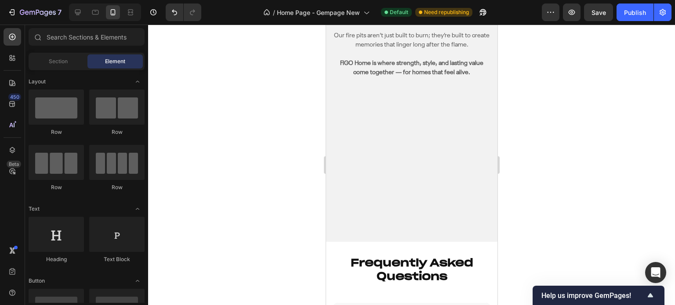
scroll to position [2801, 0]
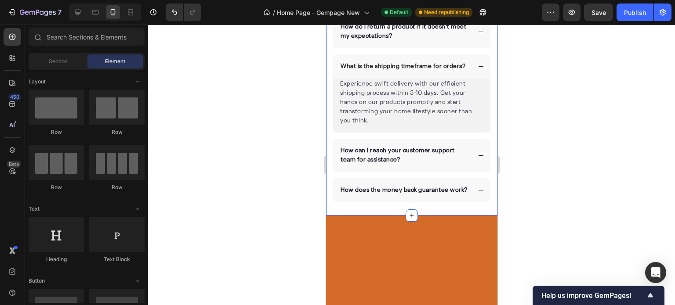
click at [372, 76] on div "Frequently Asked Questions Heading Are your products easy to install and mainta…" at bounding box center [411, 65] width 171 height 301
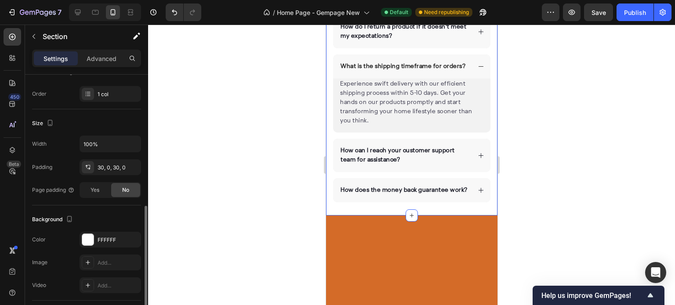
scroll to position [176, 0]
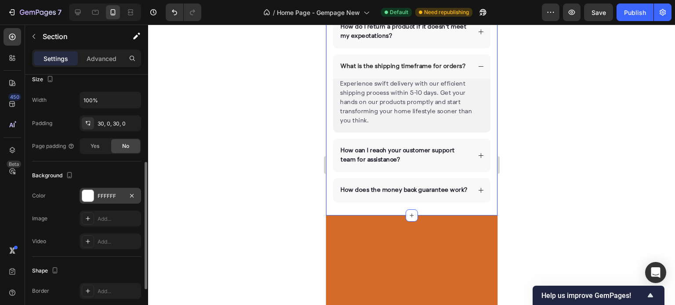
click at [107, 193] on div "FFFFFF" at bounding box center [110, 196] width 25 height 8
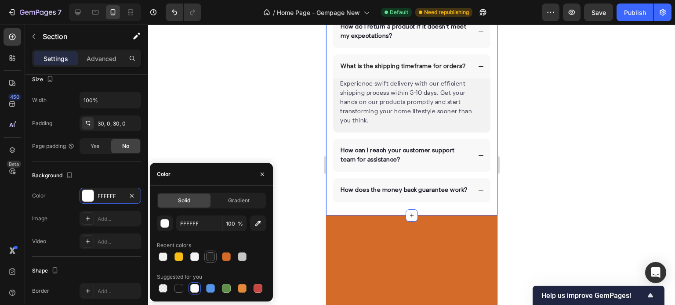
click at [212, 255] on div at bounding box center [210, 257] width 9 height 9
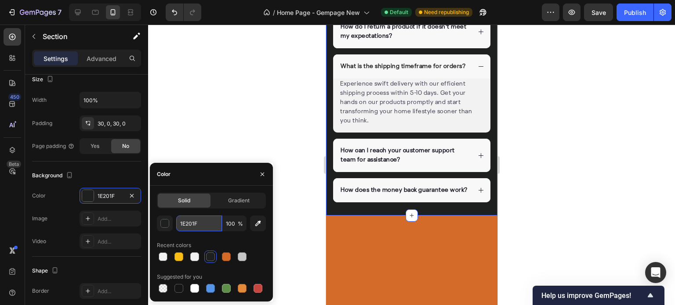
click at [198, 228] on input "1E201F" at bounding box center [199, 224] width 46 height 16
paste input "a1a1a"
click at [207, 244] on div "Recent colors" at bounding box center [211, 246] width 109 height 14
type input "1A1A1A"
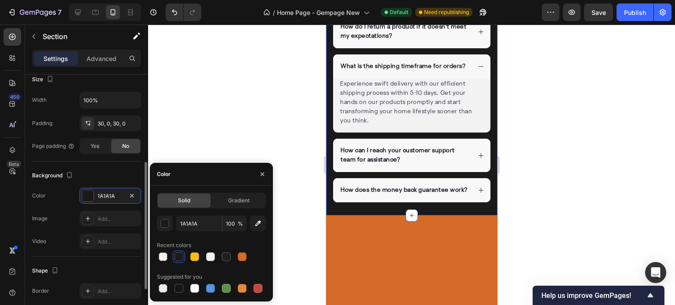
click at [116, 171] on div "Background" at bounding box center [86, 176] width 109 height 14
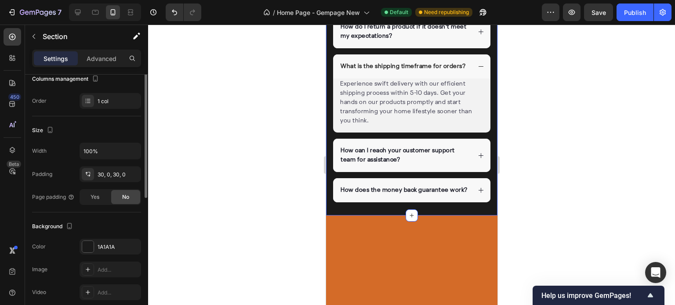
scroll to position [81, 0]
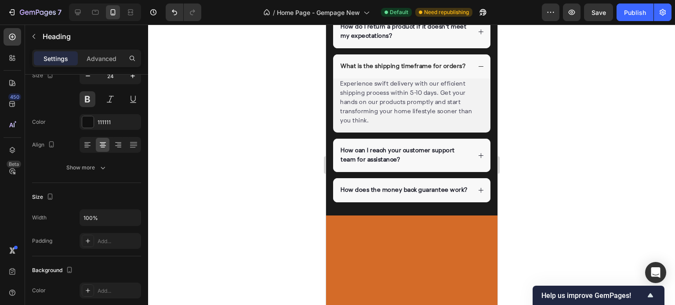
scroll to position [0, 0]
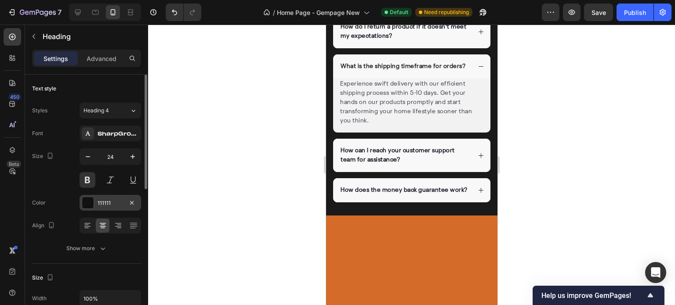
click at [88, 205] on div at bounding box center [87, 202] width 11 height 11
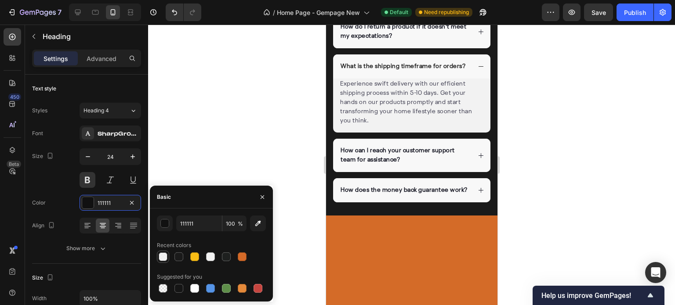
click at [161, 259] on div at bounding box center [163, 257] width 9 height 9
type input "F2F2F2"
click at [209, 258] on div at bounding box center [210, 257] width 9 height 9
type input "100"
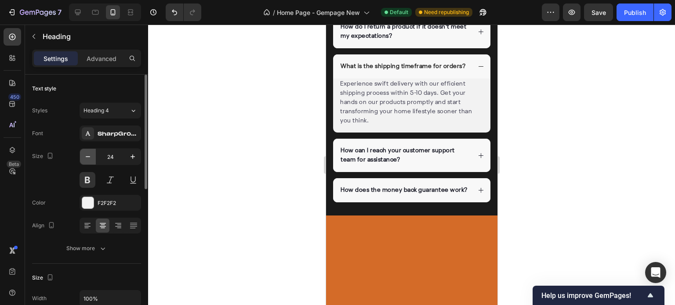
click at [88, 159] on icon "button" at bounding box center [87, 156] width 9 height 9
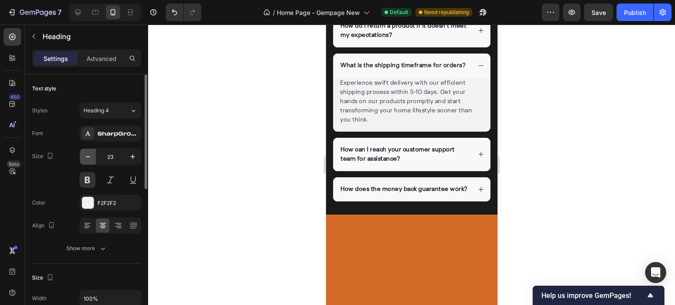
click at [88, 159] on icon "button" at bounding box center [87, 156] width 9 height 9
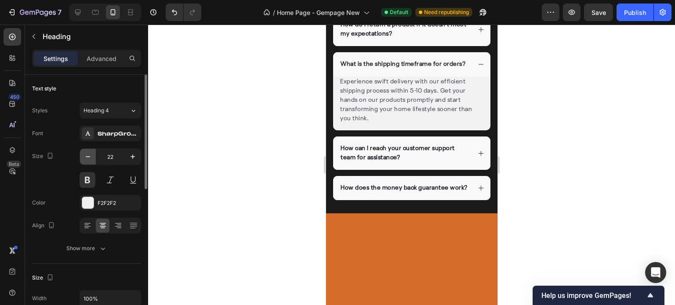
click at [88, 159] on icon "button" at bounding box center [87, 156] width 9 height 9
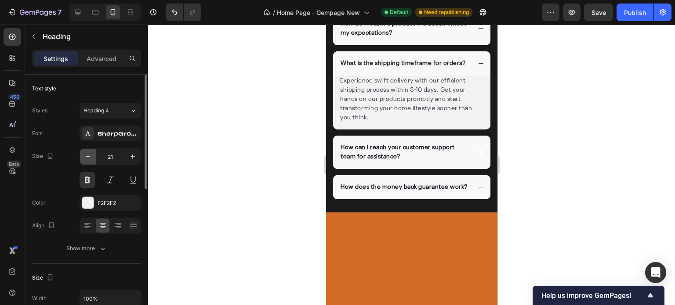
click at [88, 159] on icon "button" at bounding box center [87, 156] width 9 height 9
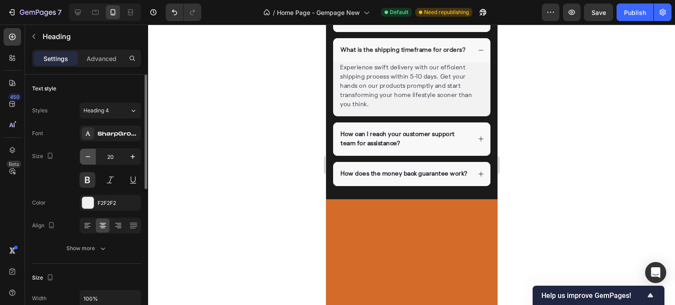
type input "19"
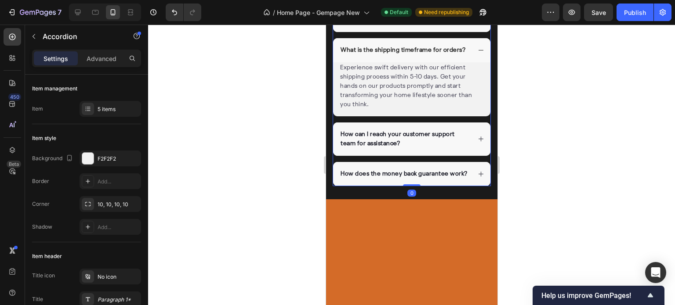
click at [477, 62] on div "What is the shipping timeframe for orders?" at bounding box center [411, 50] width 157 height 24
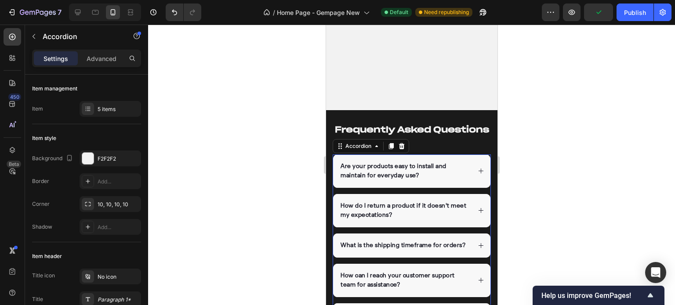
scroll to position [2889, 0]
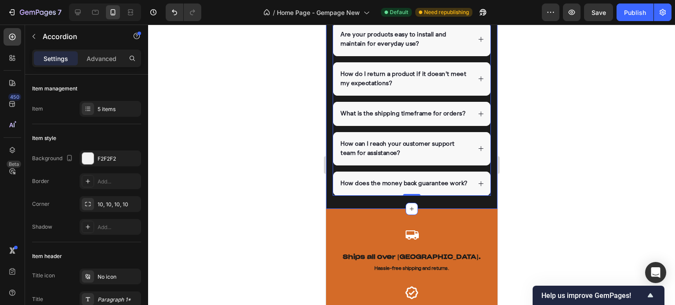
click at [435, 209] on div "Frequently Asked Questions Heading Are your products easy to install and mainta…" at bounding box center [411, 93] width 171 height 231
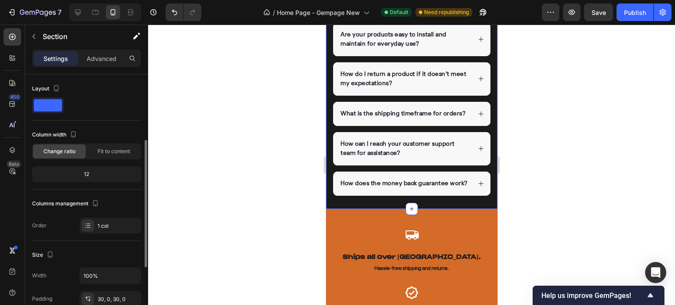
scroll to position [88, 0]
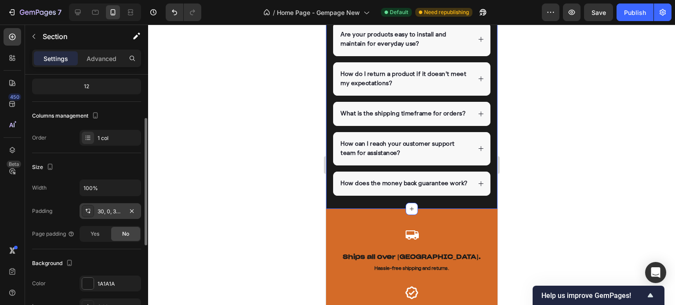
click at [112, 211] on div "30, 0, 30, 0" at bounding box center [110, 212] width 25 height 8
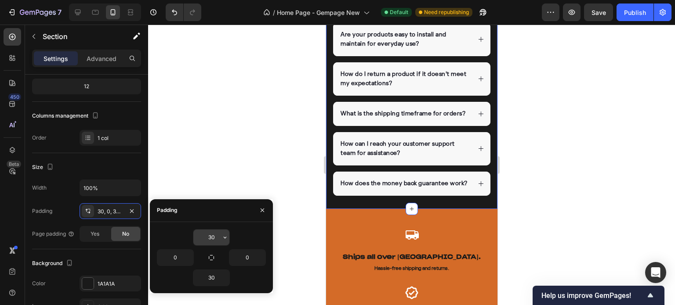
click at [207, 230] on input "30" at bounding box center [211, 238] width 36 height 16
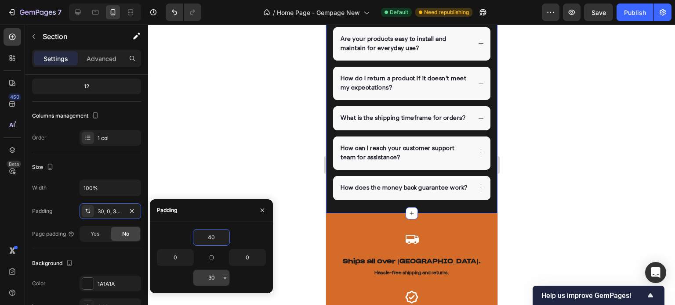
type input "40"
click at [213, 276] on input "30" at bounding box center [211, 278] width 36 height 16
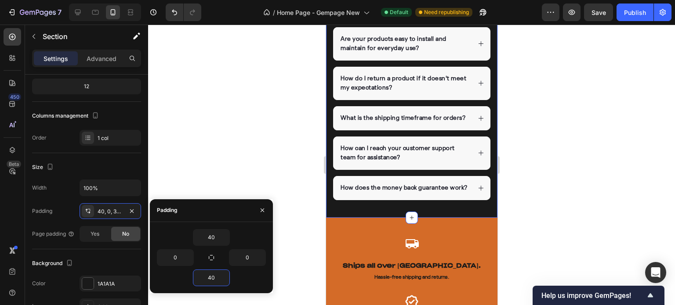
type input "40"
click at [243, 236] on div "40" at bounding box center [211, 237] width 109 height 17
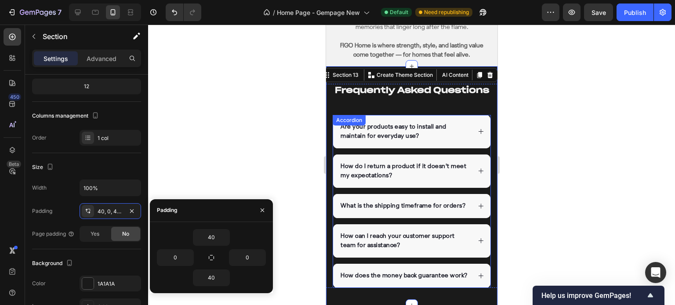
scroll to position [2758, 0]
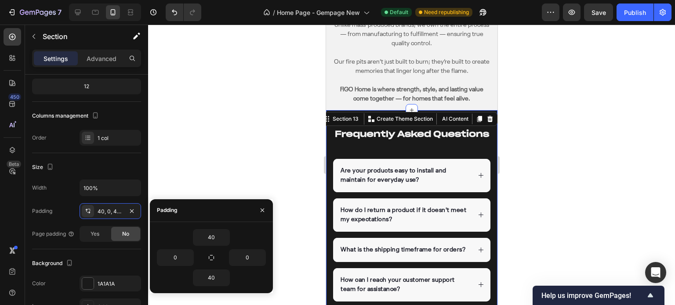
click at [590, 124] on div at bounding box center [411, 165] width 527 height 281
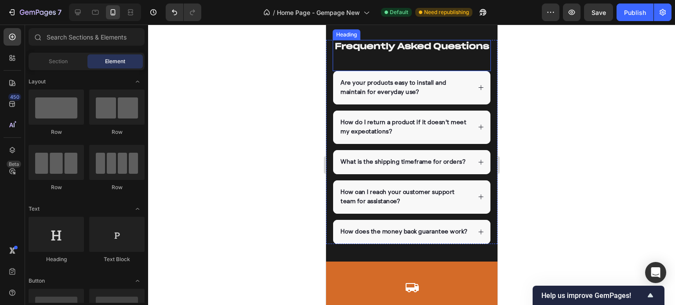
scroll to position [2933, 0]
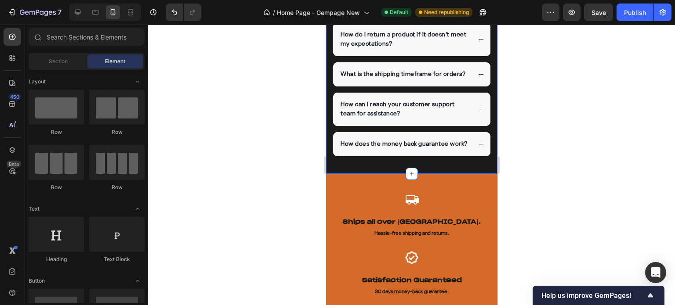
click at [436, 174] on div "Frequently Asked Questions Heading Are your products easy to install and mainta…" at bounding box center [411, 54] width 171 height 239
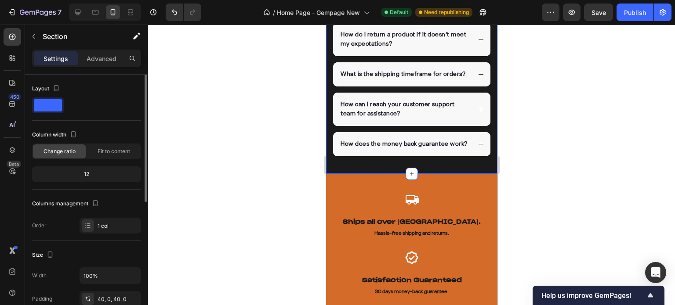
scroll to position [88, 0]
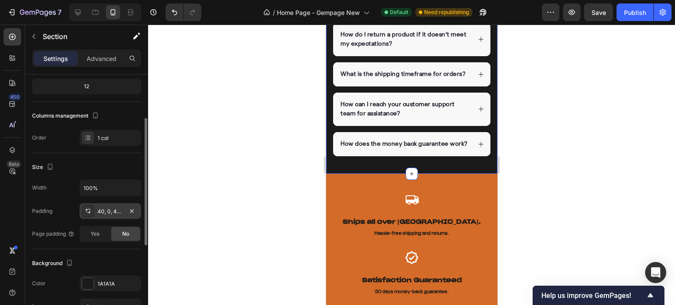
click at [104, 217] on div "40, 0, 40, 0" at bounding box center [111, 211] width 62 height 16
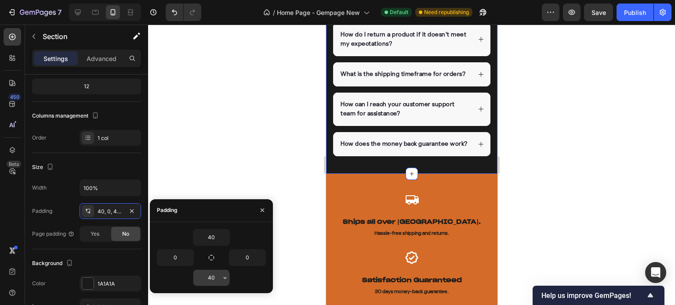
click at [202, 274] on input "40" at bounding box center [211, 278] width 36 height 16
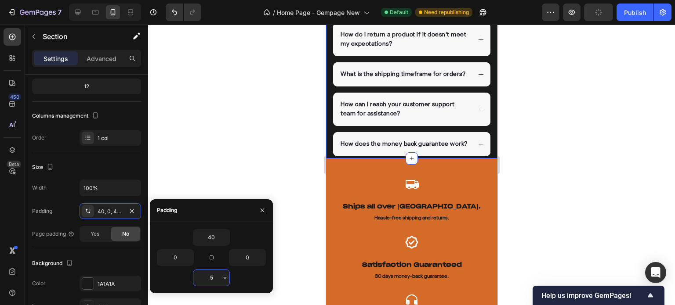
type input "50"
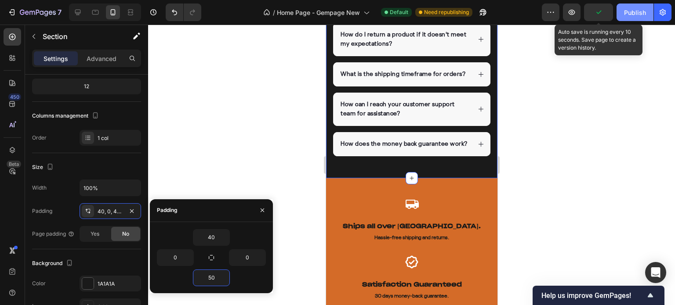
click at [637, 5] on button "Publish" at bounding box center [634, 13] width 37 height 18
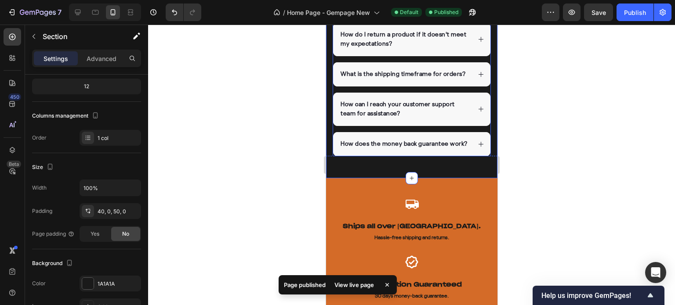
scroll to position [2845, 0]
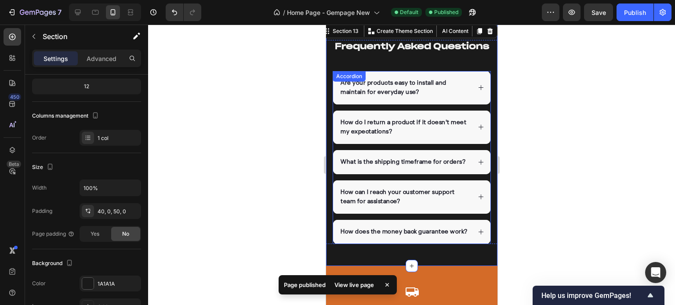
click at [389, 97] on p "Are your products easy to install and maintain for everyday use?" at bounding box center [404, 88] width 129 height 18
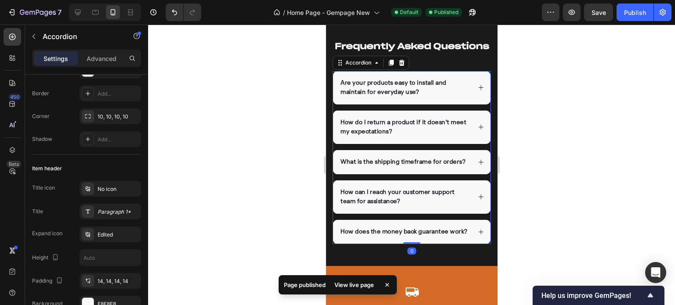
scroll to position [0, 0]
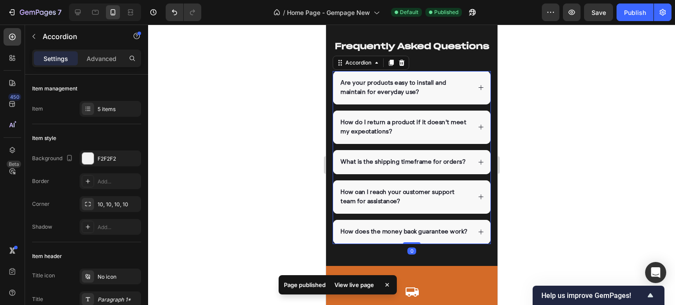
click at [477, 91] on icon at bounding box center [480, 87] width 7 height 7
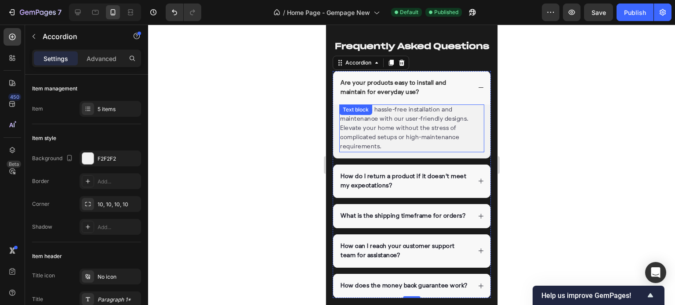
scroll to position [2889, 0]
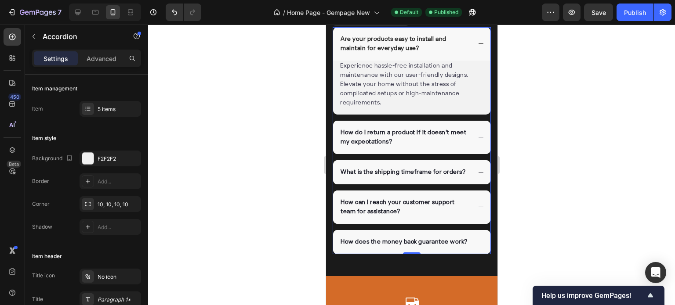
click at [448, 147] on p "How do I return a product if it doesn't meet my expectations?" at bounding box center [404, 137] width 129 height 18
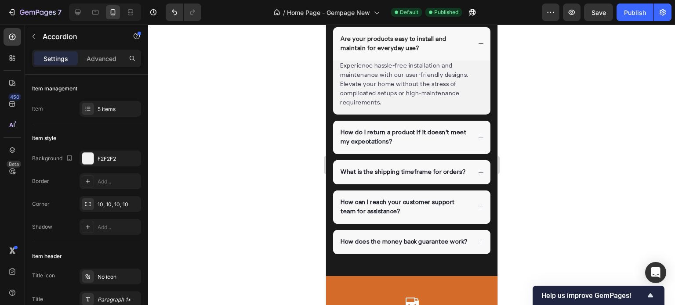
click at [477, 141] on icon at bounding box center [480, 137] width 7 height 7
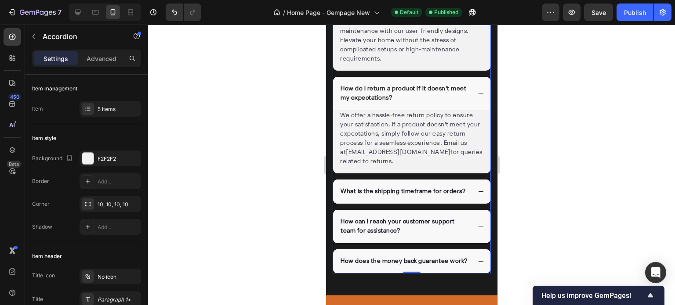
scroll to position [2977, 0]
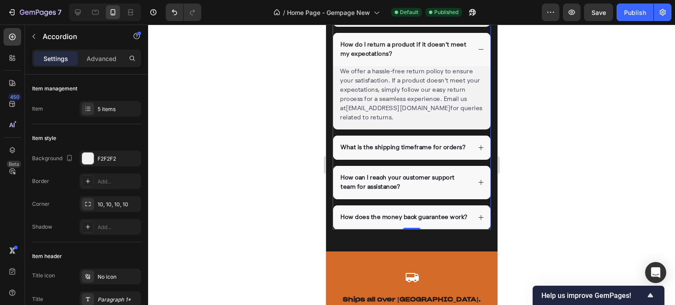
click at [469, 158] on div "What is the shipping timeframe for orders?" at bounding box center [411, 148] width 157 height 24
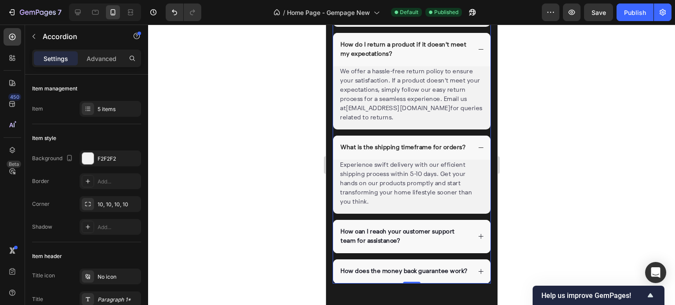
scroll to position [3021, 0]
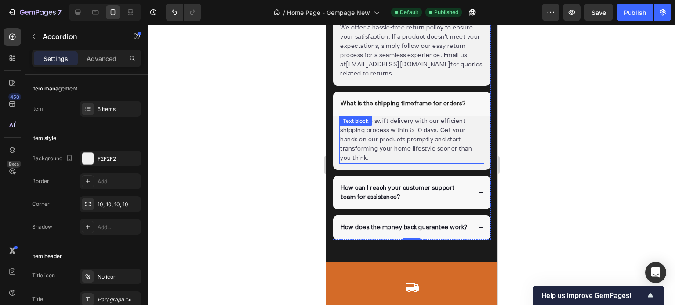
click at [420, 142] on p "Experience swift delivery with our efficient shipping process within 5-10 days.…" at bounding box center [411, 140] width 143 height 46
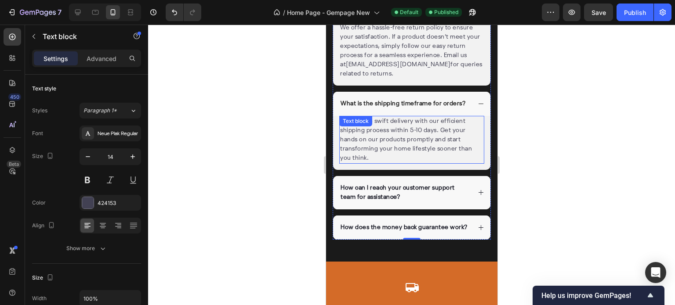
click at [420, 142] on p "Experience swift delivery with our efficient shipping process within 5-10 days.…" at bounding box center [411, 140] width 143 height 46
click at [408, 143] on p "Experience swift delivery with our efficient shipping process within 5-10 days.…" at bounding box center [411, 140] width 143 height 46
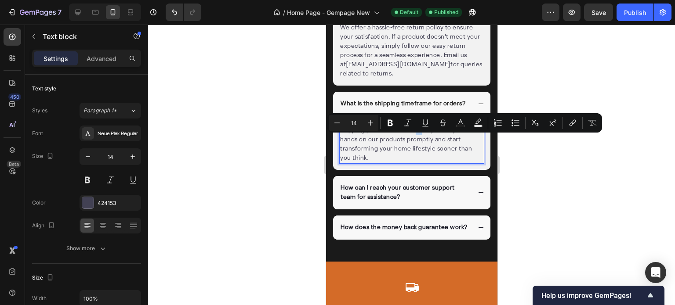
click at [415, 141] on p "Experience swift delivery with our efficient shipping process within 4-10 days.…" at bounding box center [411, 140] width 143 height 46
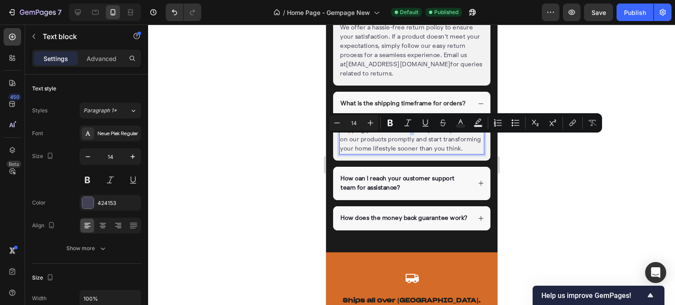
click at [409, 141] on p "Experience swift delivery with our efficient shipping process within 4-7 days. …" at bounding box center [411, 135] width 143 height 37
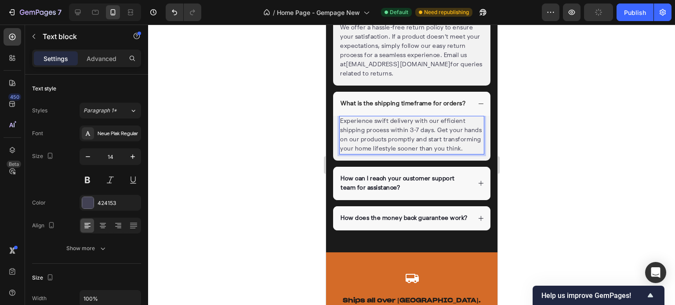
click at [555, 141] on div at bounding box center [411, 165] width 527 height 281
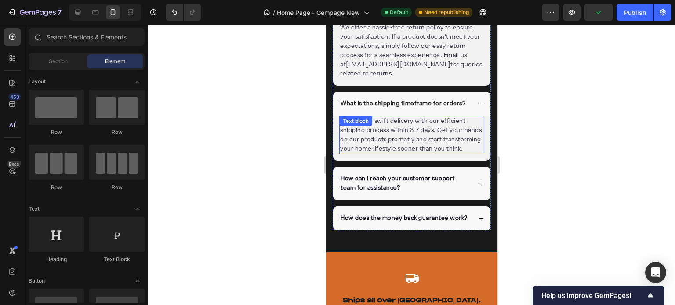
scroll to position [3065, 0]
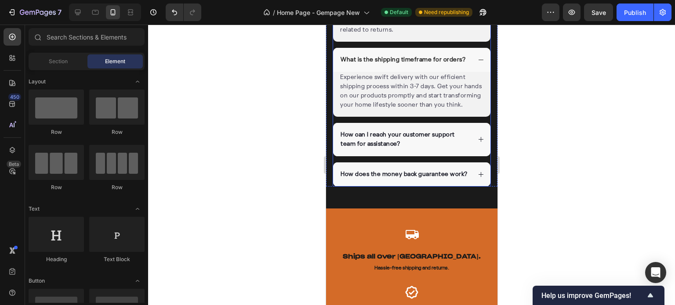
click at [477, 143] on icon at bounding box center [480, 139] width 7 height 7
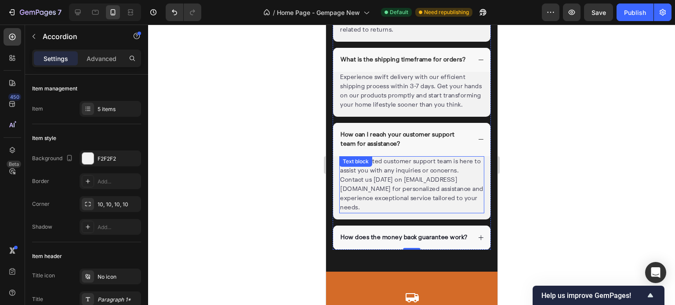
click at [417, 201] on p "Our dedicated customer support team is here to assist you with any inquiries or…" at bounding box center [411, 184] width 143 height 55
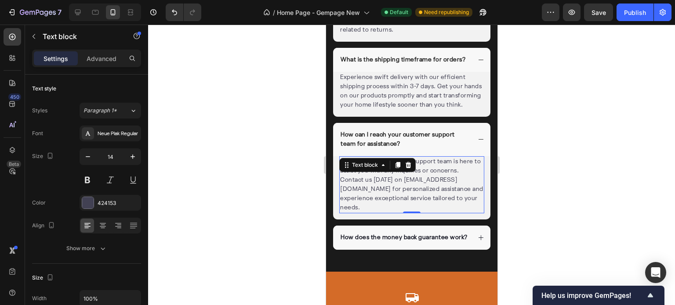
click at [342, 210] on p "Our dedicated customer support team is here to assist you with any inquiries or…" at bounding box center [411, 184] width 143 height 55
click at [340, 210] on p "Our dedicated customer support team is here to assist you with any inquiries or…" at bounding box center [411, 184] width 143 height 55
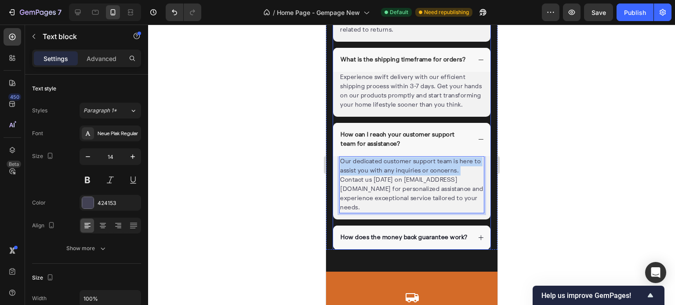
drag, startPoint x: 340, startPoint y: 199, endPoint x: 336, endPoint y: 179, distance: 20.6
click at [336, 179] on div "Our dedicated customer support team is here to assist you with any inquiries or…" at bounding box center [411, 187] width 157 height 63
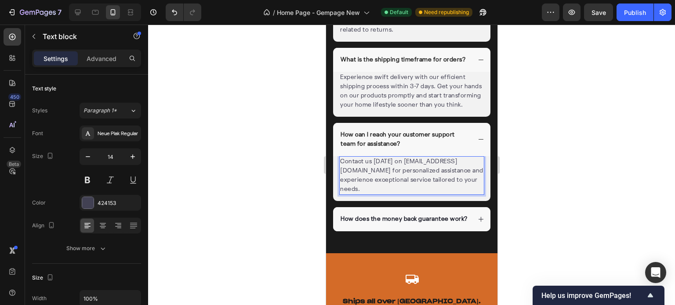
click at [340, 190] on p "Contact us today on supportteam@figohome.com for personalized assistance and ex…" at bounding box center [411, 175] width 143 height 37
click at [405, 181] on p "Contact us today on supportteam@figohome.com for personalized assistance and ex…" at bounding box center [411, 175] width 143 height 37
click at [409, 194] on p "Contact us today on supportteam@figohome.com for personalized assistance and ex…" at bounding box center [411, 175] width 143 height 37
click at [408, 194] on p "Contact us today on supportteam@figohome.com for personalized assistance and ex…" at bounding box center [411, 175] width 143 height 37
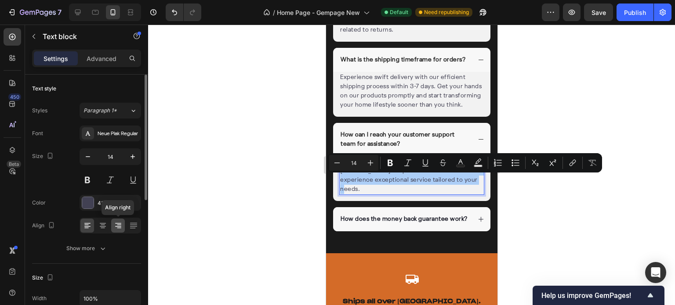
click at [118, 226] on icon at bounding box center [118, 226] width 6 height 1
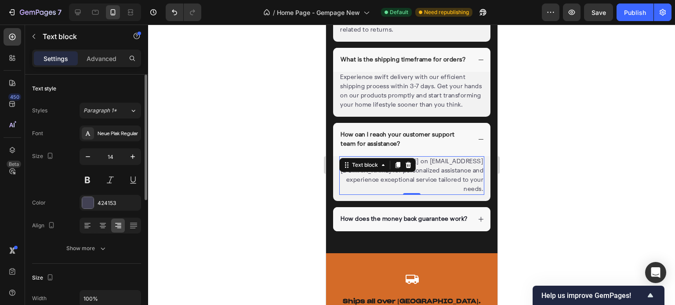
click at [94, 226] on div at bounding box center [111, 226] width 62 height 16
click at [90, 226] on icon at bounding box center [87, 226] width 6 height 1
click at [98, 224] on icon at bounding box center [102, 225] width 9 height 9
click at [87, 226] on icon at bounding box center [87, 225] width 9 height 9
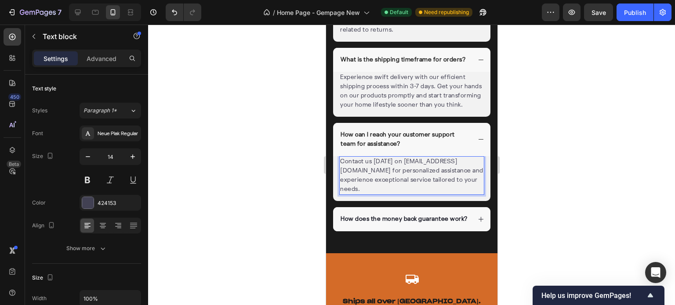
click at [413, 184] on p "Contact us today on supportteam@figohome.com for personalized assistance and ex…" at bounding box center [411, 175] width 143 height 37
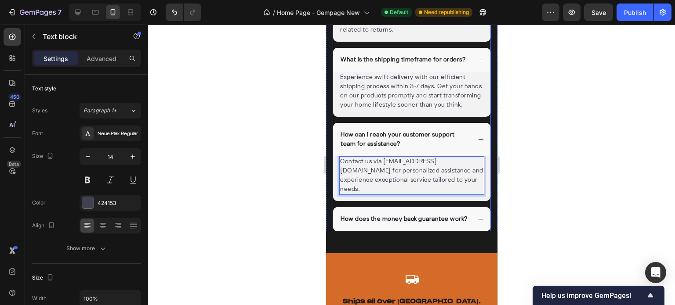
click at [477, 223] on icon at bounding box center [480, 219] width 7 height 7
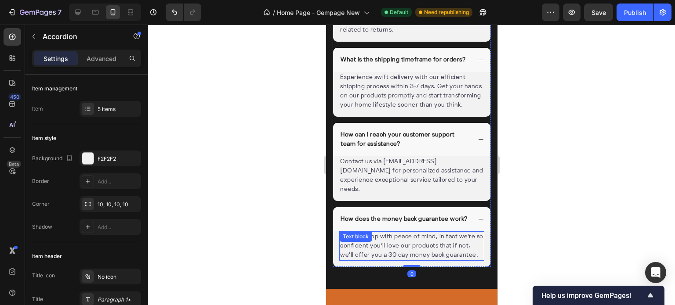
scroll to position [3109, 0]
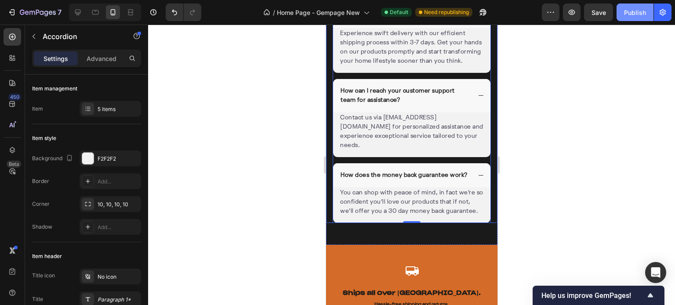
click at [627, 18] on button "Publish" at bounding box center [634, 13] width 37 height 18
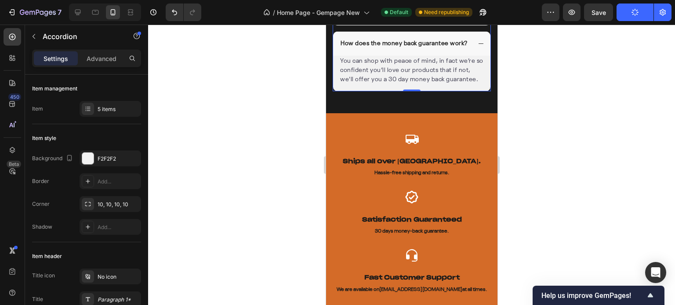
scroll to position [3285, 0]
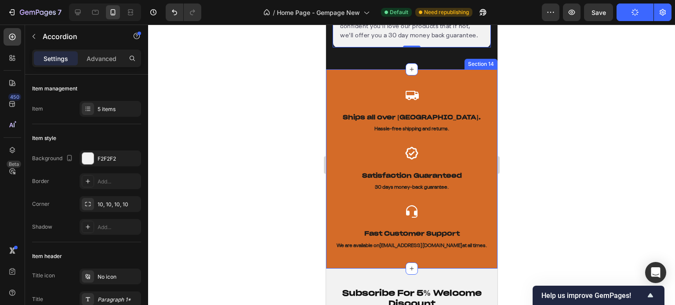
click at [431, 97] on div "Icon Ships all over US. Text Block Hassle-free shipping and returns. Text Block…" at bounding box center [411, 168] width 171 height 199
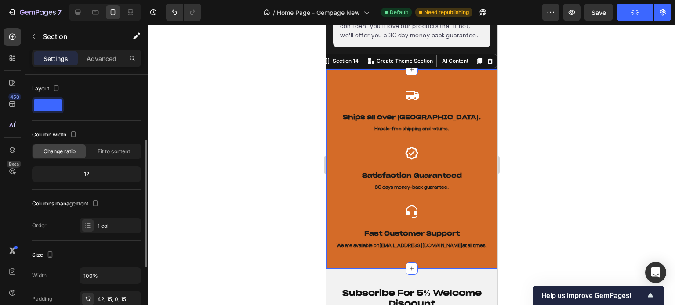
scroll to position [88, 0]
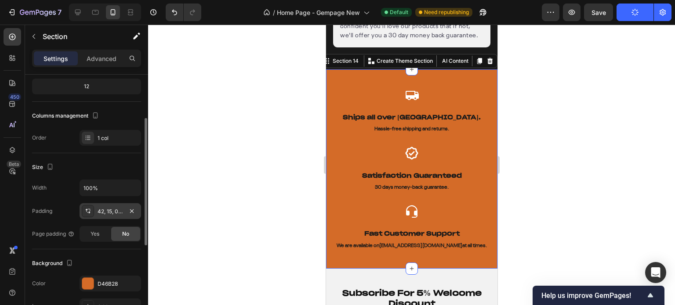
click at [109, 212] on div "42, 15, 0, 15" at bounding box center [110, 212] width 25 height 8
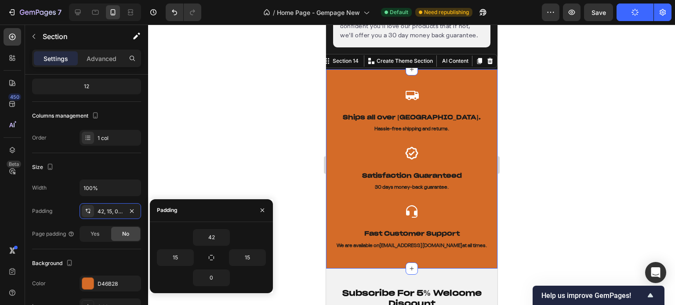
click at [373, 269] on div "Icon Ships all over US. Text Block Hassle-free shipping and returns. Text Block…" at bounding box center [411, 178] width 158 height 181
click at [360, 100] on div "Icon Ships all over US. Text Block Hassle-free shipping and returns. Text Block…" at bounding box center [411, 168] width 171 height 199
click at [210, 274] on input "0" at bounding box center [211, 278] width 36 height 16
click at [225, 277] on icon "button" at bounding box center [224, 278] width 7 height 7
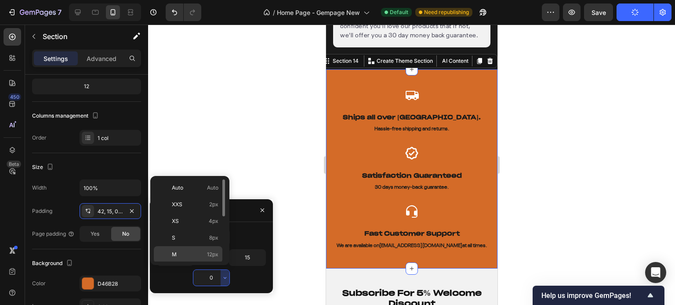
click at [207, 253] on p "M 12px" at bounding box center [195, 255] width 47 height 8
type input "12"
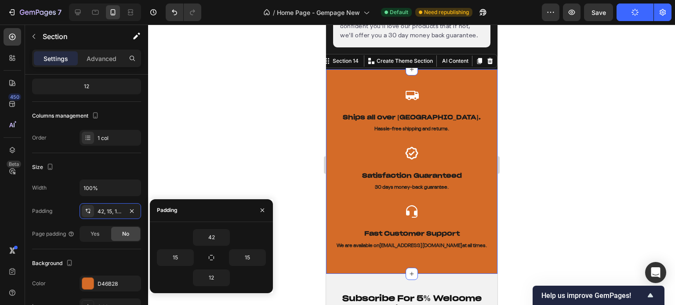
click at [238, 151] on div at bounding box center [411, 165] width 527 height 281
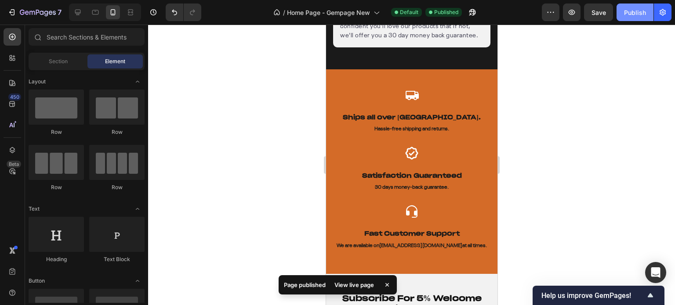
click at [639, 14] on div "Publish" at bounding box center [635, 12] width 22 height 9
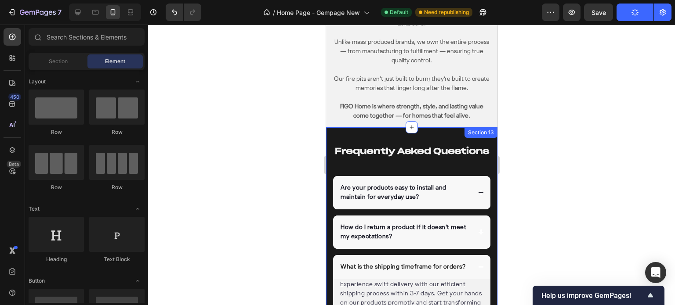
scroll to position [3004, 0]
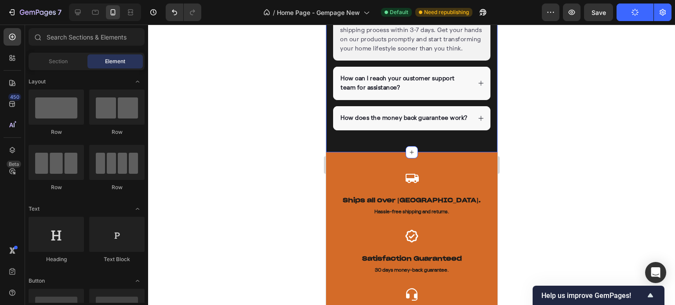
click at [441, 152] on div "Frequently Asked Questions Heading Are your products easy to install and mainta…" at bounding box center [411, 8] width 171 height 289
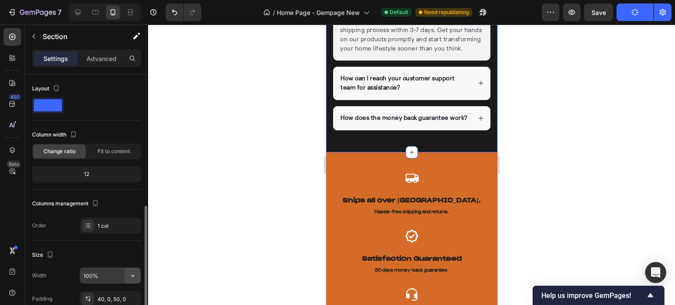
scroll to position [88, 0]
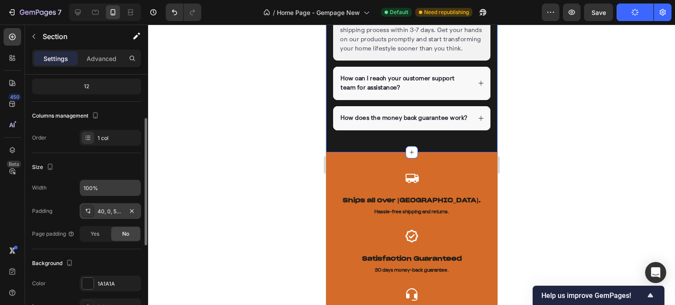
click at [112, 208] on div "40, 0, 50, 0" at bounding box center [110, 212] width 25 height 8
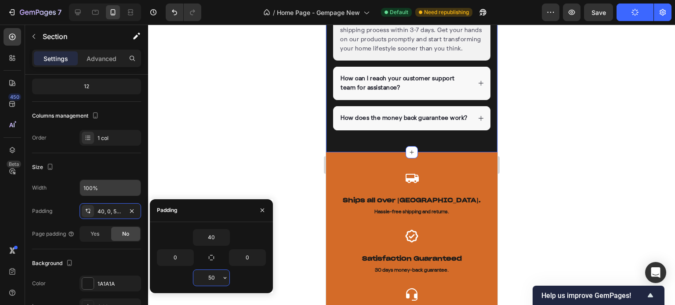
click at [216, 279] on input "50" at bounding box center [211, 278] width 36 height 16
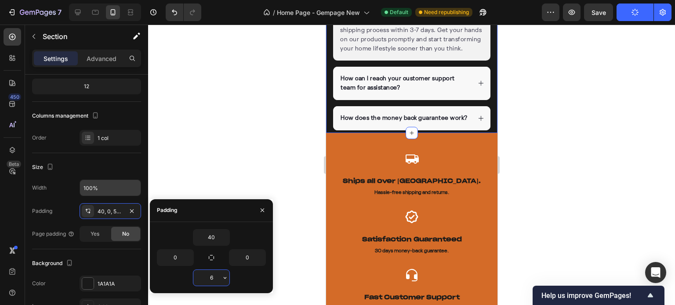
type input "60"
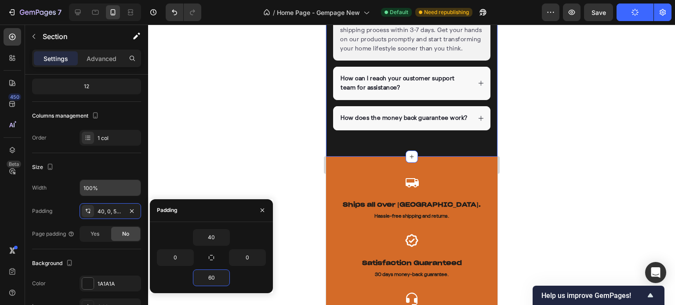
click at [221, 163] on div at bounding box center [411, 165] width 527 height 281
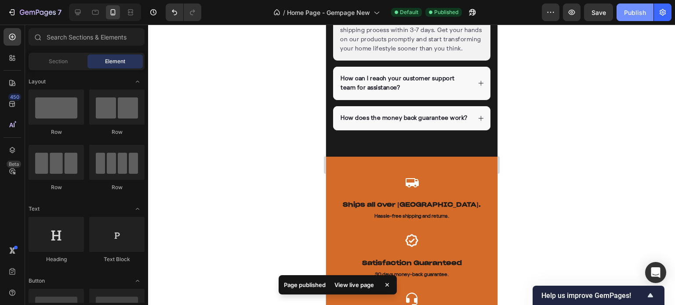
click at [627, 11] on div "Publish" at bounding box center [635, 12] width 22 height 9
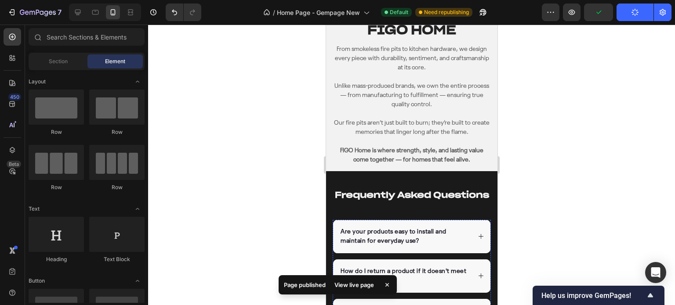
scroll to position [2609, 0]
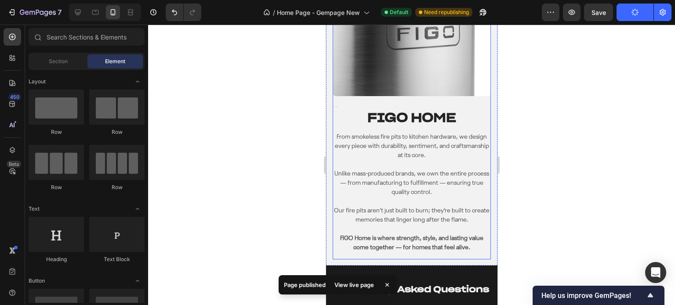
click at [425, 252] on div "Text Block FIGO HOME Heading From smokeless fire pits to kitchen hardware, we d…" at bounding box center [411, 182] width 158 height 154
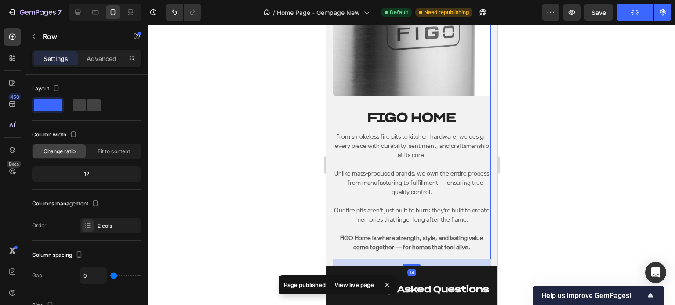
click at [425, 260] on div "14" at bounding box center [411, 263] width 158 height 6
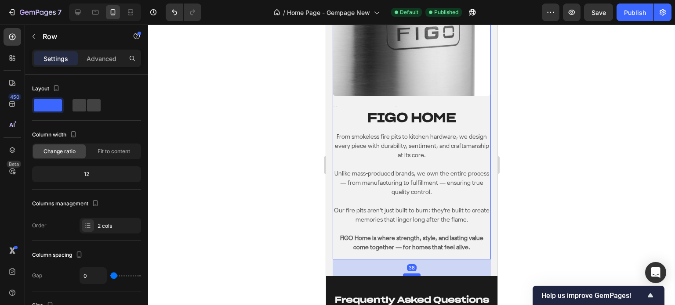
drag, startPoint x: 406, startPoint y: 260, endPoint x: 882, endPoint y: 160, distance: 486.2
click at [406, 274] on div at bounding box center [411, 275] width 18 height 3
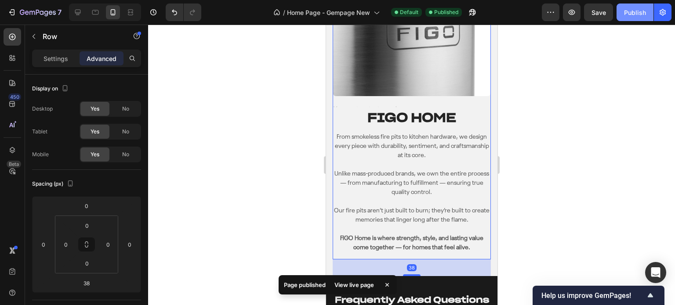
click at [628, 15] on div "Publish" at bounding box center [635, 12] width 22 height 9
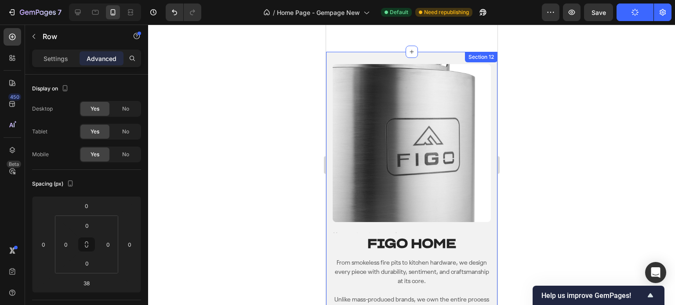
scroll to position [2388, 0]
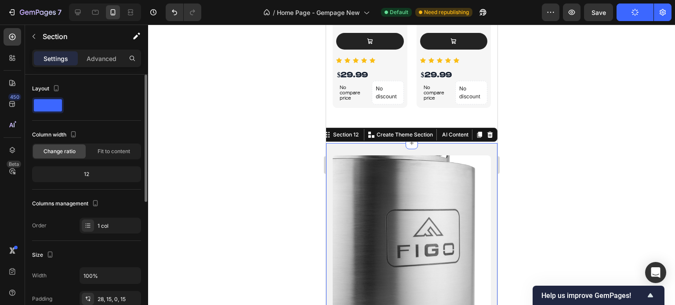
scroll to position [176, 0]
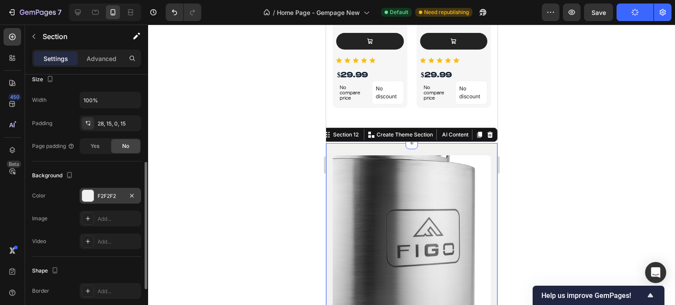
click at [98, 192] on div "F2F2F2" at bounding box center [110, 196] width 25 height 8
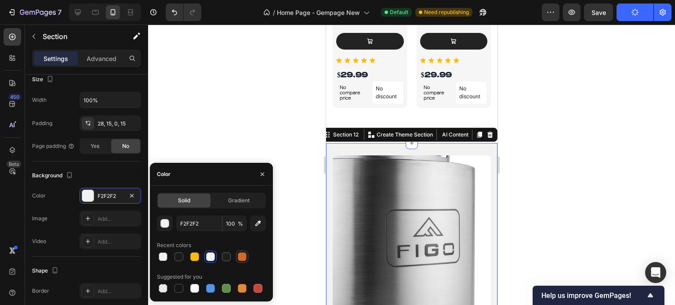
click at [241, 259] on div at bounding box center [242, 257] width 9 height 9
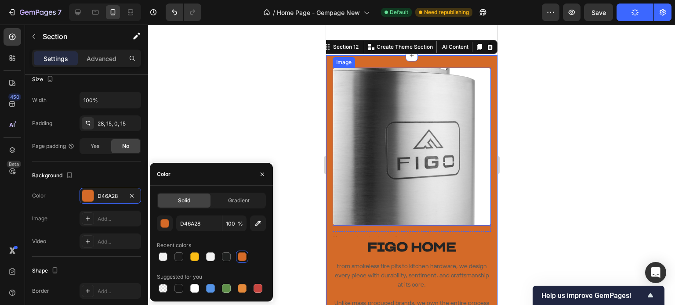
scroll to position [2519, 0]
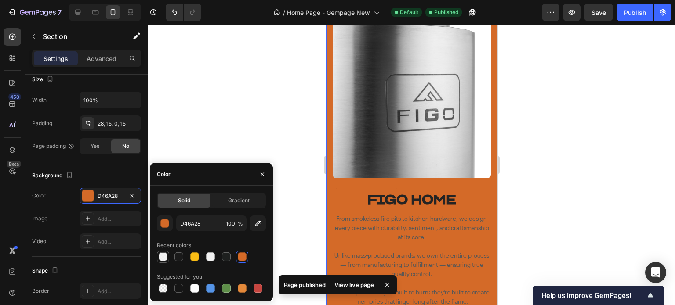
click at [161, 258] on div at bounding box center [163, 257] width 9 height 9
type input "F2F2F2"
type input "85"
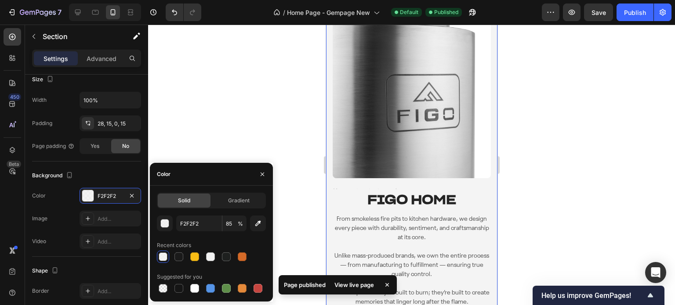
click at [599, 120] on div at bounding box center [411, 165] width 527 height 281
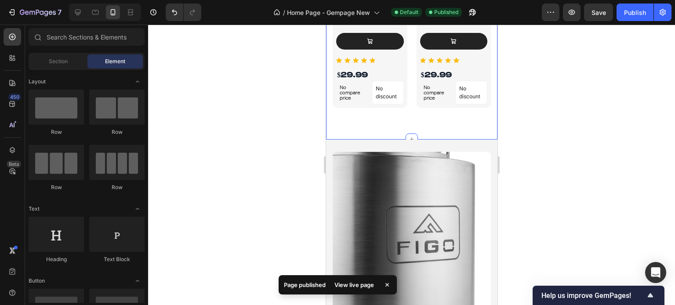
scroll to position [2432, 0]
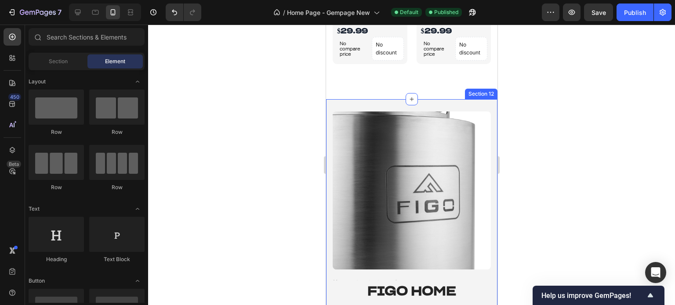
click at [471, 99] on div "Image Image Row Text Block FIGO HOME Heading From smokeless fire pits to kitche…" at bounding box center [411, 274] width 171 height 351
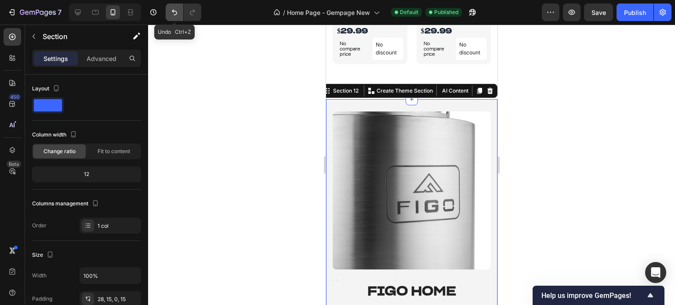
click at [170, 8] on icon "Undo/Redo" at bounding box center [174, 12] width 9 height 9
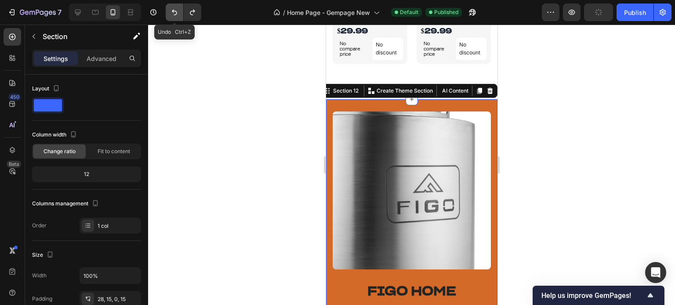
click at [170, 8] on icon "Undo/Redo" at bounding box center [174, 12] width 9 height 9
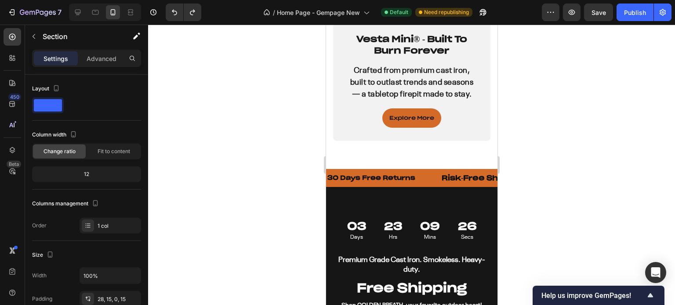
scroll to position [1816, 0]
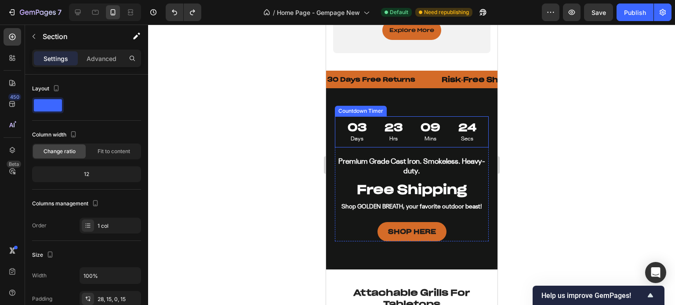
click at [450, 133] on div "24 Secs" at bounding box center [466, 131] width 33 height 31
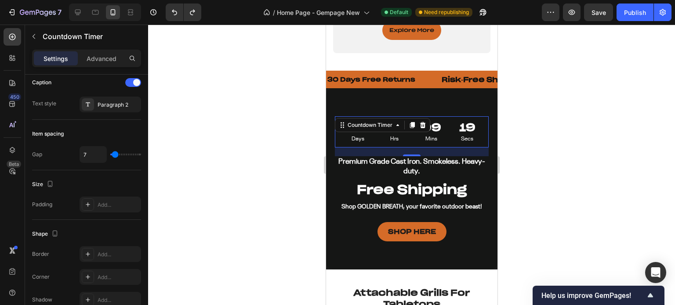
scroll to position [439, 0]
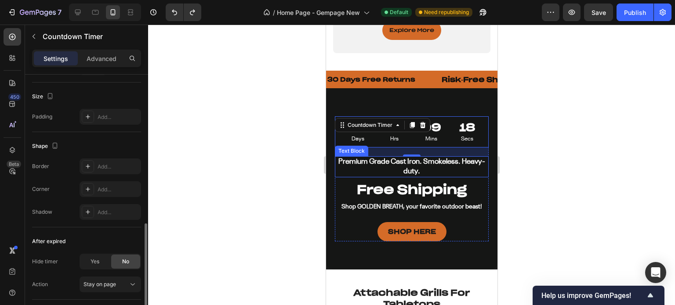
click at [375, 174] on strong "Premium Grade Cast Iron. Smokeless. Heavy-duty." at bounding box center [411, 166] width 147 height 17
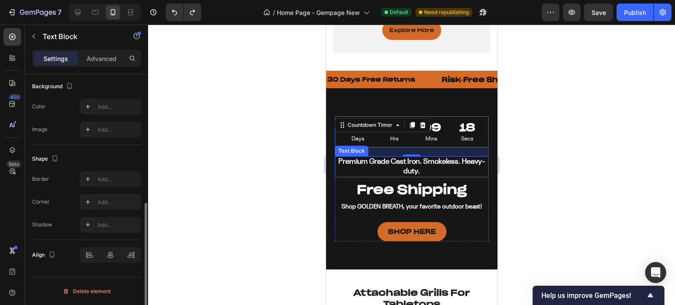
scroll to position [0, 0]
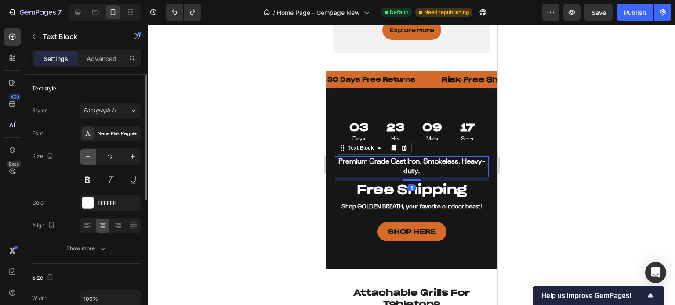
click at [86, 161] on button "button" at bounding box center [88, 157] width 16 height 16
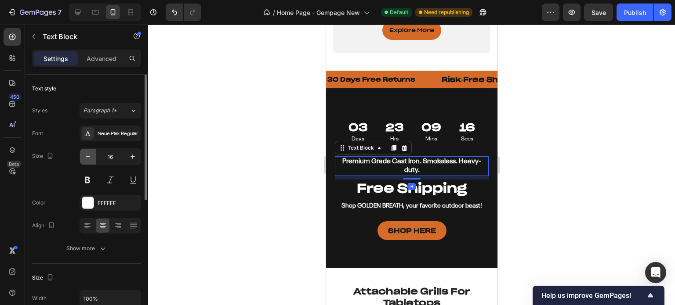
click at [86, 161] on button "button" at bounding box center [88, 157] width 16 height 16
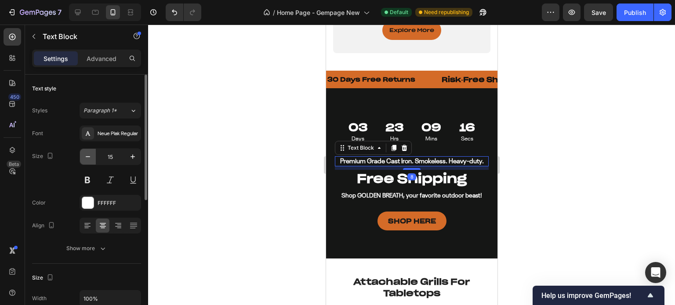
click at [86, 161] on button "button" at bounding box center [88, 157] width 16 height 16
type input "14"
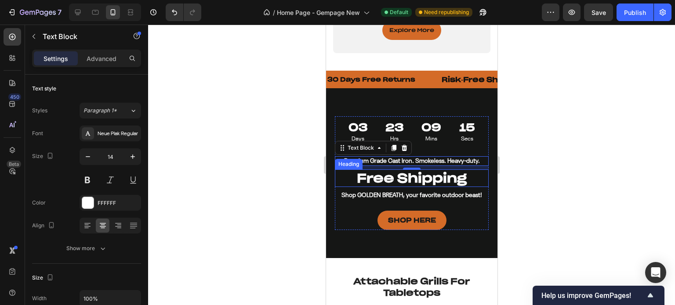
click at [385, 186] on strong "Free Shipping" at bounding box center [411, 178] width 110 height 16
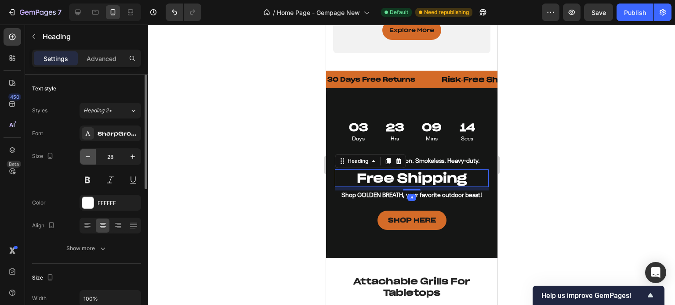
click at [94, 157] on button "button" at bounding box center [88, 157] width 16 height 16
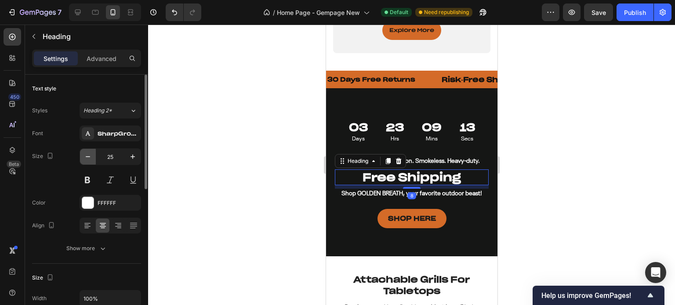
click at [94, 157] on button "button" at bounding box center [88, 157] width 16 height 16
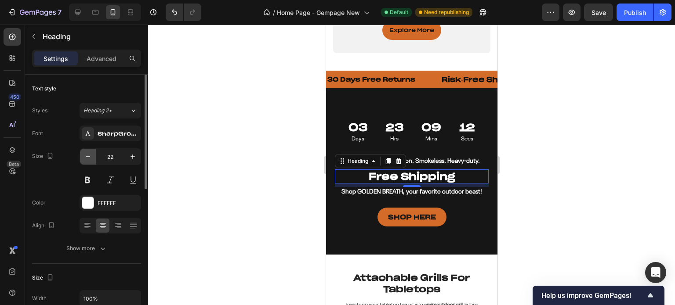
type input "21"
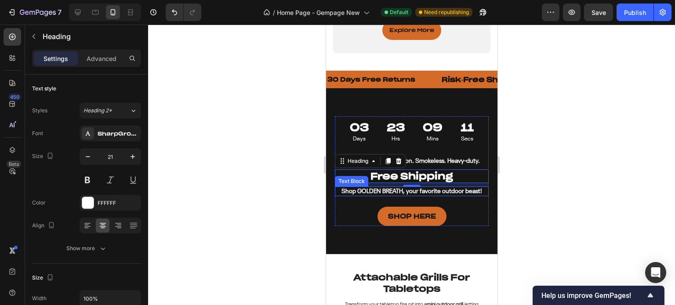
click at [362, 195] on strong "Shop GOLDEN BREATH, your favorite outdoor beast!" at bounding box center [411, 191] width 141 height 6
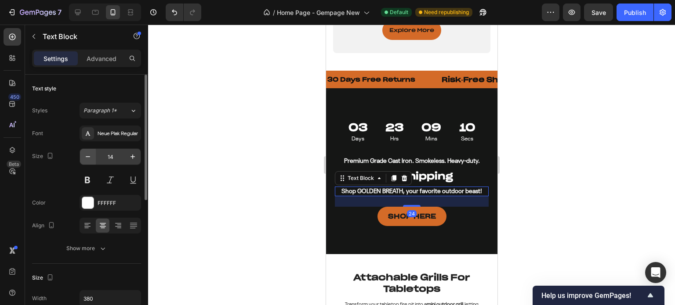
click at [91, 158] on icon "button" at bounding box center [87, 156] width 9 height 9
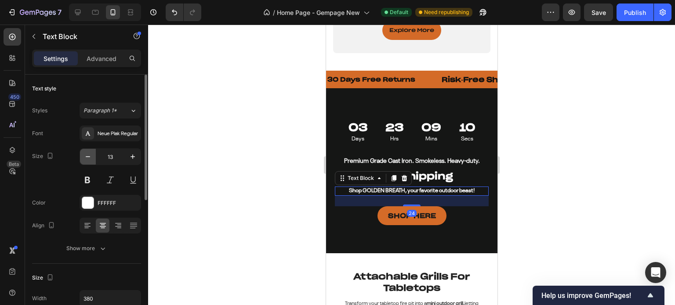
click at [91, 158] on icon "button" at bounding box center [87, 156] width 9 height 9
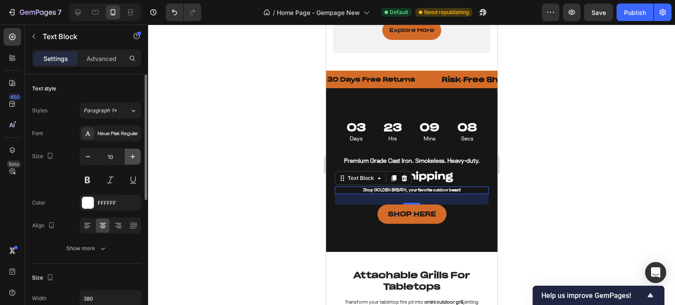
click at [127, 158] on button "button" at bounding box center [133, 157] width 16 height 16
type input "11"
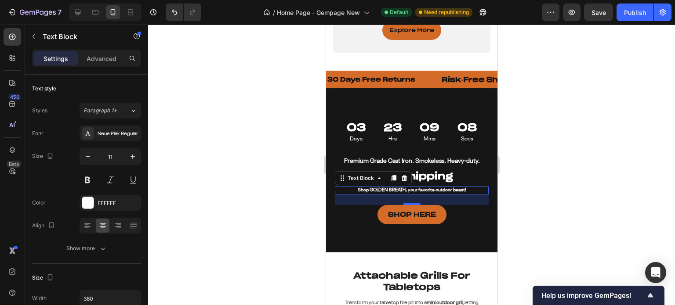
click at [572, 159] on div at bounding box center [411, 165] width 527 height 281
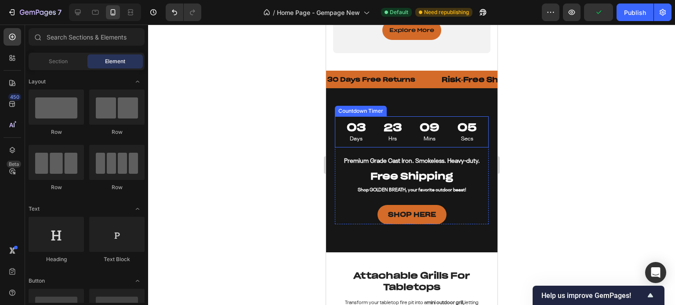
click at [431, 134] on div "09" at bounding box center [429, 128] width 20 height 14
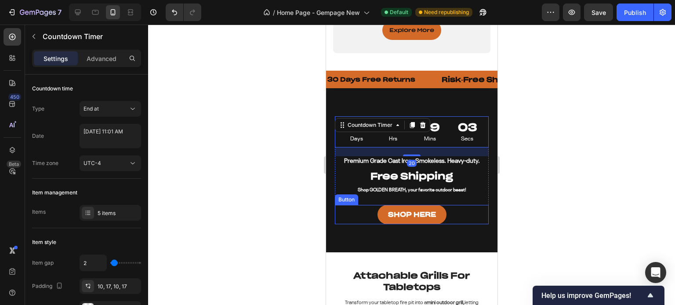
click at [438, 225] on link "SHOP HERE" at bounding box center [411, 214] width 69 height 19
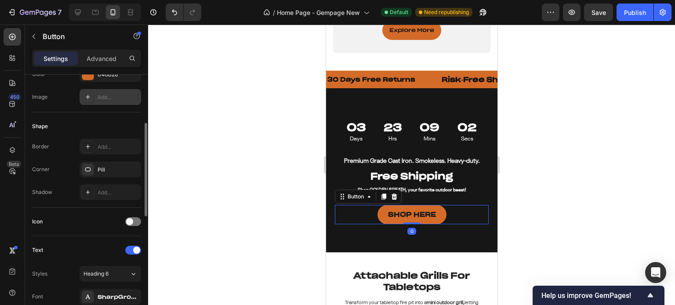
scroll to position [220, 0]
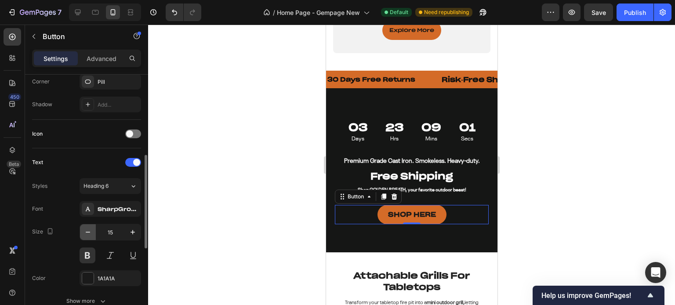
click at [85, 235] on icon "button" at bounding box center [87, 232] width 9 height 9
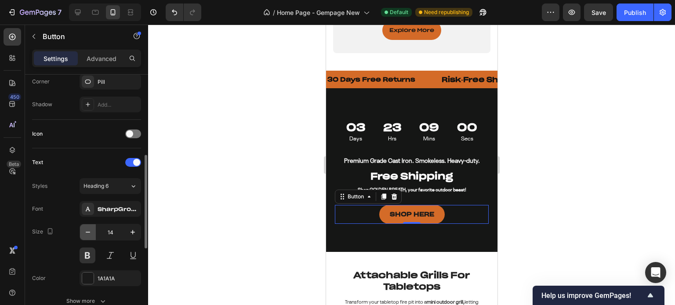
click at [85, 235] on icon "button" at bounding box center [87, 232] width 9 height 9
type input "13"
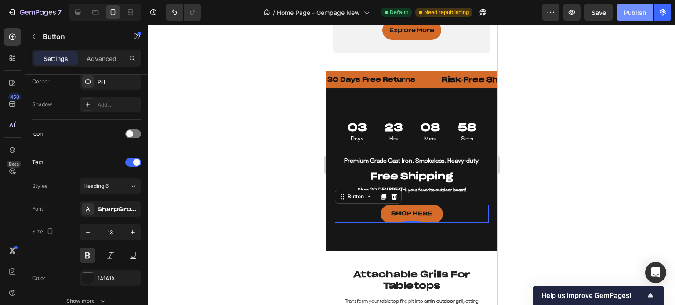
click at [639, 14] on div "Publish" at bounding box center [635, 12] width 22 height 9
click at [471, 84] on p "Risk-Free Shopping Experience" at bounding box center [512, 79] width 143 height 9
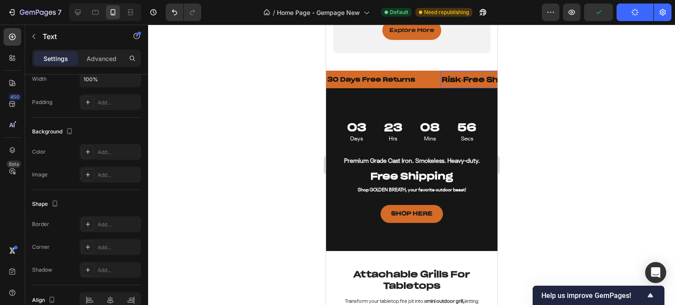
scroll to position [0, 0]
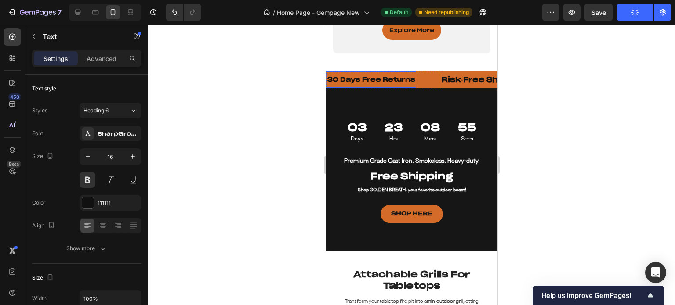
click at [377, 83] on p "30 Days Free Returns" at bounding box center [371, 80] width 88 height 8
click at [470, 84] on p "Risk-Free Shopping Experience" at bounding box center [512, 79] width 143 height 9
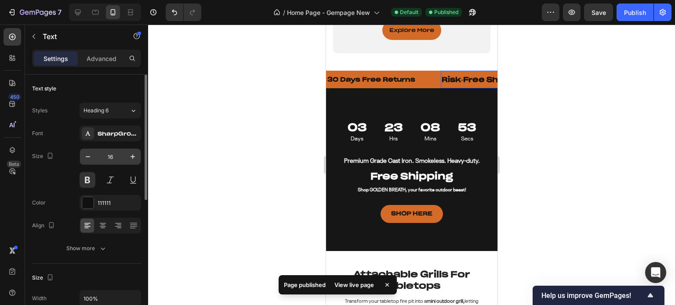
click at [97, 157] on input "16" at bounding box center [110, 157] width 29 height 16
click at [93, 157] on button "button" at bounding box center [88, 157] width 16 height 16
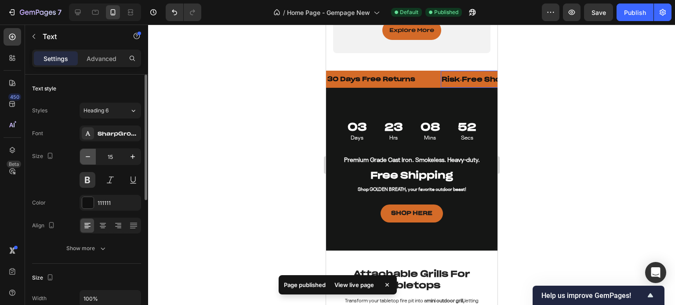
click at [93, 157] on button "button" at bounding box center [88, 157] width 16 height 16
type input "14"
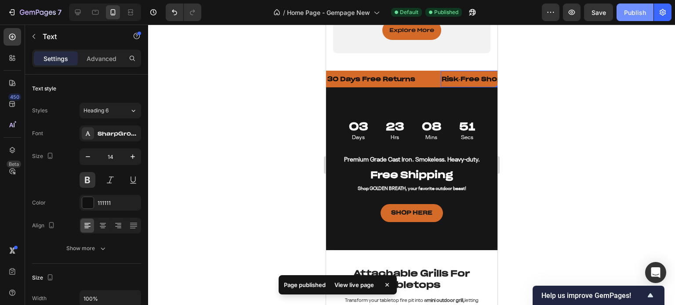
click at [631, 11] on div "Publish" at bounding box center [635, 12] width 22 height 9
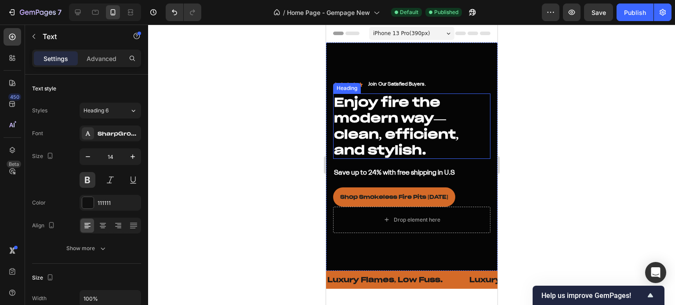
click at [408, 114] on h2 "Enjoy fire the modern way—clean, efficient, and stylish." at bounding box center [411, 127] width 157 height 66
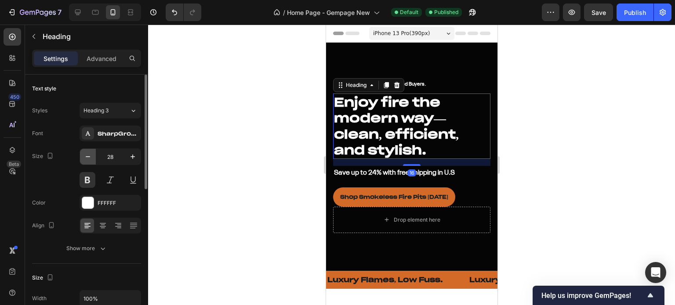
click at [82, 157] on button "button" at bounding box center [88, 157] width 16 height 16
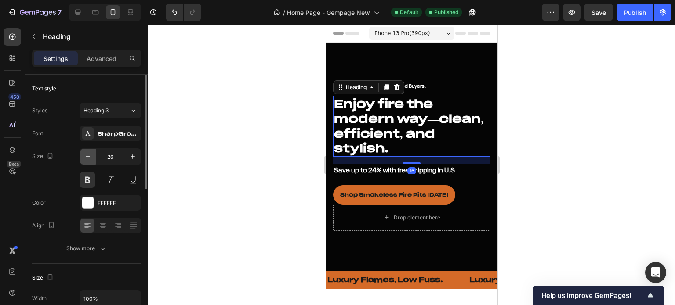
click at [82, 157] on button "button" at bounding box center [88, 157] width 16 height 16
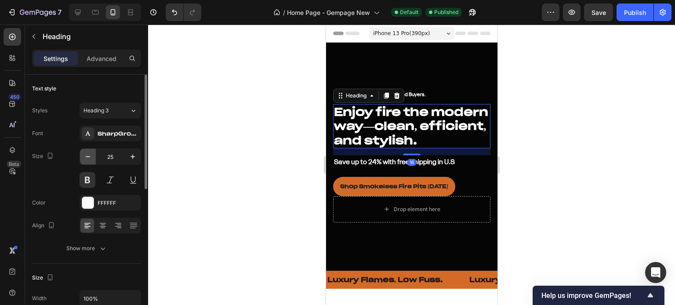
click at [82, 157] on button "button" at bounding box center [88, 157] width 16 height 16
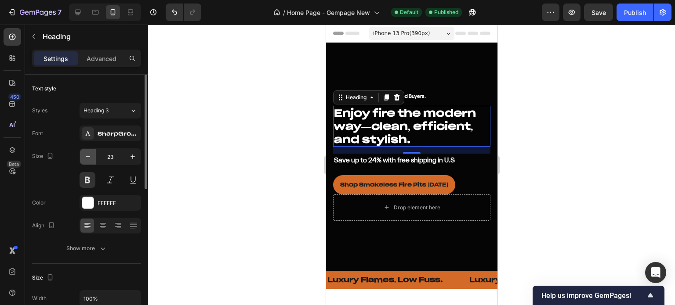
click at [82, 157] on button "button" at bounding box center [88, 157] width 16 height 16
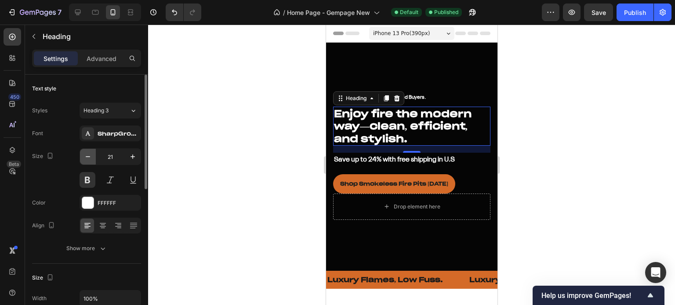
click at [82, 157] on button "button" at bounding box center [88, 157] width 16 height 16
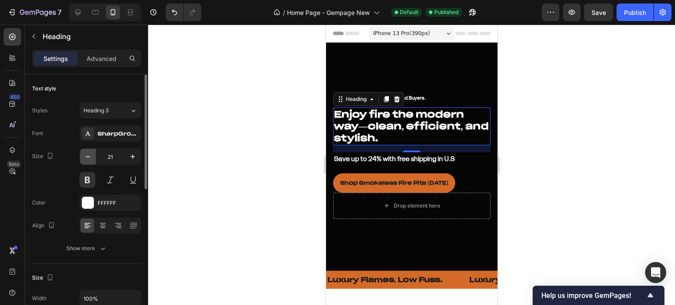
click at [82, 157] on button "button" at bounding box center [88, 157] width 16 height 16
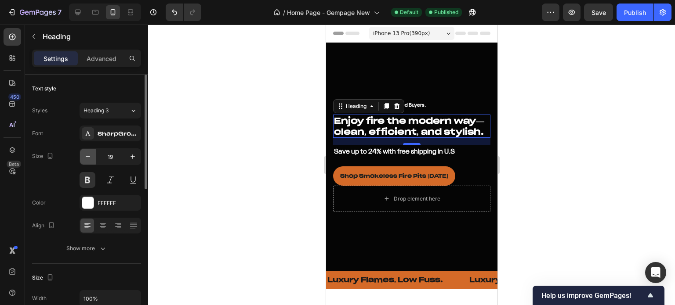
click at [82, 157] on button "button" at bounding box center [88, 157] width 16 height 16
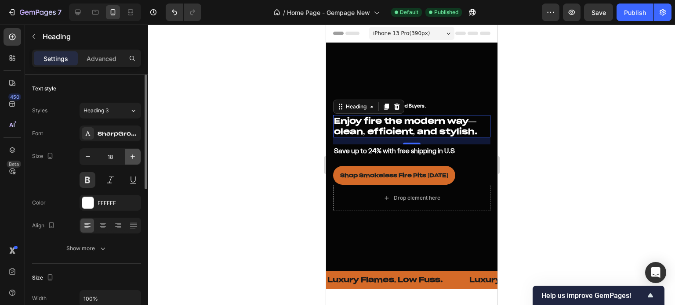
click at [130, 157] on icon "button" at bounding box center [132, 156] width 9 height 9
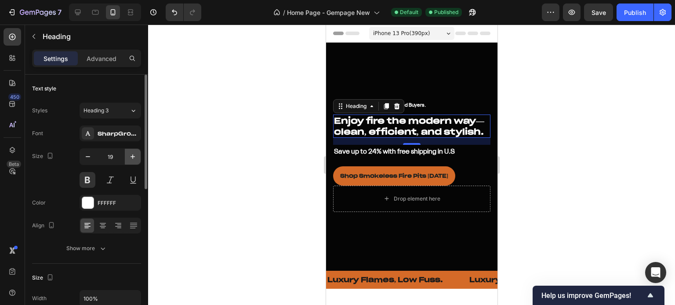
click at [130, 157] on icon "button" at bounding box center [132, 156] width 9 height 9
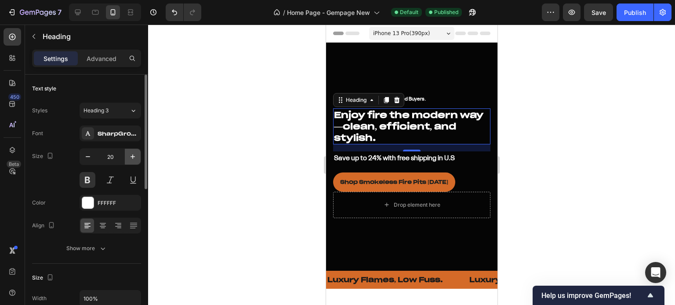
click at [130, 157] on icon "button" at bounding box center [132, 156] width 9 height 9
type input "21"
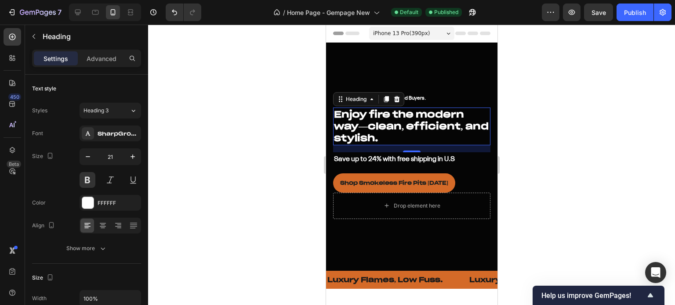
click at [638, 145] on div at bounding box center [411, 165] width 527 height 281
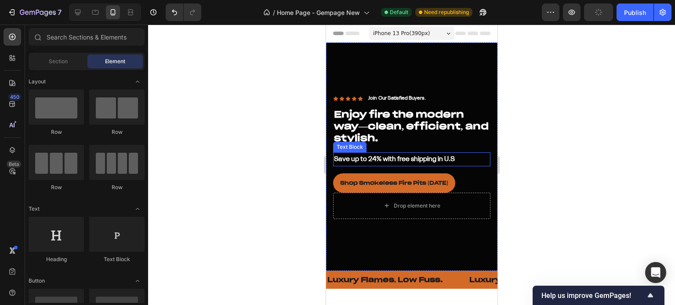
drag, startPoint x: 410, startPoint y: 153, endPoint x: 393, endPoint y: 153, distance: 17.1
click at [410, 153] on p "Save up to 24% with free shipping in U.S" at bounding box center [411, 159] width 156 height 13
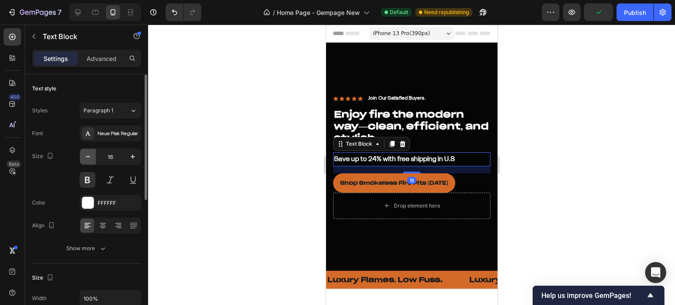
click at [86, 152] on icon "button" at bounding box center [87, 156] width 9 height 9
type input "14"
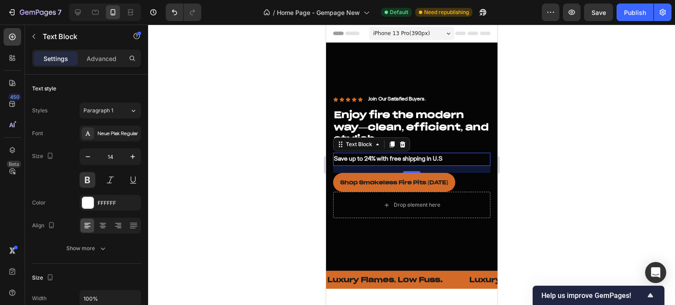
click at [594, 154] on div at bounding box center [411, 165] width 527 height 281
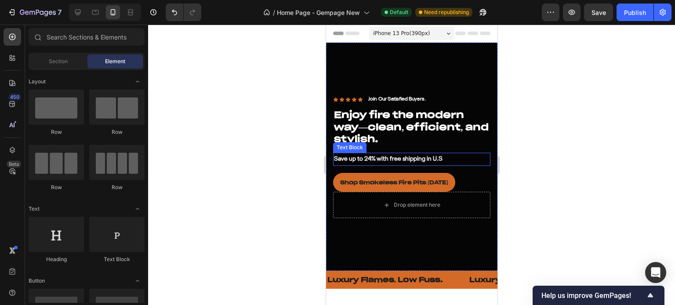
click at [359, 154] on p "Save up to 24% with free shipping in U.S" at bounding box center [411, 159] width 156 height 11
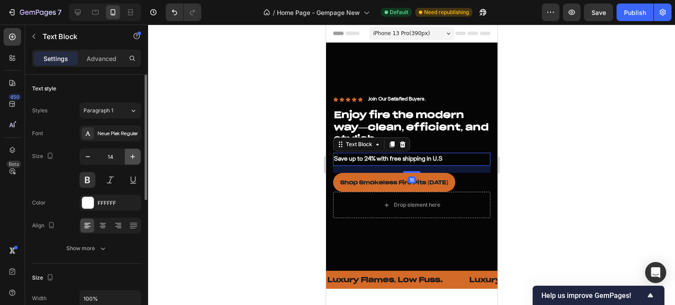
click at [134, 163] on button "button" at bounding box center [133, 157] width 16 height 16
type input "16"
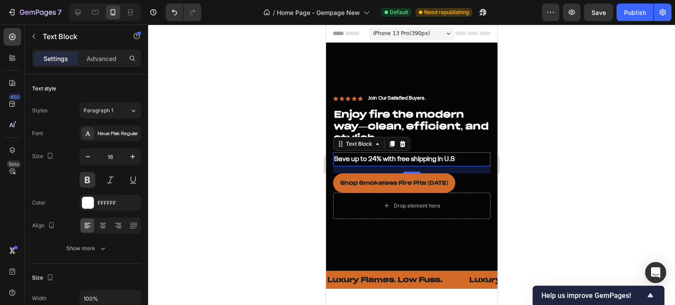
click at [667, 163] on div at bounding box center [411, 165] width 527 height 281
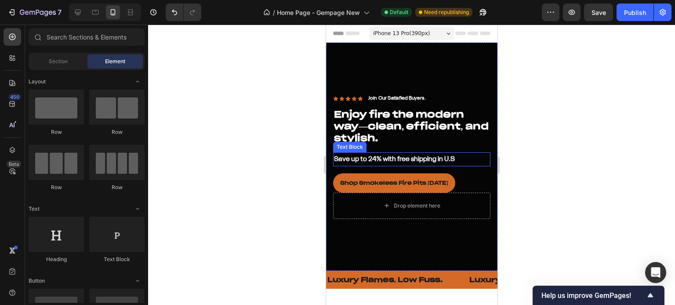
click at [432, 154] on p "Save up to 24% with free shipping in U.S" at bounding box center [411, 159] width 156 height 13
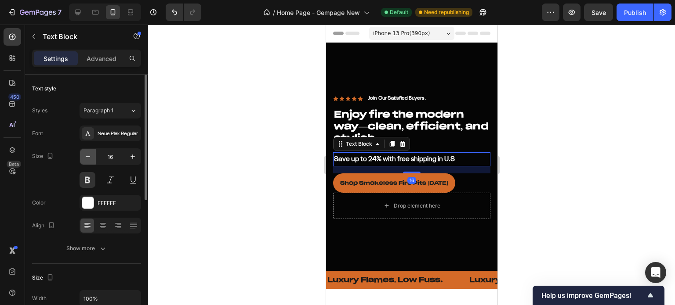
click at [90, 157] on icon "button" at bounding box center [87, 156] width 9 height 9
type input "15"
click at [302, 150] on div at bounding box center [411, 165] width 527 height 281
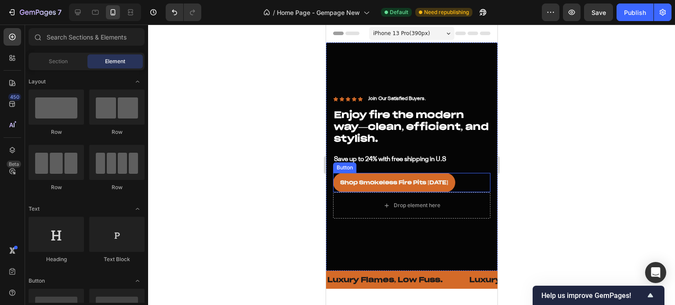
click at [441, 173] on link "Shop Smokeless Fire Pits Today" at bounding box center [394, 182] width 122 height 19
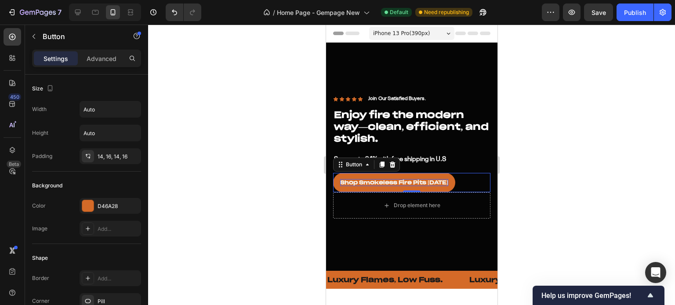
click at [441, 180] on p "Shop Smokeless Fire Pits Today" at bounding box center [394, 182] width 108 height 7
click at [434, 179] on p "Shop Smokeless Fire Pits Today" at bounding box center [394, 182] width 108 height 7
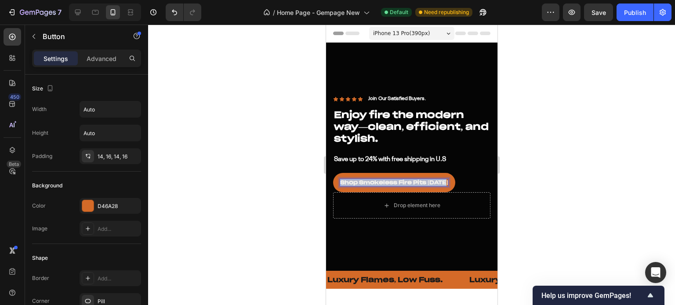
click at [434, 179] on p "Shop Smokeless Fire Pits Today" at bounding box center [394, 182] width 108 height 7
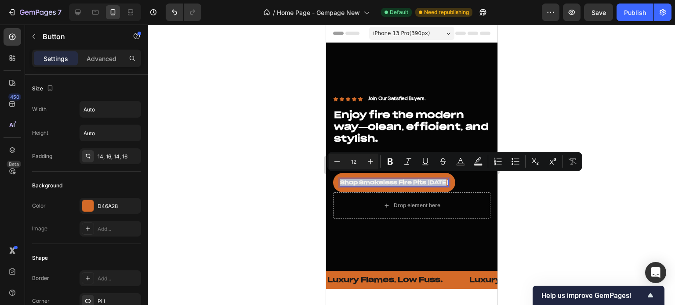
click at [434, 179] on p "Shop Smokeless Fire Pits Today" at bounding box center [394, 182] width 108 height 7
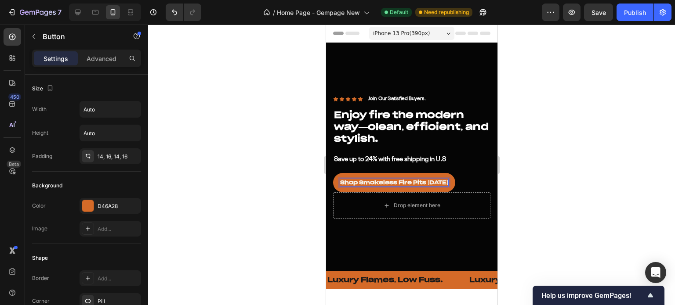
click at [397, 179] on p "Shop Smokeless Fire Pits Today" at bounding box center [394, 182] width 108 height 7
click at [397, 180] on p "Shop Smokeless Fire Pits Today" at bounding box center [394, 182] width 108 height 7
click at [605, 117] on div at bounding box center [411, 165] width 527 height 281
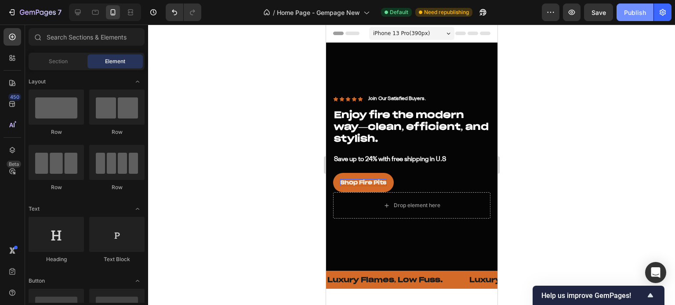
click at [624, 18] on button "Publish" at bounding box center [634, 13] width 37 height 18
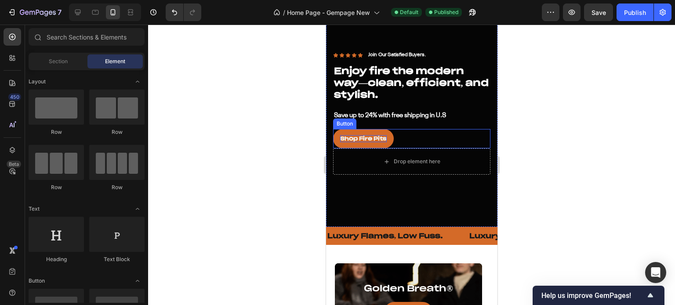
scroll to position [88, 0]
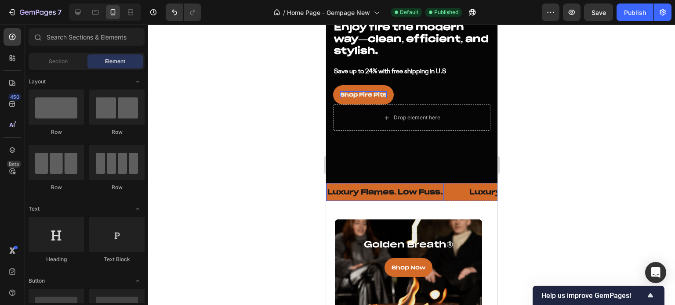
click at [426, 188] on p "Luxury Flames, Low Fuss." at bounding box center [385, 192] width 116 height 9
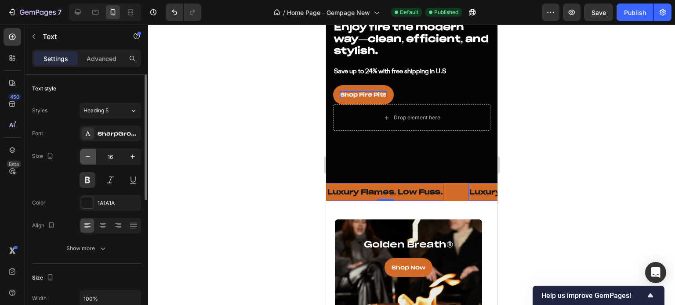
click at [87, 156] on icon "button" at bounding box center [87, 156] width 9 height 9
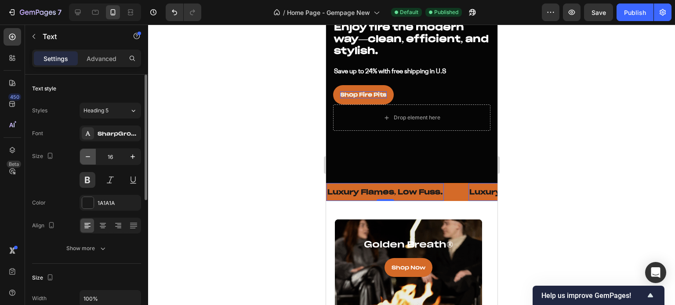
click at [87, 156] on icon "button" at bounding box center [87, 156] width 9 height 9
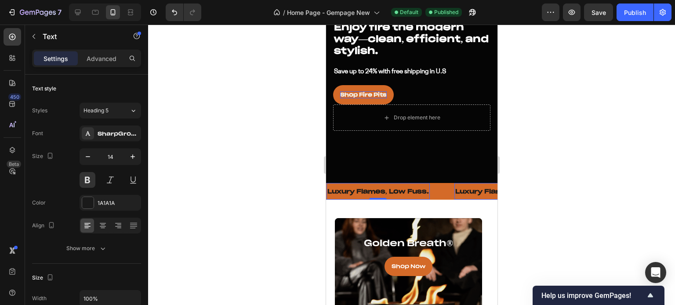
click at [475, 188] on p "Luxury Flames, Low Fuss." at bounding box center [505, 192] width 101 height 8
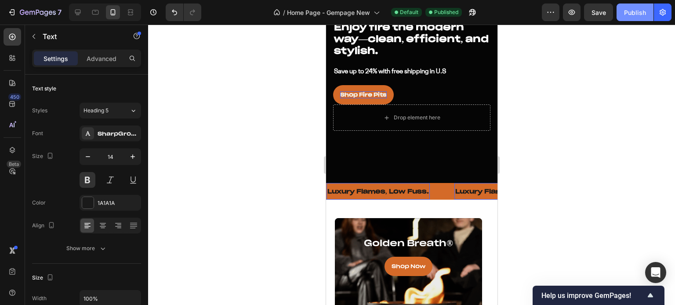
click at [627, 10] on div "Publish" at bounding box center [635, 12] width 22 height 9
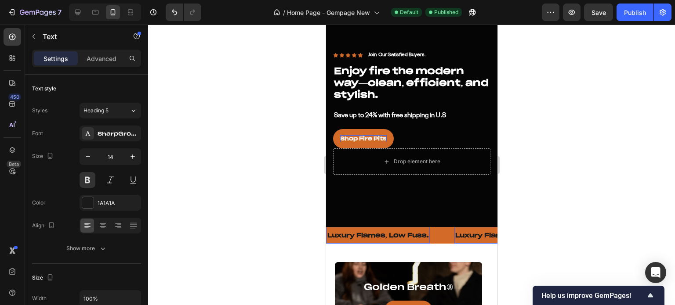
scroll to position [0, 0]
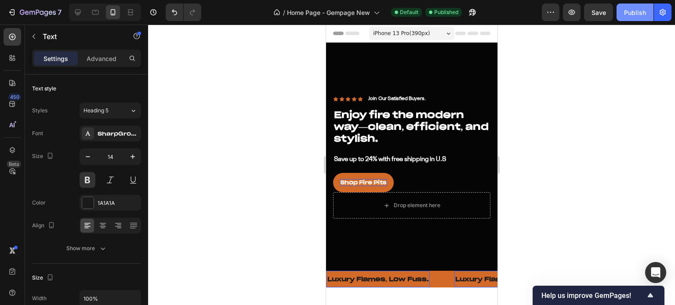
click at [626, 14] on div "Publish" at bounding box center [635, 12] width 22 height 9
click at [77, 11] on icon at bounding box center [77, 12] width 9 height 9
type input "17"
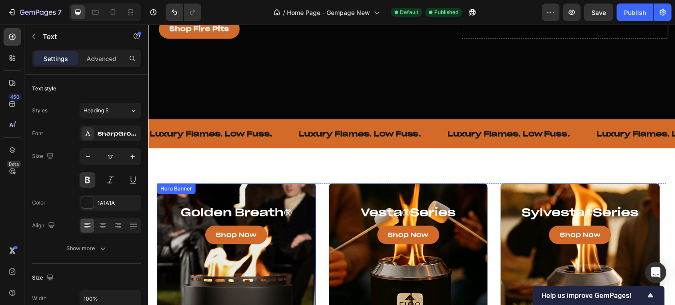
scroll to position [88, 0]
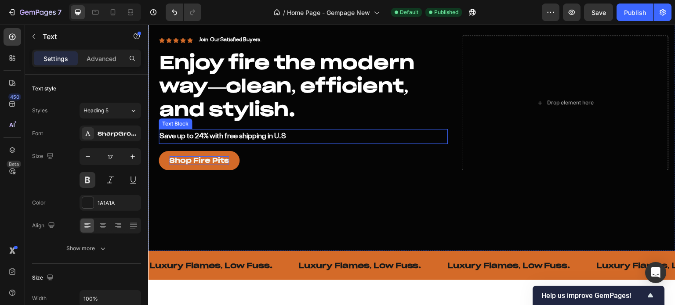
click at [253, 135] on p "Save up to 24% with free shipping in U.S" at bounding box center [302, 137] width 287 height 14
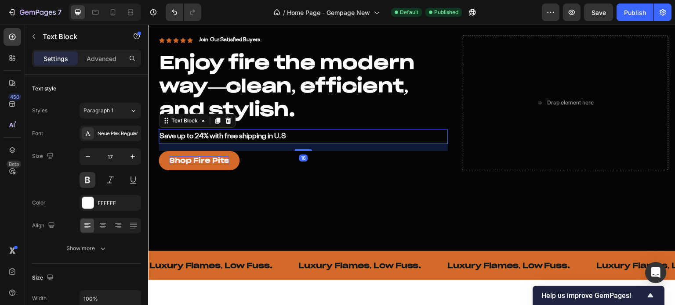
click at [297, 134] on p "Save up to 24% with free shipping in U.S" at bounding box center [302, 137] width 287 height 14
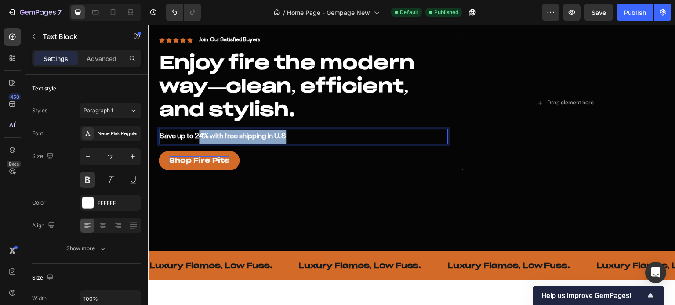
drag, startPoint x: 282, startPoint y: 134, endPoint x: 199, endPoint y: 134, distance: 82.2
click at [199, 134] on p "Save up to 24% with free shipping in U.S" at bounding box center [302, 137] width 287 height 14
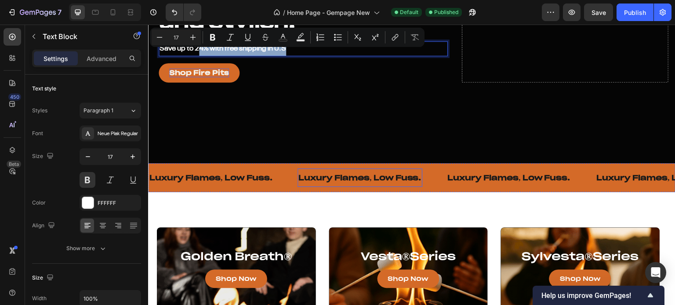
scroll to position [44, 0]
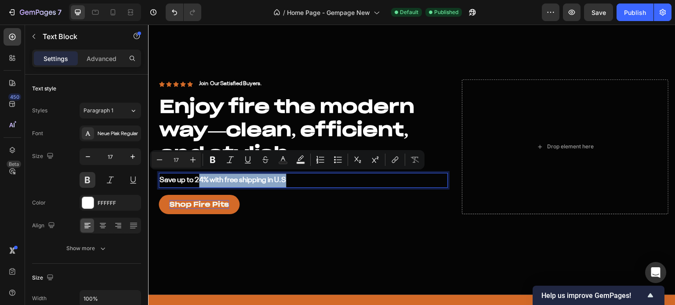
click at [200, 175] on p "Save up to 24% with free shipping in U.S" at bounding box center [302, 181] width 287 height 14
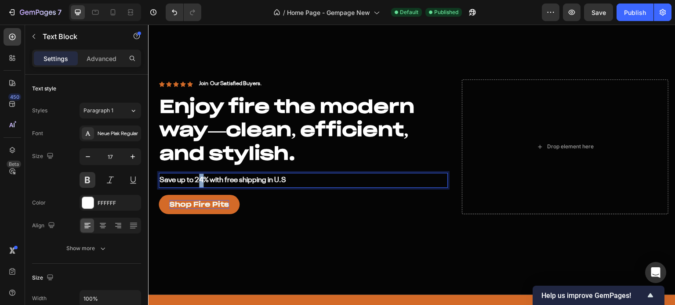
click at [202, 180] on p "Save up to 24% with free shipping in U.S" at bounding box center [302, 181] width 287 height 14
drag, startPoint x: 223, startPoint y: 178, endPoint x: 296, endPoint y: 178, distance: 72.5
click at [296, 178] on p "Save up to 27% with free shipping in U.S" at bounding box center [302, 181] width 287 height 14
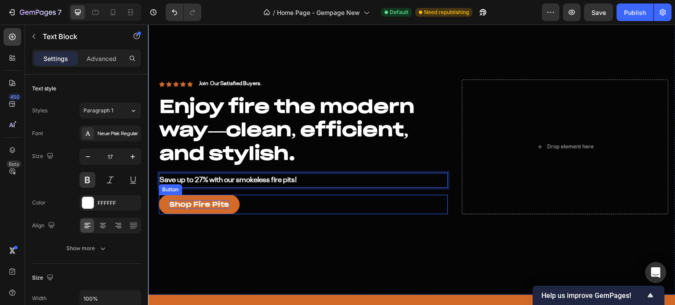
click at [227, 201] on p "Shop Fire Pits" at bounding box center [199, 204] width 60 height 9
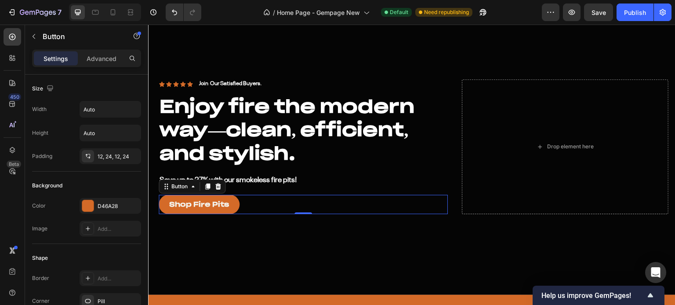
click at [232, 201] on link "Shop Fire Pits" at bounding box center [199, 204] width 81 height 19
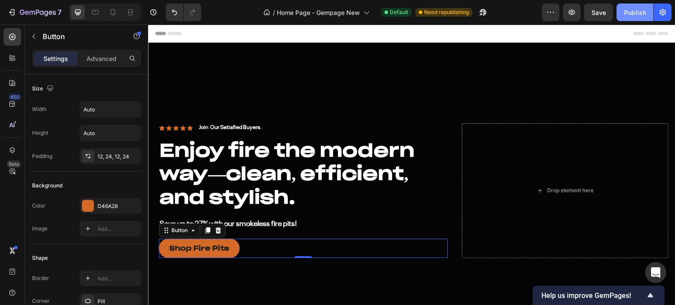
scroll to position [44, 0]
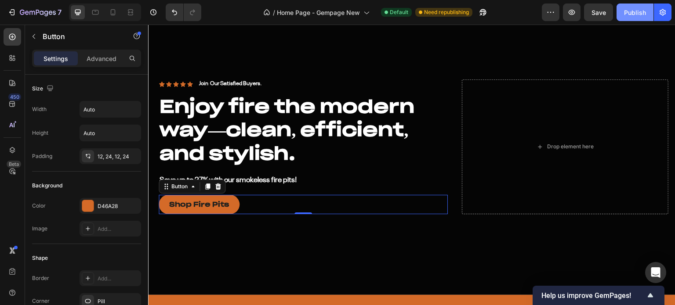
click at [622, 15] on button "Publish" at bounding box center [634, 13] width 37 height 18
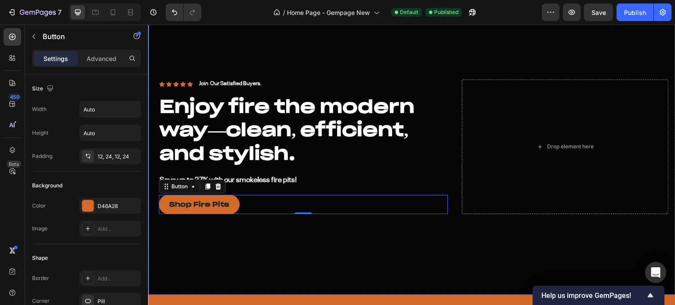
scroll to position [176, 0]
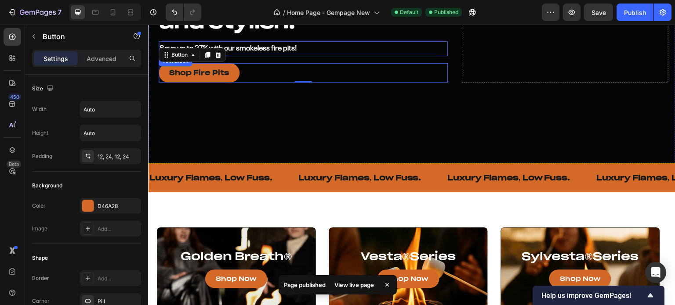
click at [239, 49] on p "Save up to 27% with our smokeless fire pits!" at bounding box center [302, 49] width 287 height 14
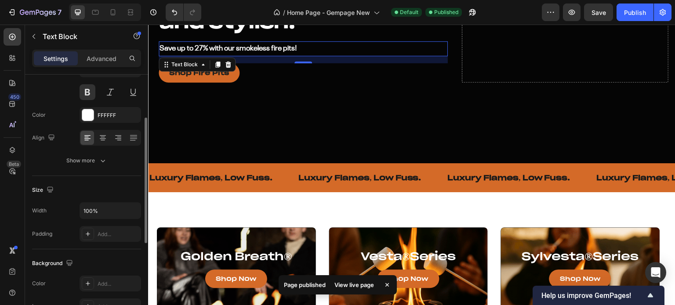
scroll to position [132, 0]
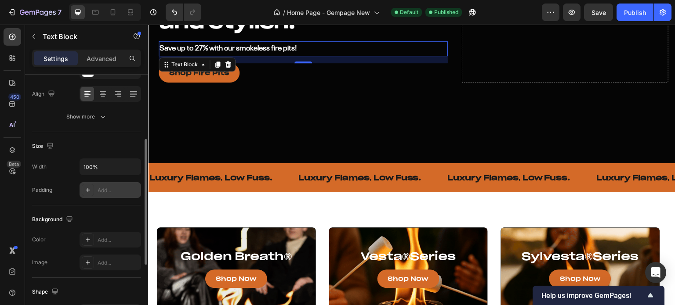
click at [88, 193] on div at bounding box center [88, 190] width 12 height 12
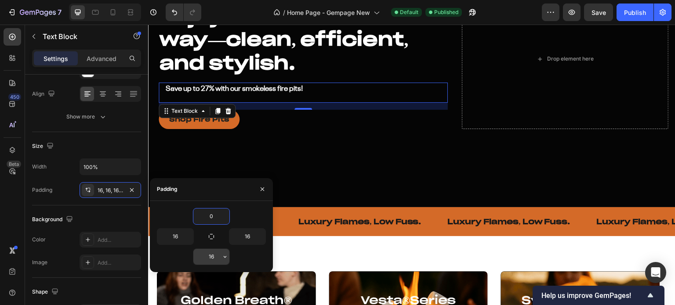
type input "0"
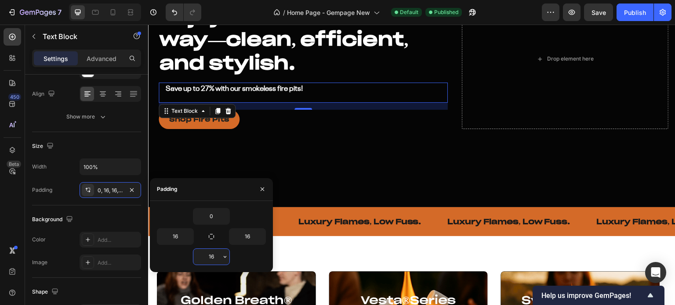
click at [215, 257] on input "16" at bounding box center [211, 257] width 36 height 16
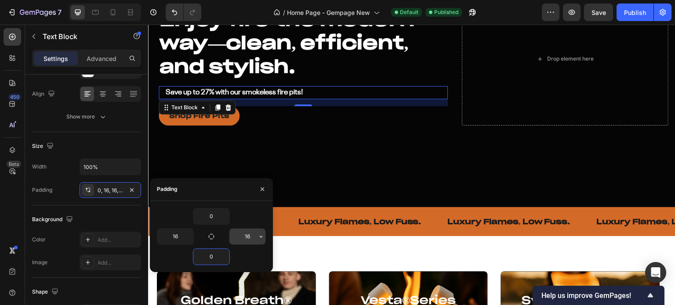
type input "0"
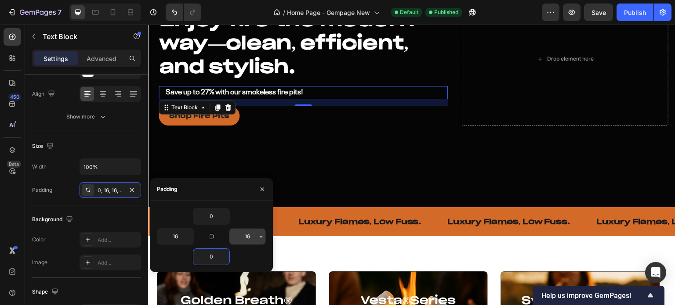
click at [241, 239] on input "16" at bounding box center [247, 237] width 36 height 16
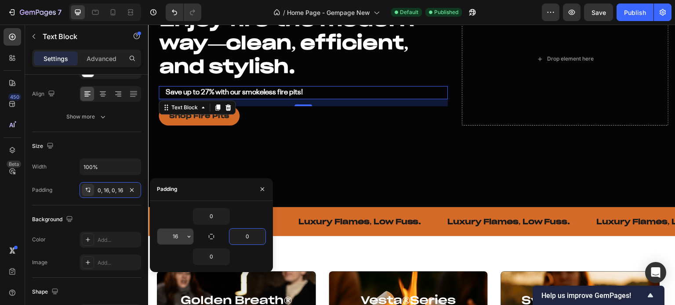
type input "0"
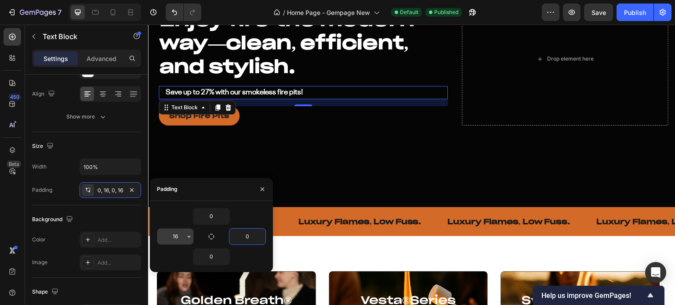
click at [175, 236] on input "16" at bounding box center [175, 237] width 36 height 16
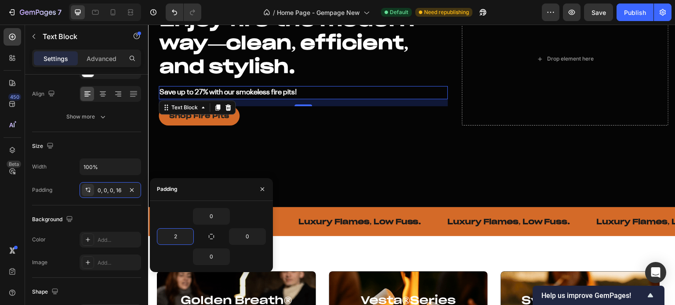
type input "2"
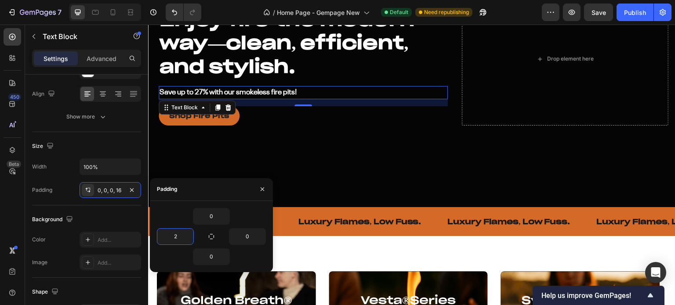
click at [181, 214] on div "0" at bounding box center [211, 216] width 109 height 17
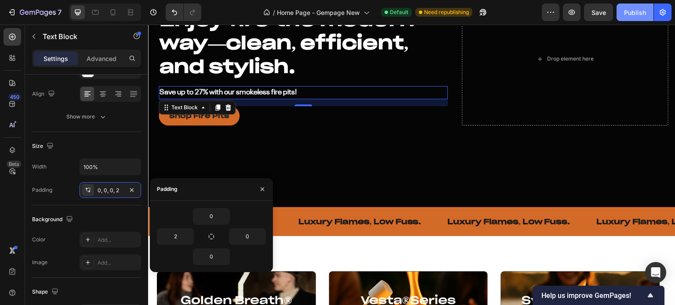
click at [618, 19] on button "Publish" at bounding box center [634, 13] width 37 height 18
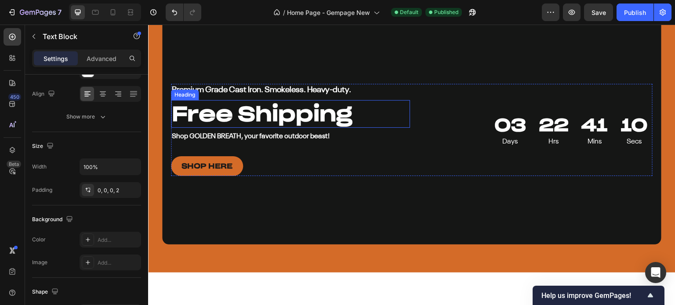
scroll to position [2109, 0]
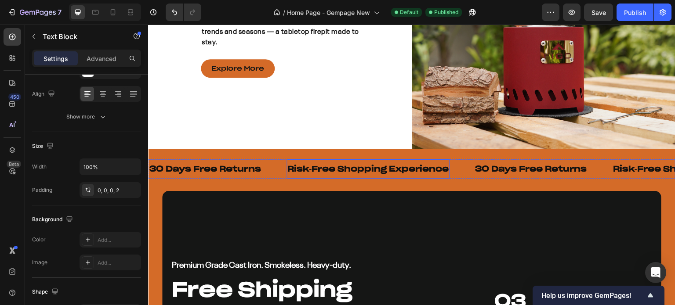
click at [313, 168] on p "Risk-Free Shopping Experience" at bounding box center [367, 169] width 161 height 10
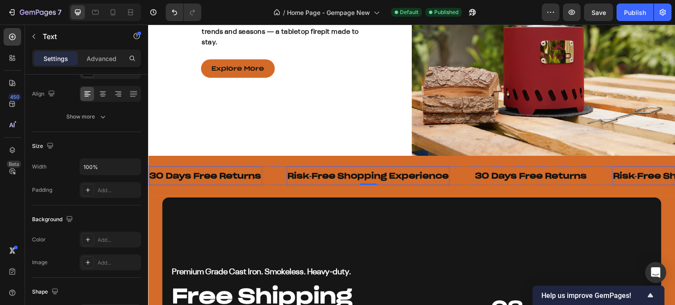
click at [225, 171] on p "30 Days Free Returns" at bounding box center [205, 176] width 112 height 10
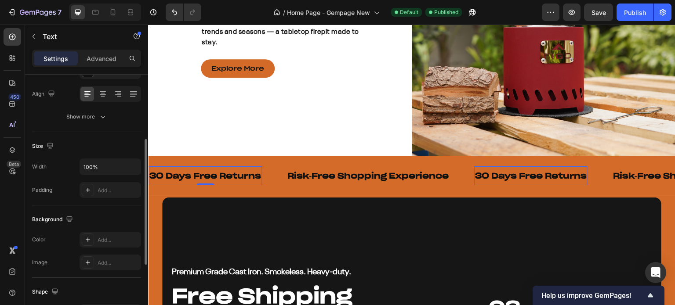
scroll to position [0, 0]
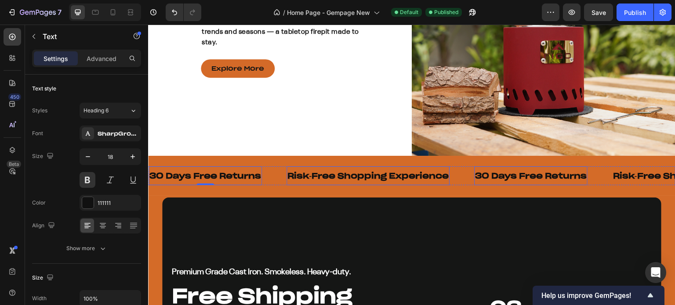
click at [290, 170] on div "Risk-Free Shopping Experience" at bounding box center [367, 176] width 163 height 12
click at [232, 171] on p "30 Days Free Returns" at bounding box center [205, 176] width 112 height 10
click at [85, 159] on icon "button" at bounding box center [87, 156] width 9 height 9
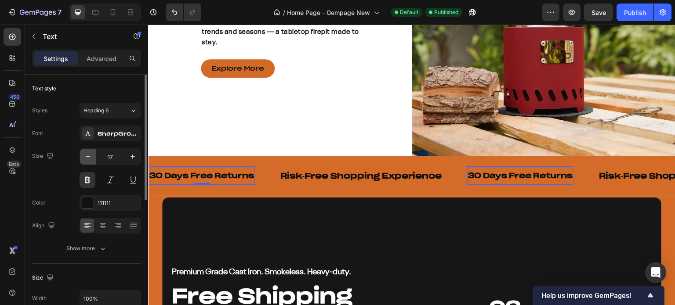
click at [85, 159] on icon "button" at bounding box center [87, 156] width 9 height 9
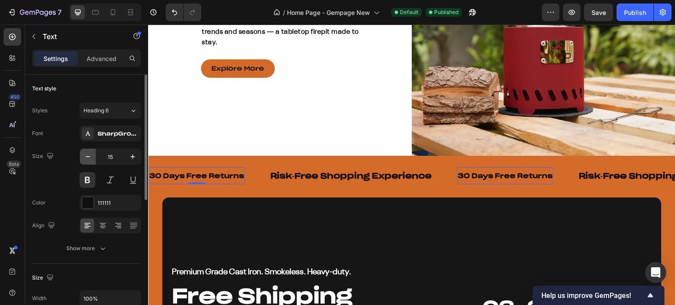
type input "14"
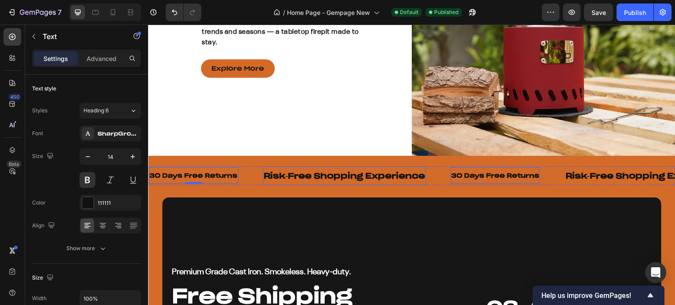
click at [280, 171] on p "Risk-Free Shopping Experience" at bounding box center [344, 176] width 161 height 10
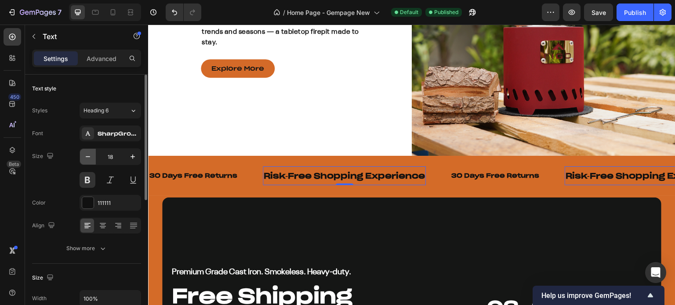
click at [85, 157] on icon "button" at bounding box center [87, 156] width 9 height 9
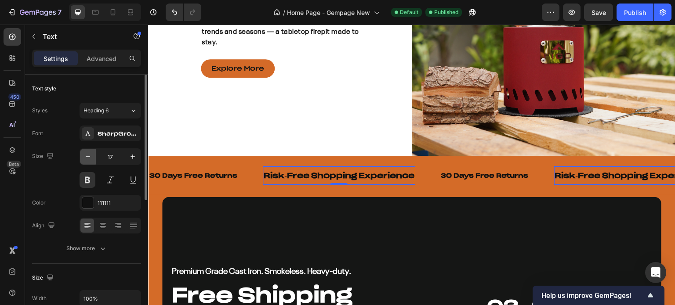
click at [85, 157] on icon "button" at bounding box center [87, 156] width 9 height 9
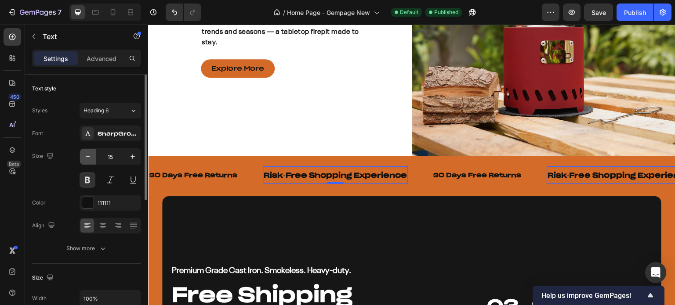
click at [85, 157] on icon "button" at bounding box center [87, 156] width 9 height 9
type input "14"
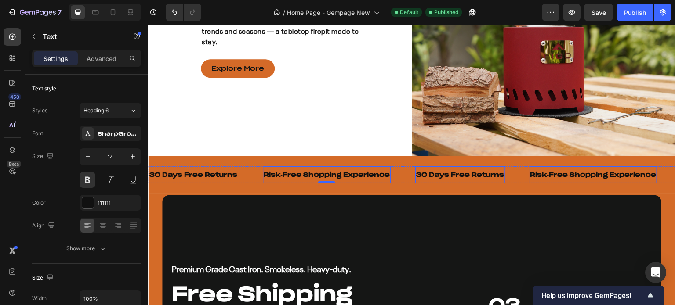
click at [449, 171] on p "30 Days Free Returns" at bounding box center [460, 175] width 88 height 8
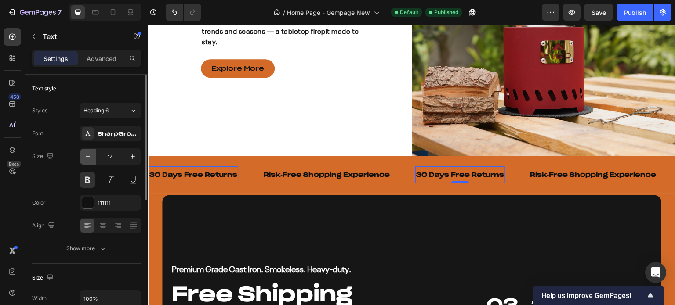
click at [86, 158] on icon "button" at bounding box center [87, 156] width 9 height 9
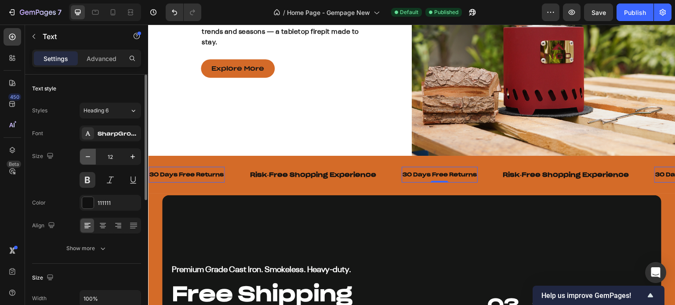
click at [86, 158] on icon "button" at bounding box center [87, 156] width 9 height 9
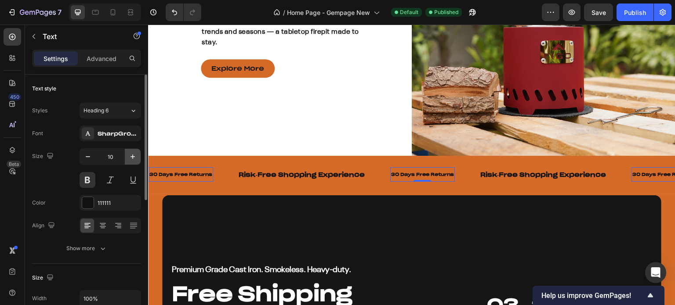
click at [134, 157] on icon "button" at bounding box center [132, 156] width 9 height 9
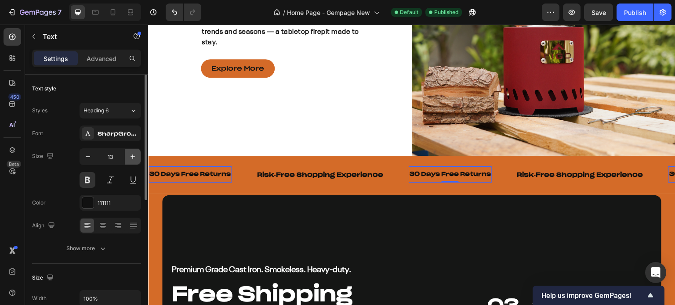
click at [134, 157] on icon "button" at bounding box center [132, 156] width 9 height 9
type input "14"
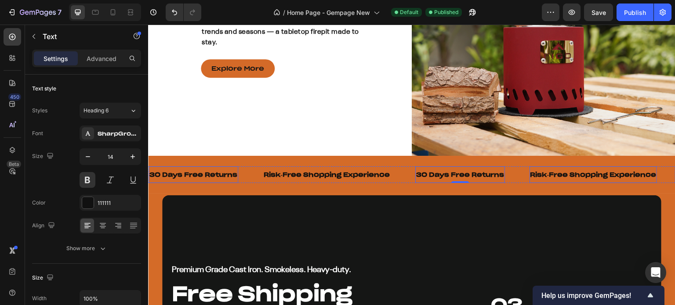
click at [544, 171] on p "Risk-Free Shopping Experience" at bounding box center [593, 175] width 126 height 8
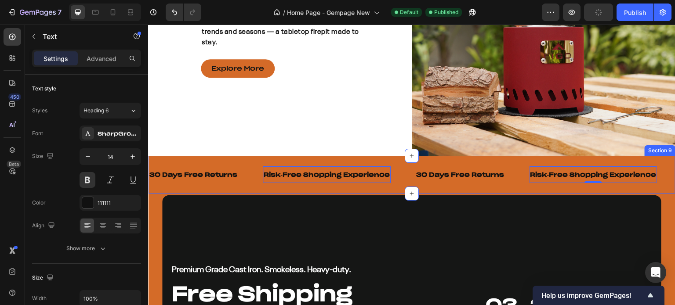
click at [474, 156] on div "30 Days Free Returns Text Risk-Free Shopping Experience Text 0 30 Days Free Ret…" at bounding box center [411, 175] width 527 height 38
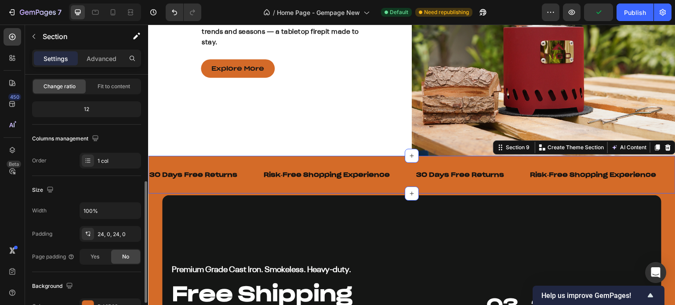
scroll to position [132, 0]
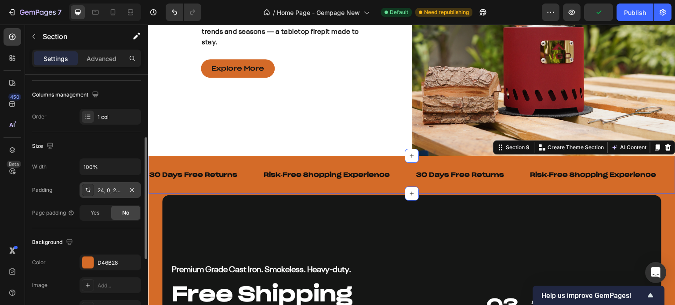
click at [87, 190] on icon at bounding box center [87, 190] width 7 height 7
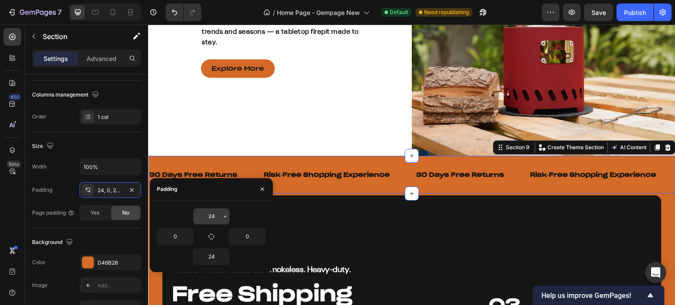
click at [212, 214] on input "24" at bounding box center [211, 217] width 36 height 16
type input "5"
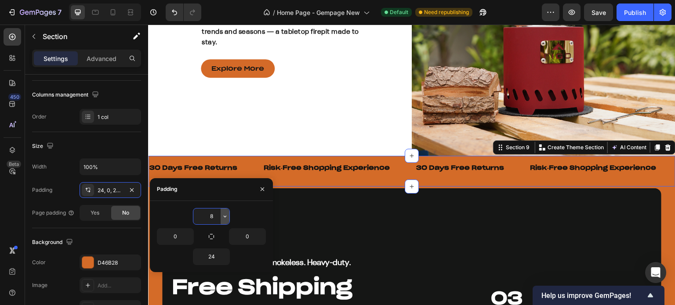
type input "8"
click at [224, 214] on icon "button" at bounding box center [224, 216] width 7 height 7
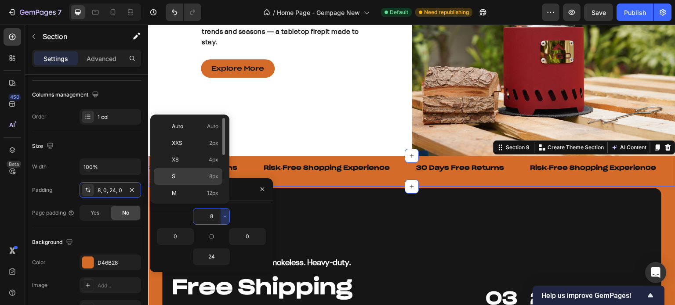
click at [213, 179] on span "8px" at bounding box center [213, 177] width 9 height 8
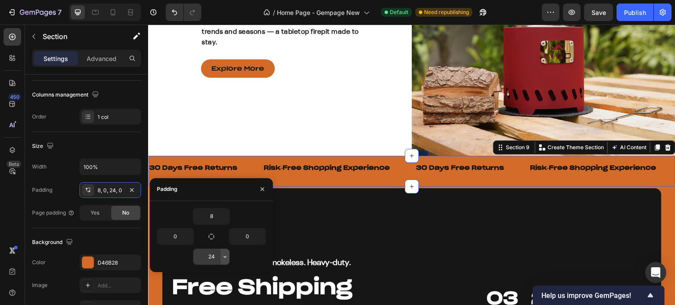
click at [224, 258] on icon "button" at bounding box center [224, 257] width 7 height 7
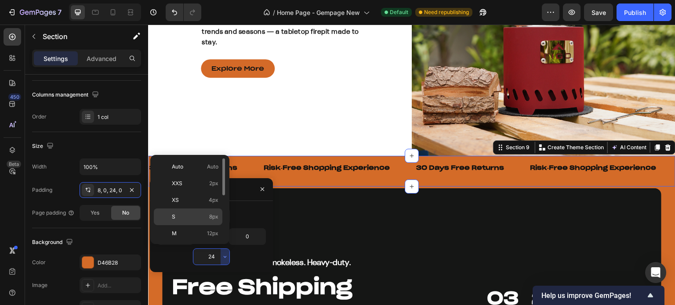
click at [209, 213] on span "8px" at bounding box center [213, 217] width 9 height 8
type input "8"
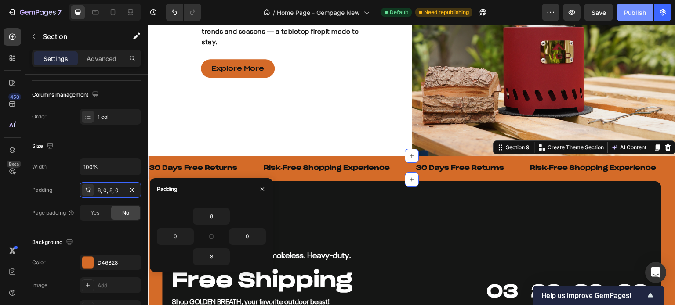
click at [634, 13] on div "Publish" at bounding box center [635, 12] width 22 height 9
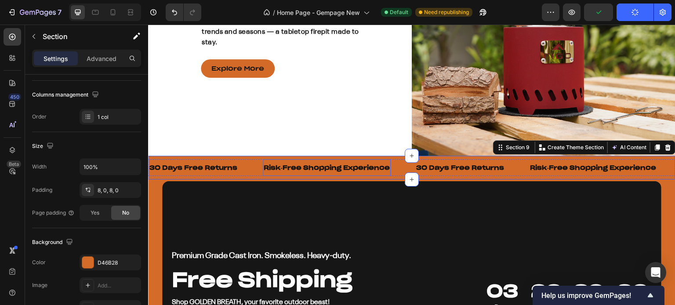
scroll to position [2197, 0]
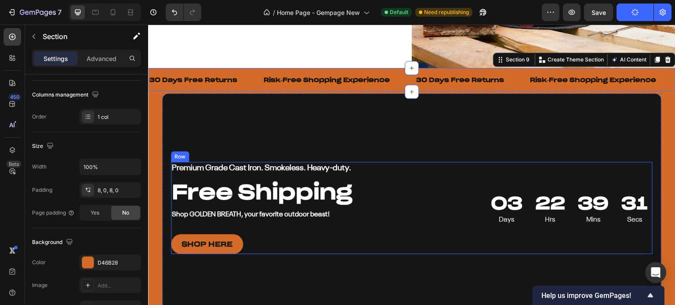
click at [413, 172] on div "03 Days 22 Hrs 39 Mins 31 Secs Countdown Timer" at bounding box center [532, 208] width 239 height 92
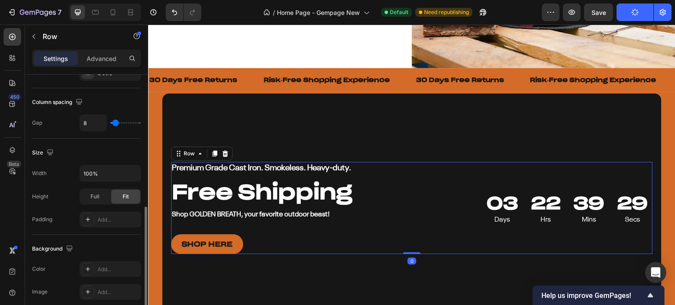
scroll to position [220, 0]
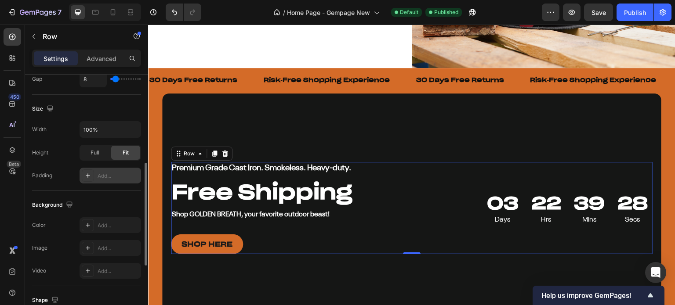
click at [81, 172] on div "Add..." at bounding box center [111, 176] width 62 height 16
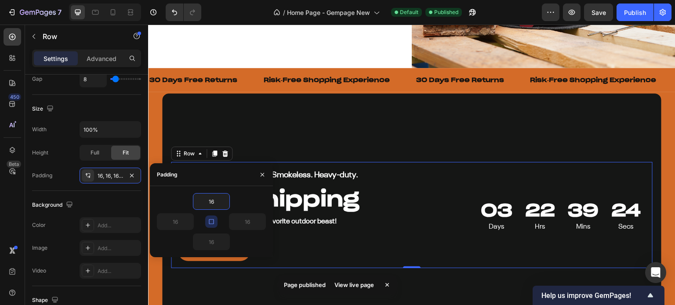
click at [211, 223] on icon "button" at bounding box center [211, 221] width 7 height 7
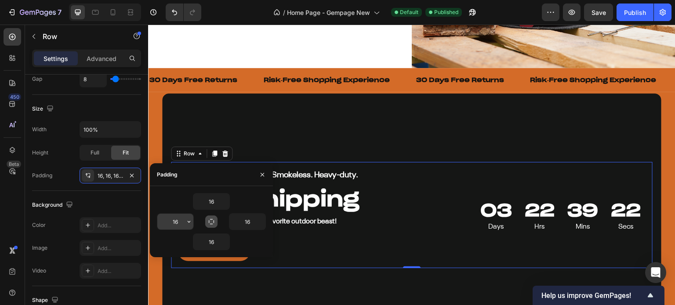
click at [178, 221] on input "16" at bounding box center [175, 222] width 36 height 16
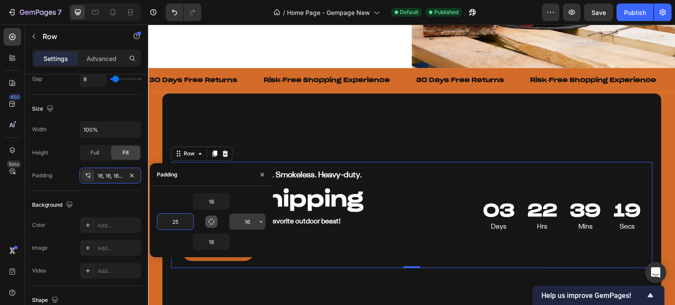
type input "25"
click at [243, 223] on input "16" at bounding box center [247, 222] width 36 height 16
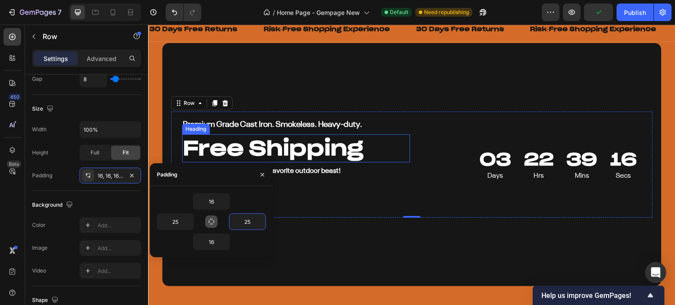
scroll to position [2285, 0]
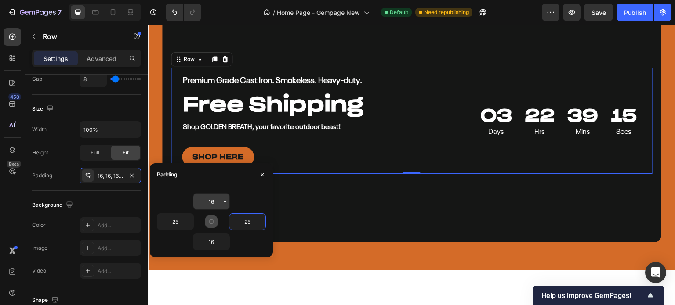
type input "25"
click at [209, 200] on input "16" at bounding box center [211, 202] width 36 height 16
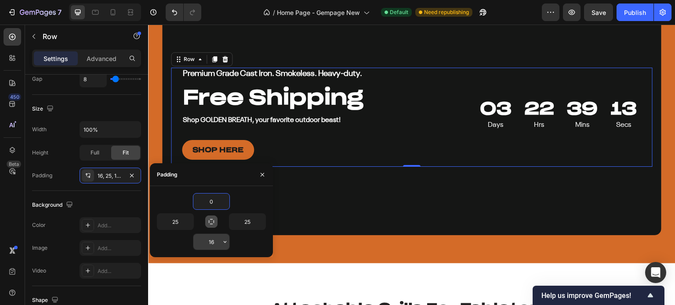
type input "0"
click at [211, 244] on input "16" at bounding box center [211, 242] width 36 height 16
type input "0"
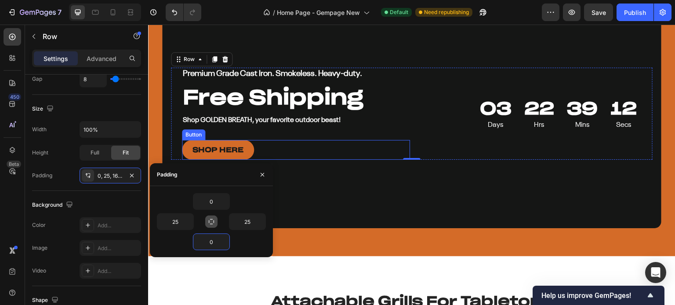
scroll to position [2241, 0]
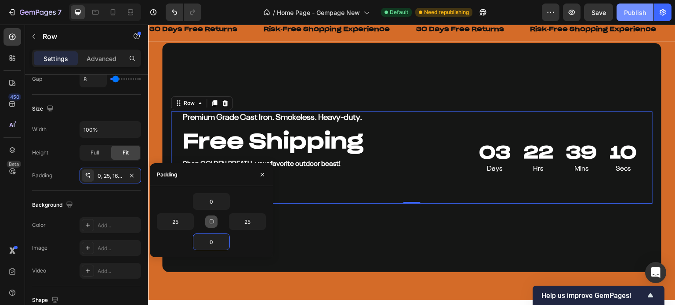
click at [637, 9] on div "Publish" at bounding box center [635, 12] width 22 height 9
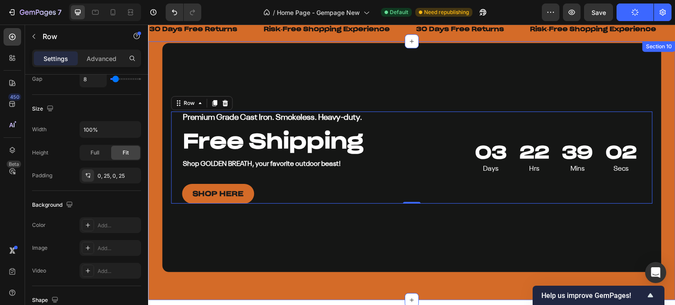
scroll to position [2329, 0]
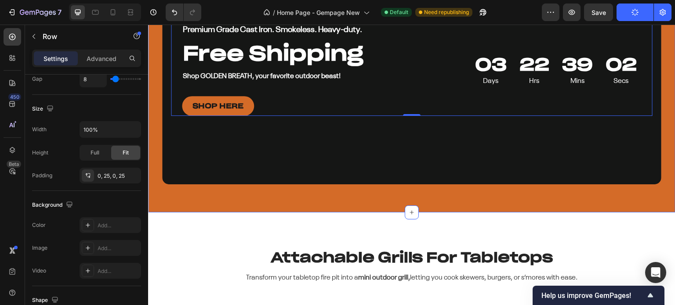
click at [427, 196] on div "Premium Grade Cast Iron. Smokeless. Heavy-duty. Text Block Free Shipping Headin…" at bounding box center [411, 76] width 499 height 243
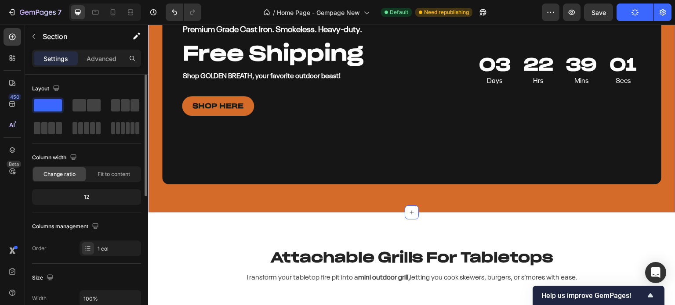
scroll to position [88, 0]
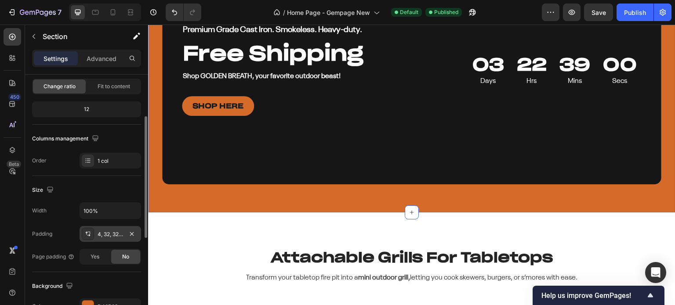
click at [113, 237] on div "4, 32, 32, 32" at bounding box center [110, 235] width 25 height 8
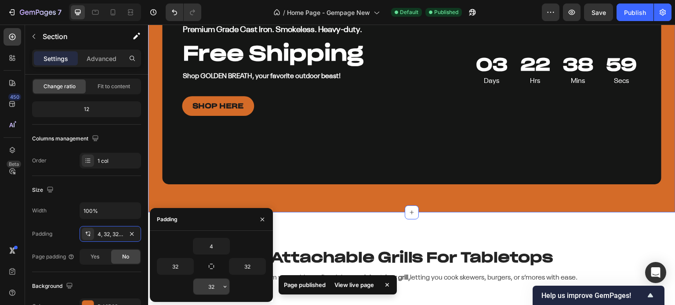
click at [214, 286] on input "32" at bounding box center [211, 287] width 36 height 16
type input "4"
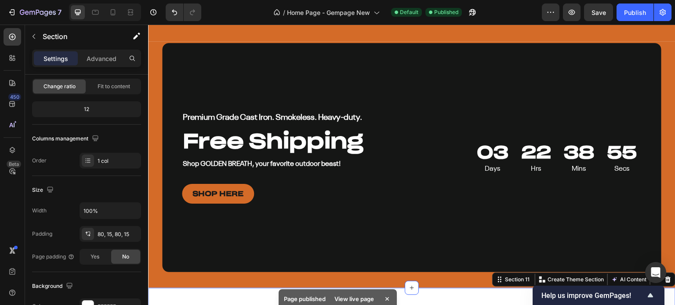
scroll to position [2197, 0]
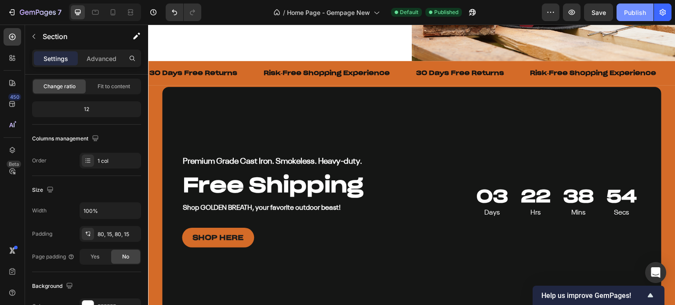
click at [639, 10] on div "Publish" at bounding box center [635, 12] width 22 height 9
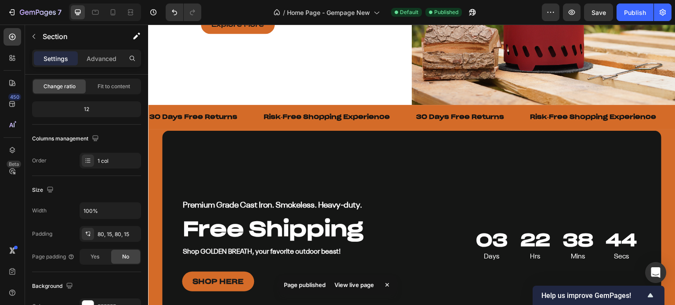
scroll to position [2065, 0]
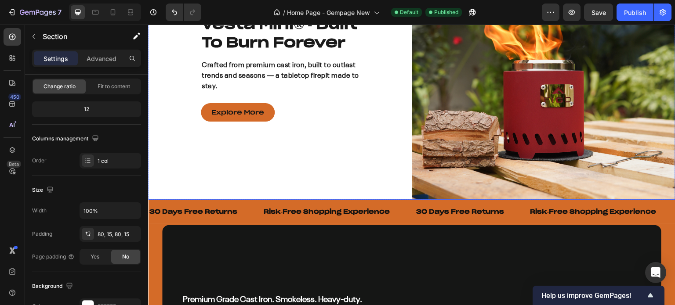
click at [396, 183] on div "Vesta Mini ® - Built To Burn Forever Heading Crafted from premium cast iron, bu…" at bounding box center [280, 68] width 264 height 264
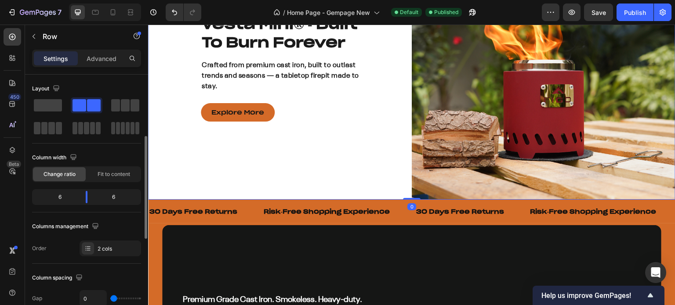
scroll to position [88, 0]
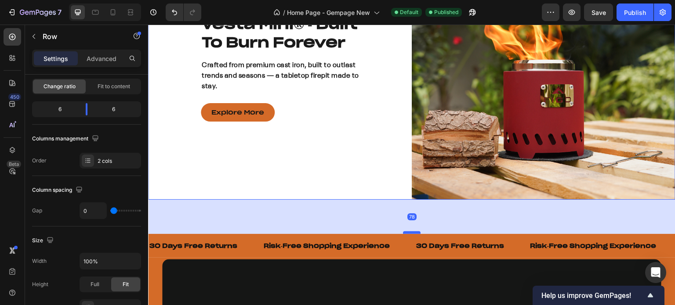
drag, startPoint x: 402, startPoint y: 193, endPoint x: 403, endPoint y: 227, distance: 33.8
click at [403, 232] on div at bounding box center [412, 233] width 18 height 3
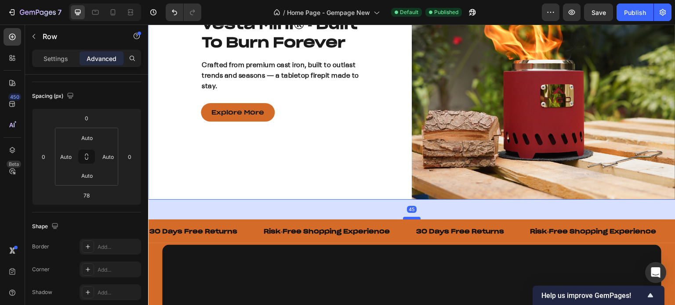
drag, startPoint x: 403, startPoint y: 226, endPoint x: 403, endPoint y: 211, distance: 14.5
click at [403, 217] on div at bounding box center [412, 218] width 18 height 3
type input "45"
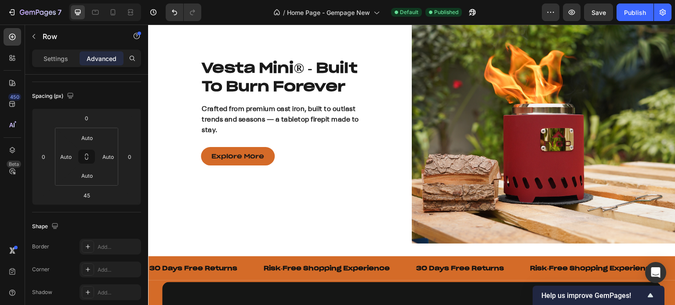
scroll to position [2109, 0]
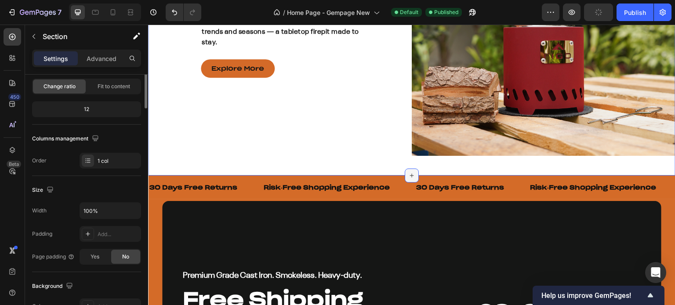
scroll to position [0, 0]
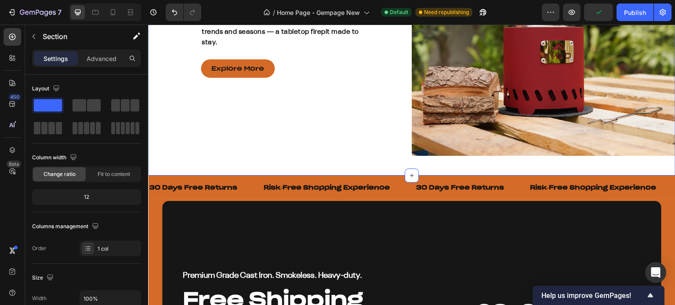
click at [394, 176] on div "30 Days Free Returns Text Risk-Free Shopping Experience Text 30 Days Free Retur…" at bounding box center [411, 188] width 527 height 24
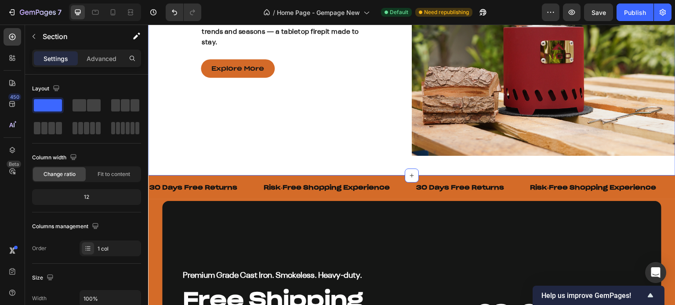
click at [633, 9] on div "Publish" at bounding box center [635, 12] width 22 height 9
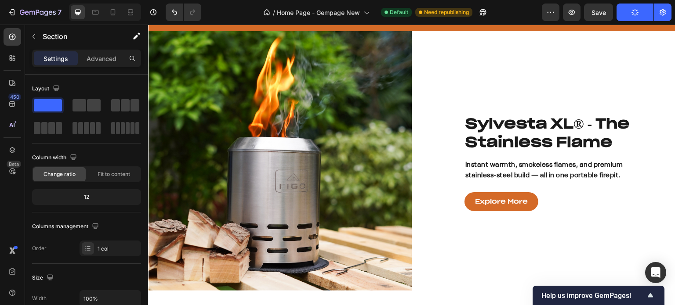
scroll to position [1055, 0]
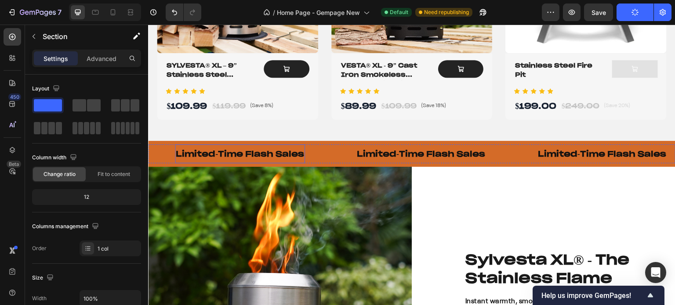
click at [283, 152] on p "Limited-Time Flash Sales" at bounding box center [240, 154] width 128 height 10
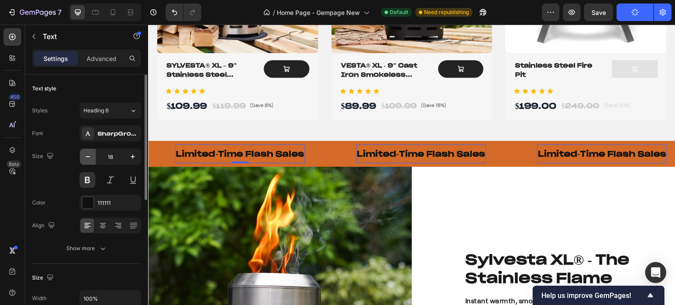
click at [88, 157] on icon "button" at bounding box center [87, 156] width 9 height 9
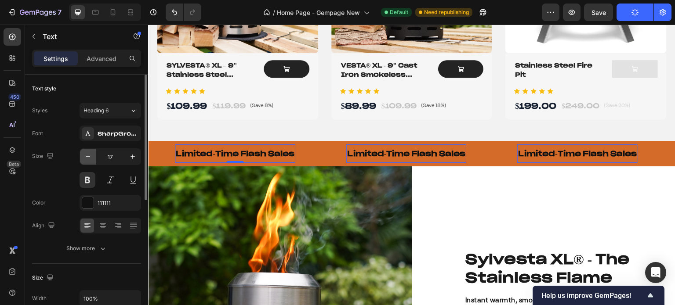
click at [88, 157] on icon "button" at bounding box center [87, 156] width 9 height 9
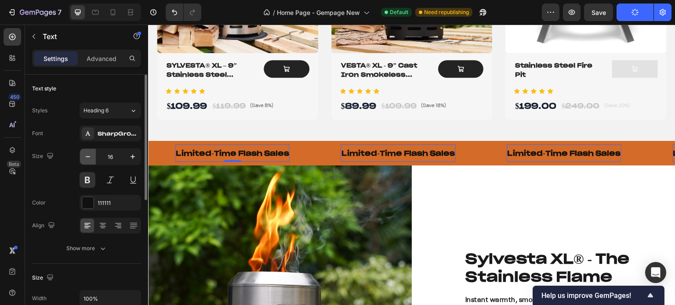
click at [88, 157] on icon "button" at bounding box center [87, 156] width 9 height 9
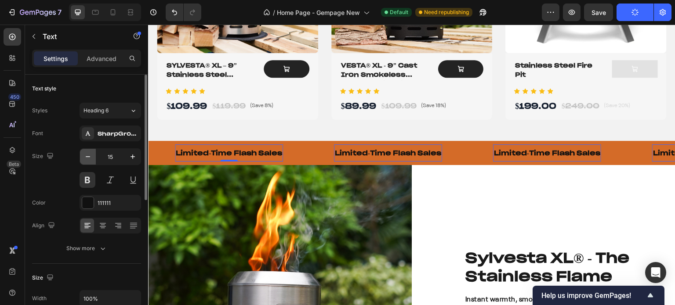
click at [88, 157] on icon "button" at bounding box center [87, 156] width 9 height 9
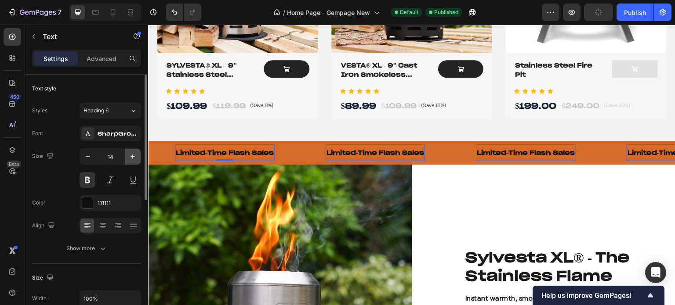
click at [128, 156] on icon "button" at bounding box center [132, 156] width 9 height 9
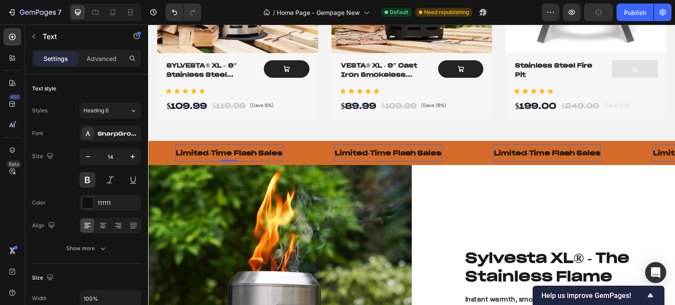
type input "15"
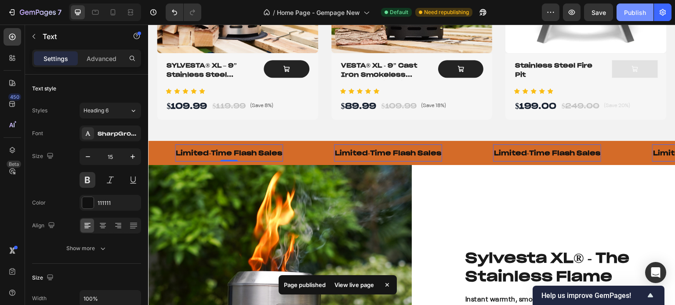
click at [631, 13] on div "Publish" at bounding box center [635, 12] width 22 height 9
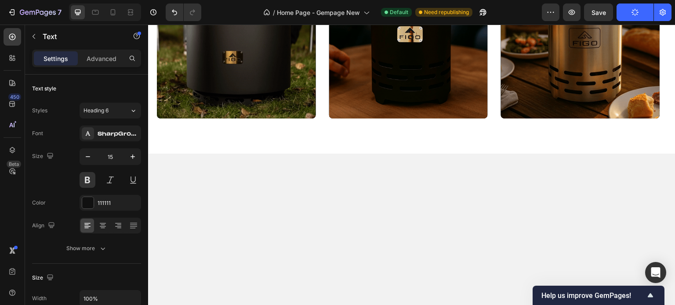
scroll to position [88, 0]
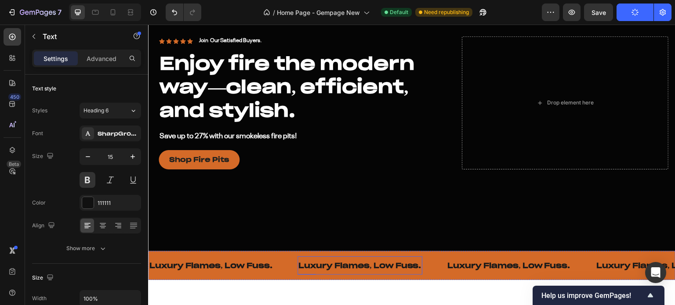
click at [368, 264] on p "Luxury Flames, Low Fuss." at bounding box center [359, 266] width 123 height 10
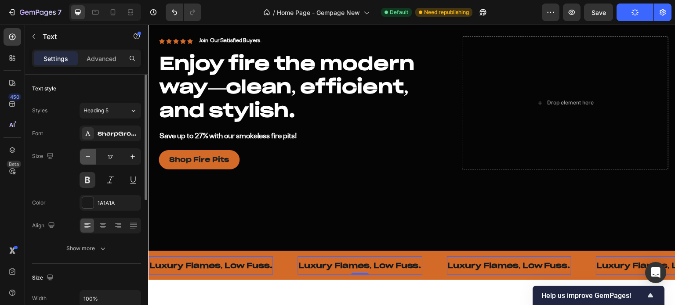
click at [87, 158] on icon "button" at bounding box center [87, 156] width 9 height 9
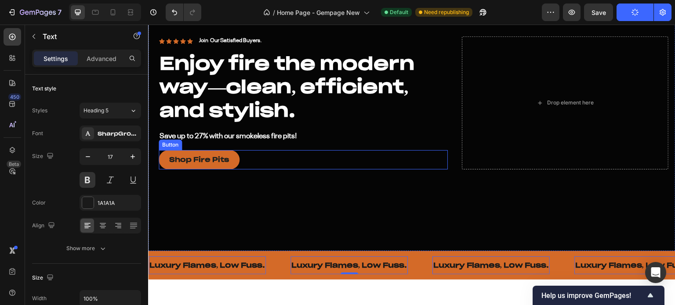
type input "16"
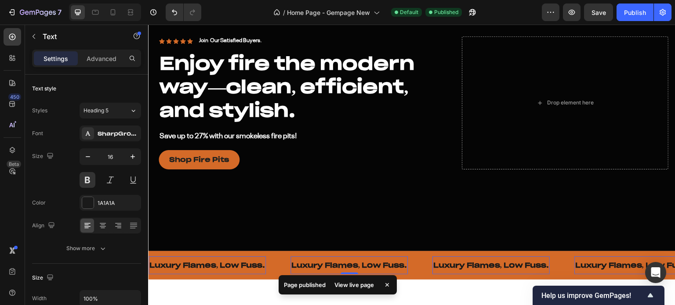
click at [634, 15] on div "Publish" at bounding box center [635, 12] width 22 height 9
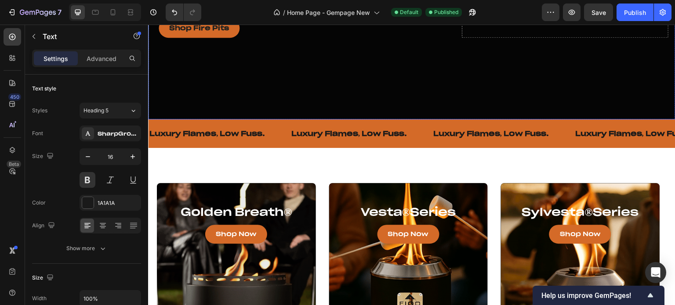
scroll to position [176, 0]
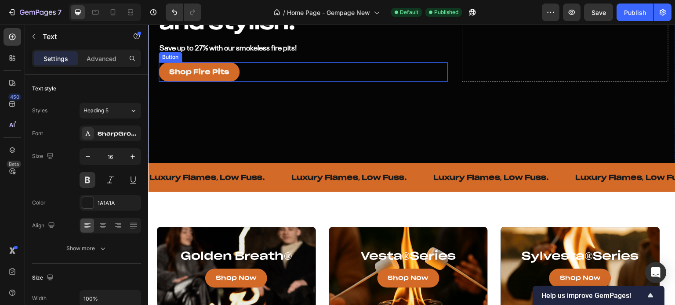
click at [235, 72] on link "Shop Fire Pits" at bounding box center [199, 71] width 81 height 19
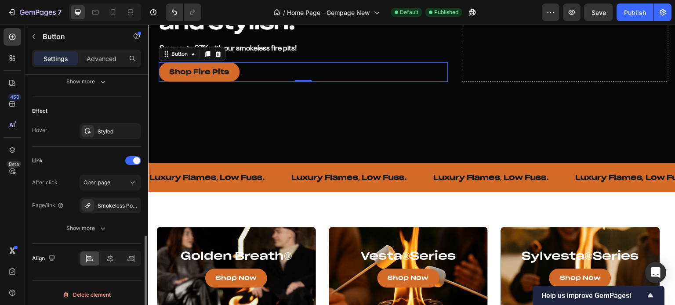
scroll to position [441, 0]
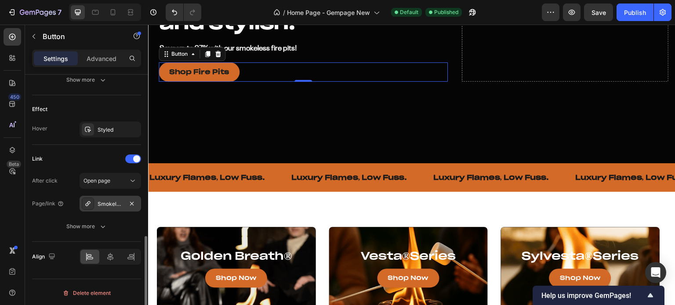
click at [118, 200] on div "Smokeless Portable Fire Pits - Table-top ambiance to backyard adventures." at bounding box center [110, 204] width 25 height 8
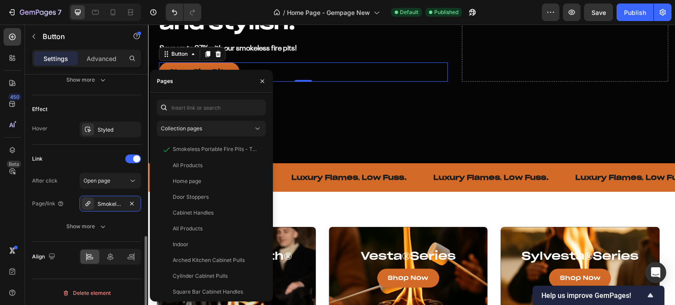
click at [67, 152] on div "Link" at bounding box center [86, 159] width 109 height 14
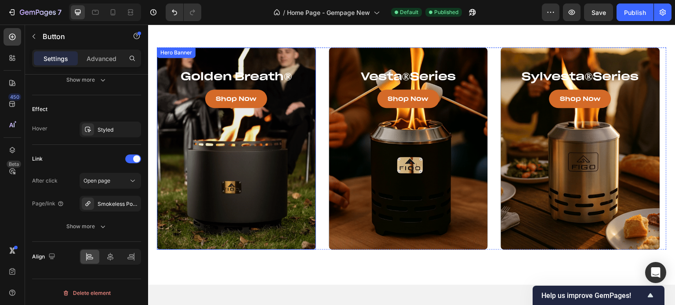
scroll to position [308, 0]
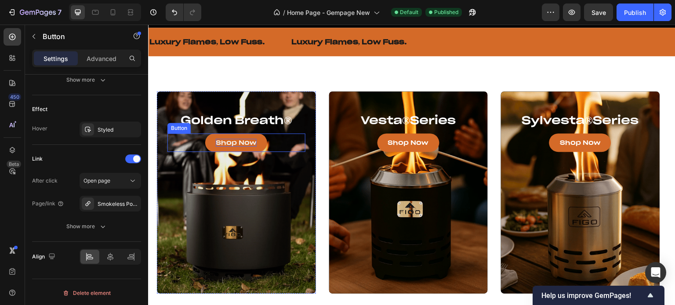
click at [251, 144] on p "Shop Now" at bounding box center [236, 143] width 41 height 8
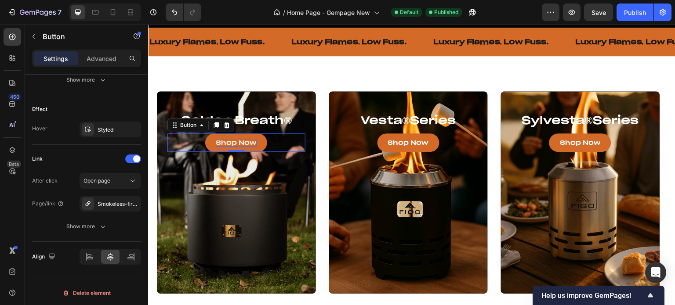
scroll to position [441, 0]
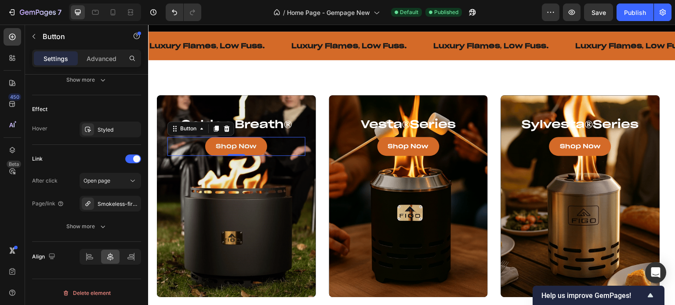
click at [259, 142] on link "Shop Now" at bounding box center [236, 146] width 62 height 18
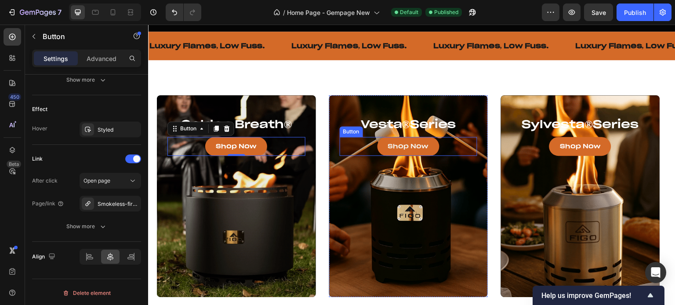
click at [383, 143] on link "Shop Now" at bounding box center [408, 146] width 62 height 18
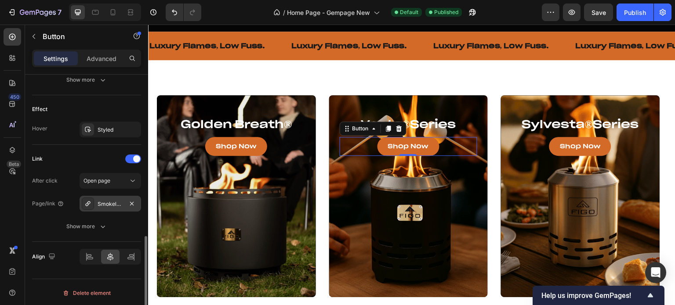
click at [115, 201] on div "Smokeless Portable Fire Pits - Table-top ambiance to backyard adventures." at bounding box center [110, 204] width 25 height 8
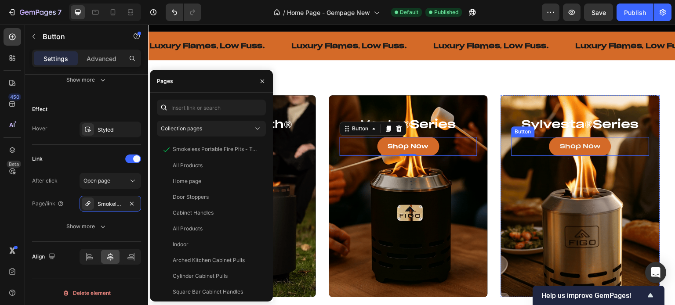
click at [557, 142] on link "Shop Now" at bounding box center [580, 146] width 62 height 18
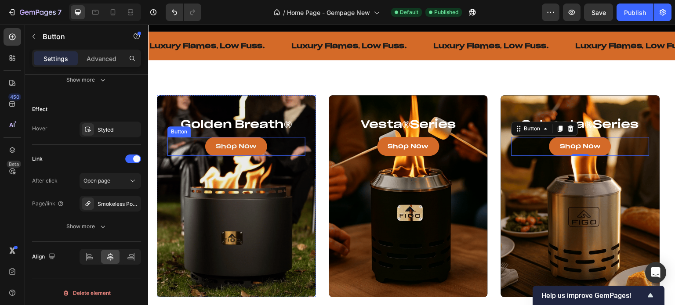
click at [210, 141] on link "Shop Now" at bounding box center [236, 146] width 62 height 18
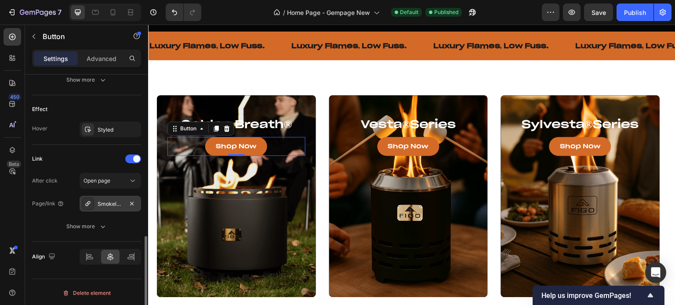
click at [118, 200] on div "Smokeless-fire-pit-golden-breath" at bounding box center [110, 204] width 25 height 8
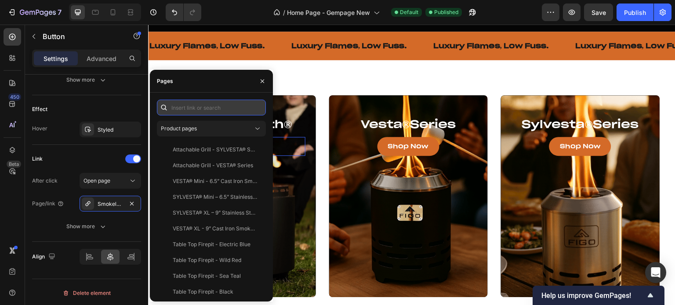
click at [208, 112] on input "text" at bounding box center [211, 108] width 109 height 16
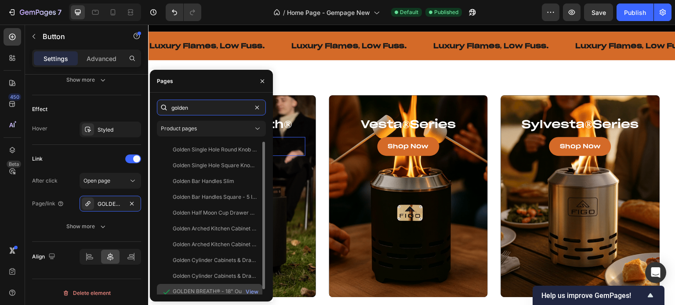
type input "golden"
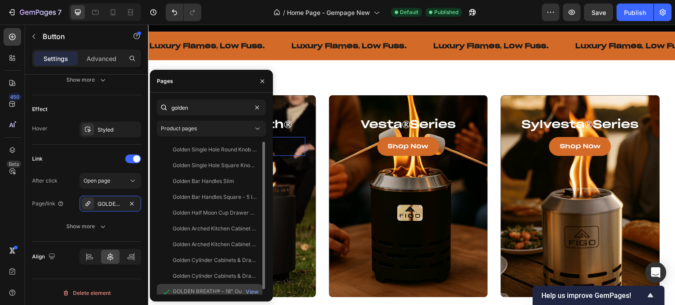
click at [207, 292] on div "GOLDEN BREATH® - 18" Outdoor Smokeless Fire Pit" at bounding box center [215, 292] width 84 height 8
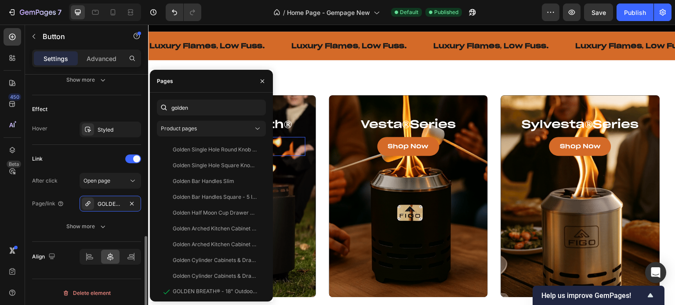
click at [67, 215] on div "After click Open page Page/link GOLDEN BREATH® - 18" Outdoor Smokeless Fire Pit…" at bounding box center [86, 204] width 109 height 62
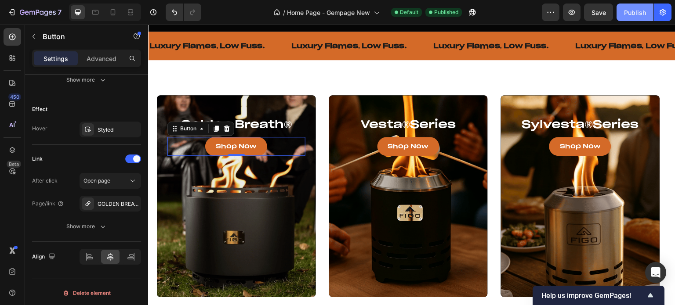
click at [631, 15] on div "Publish" at bounding box center [635, 12] width 22 height 9
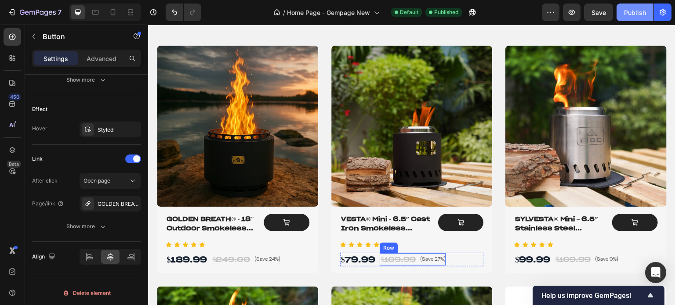
scroll to position [791, 0]
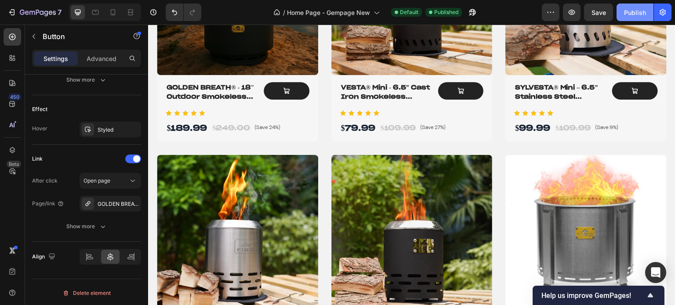
click at [630, 12] on div "Publish" at bounding box center [635, 12] width 22 height 9
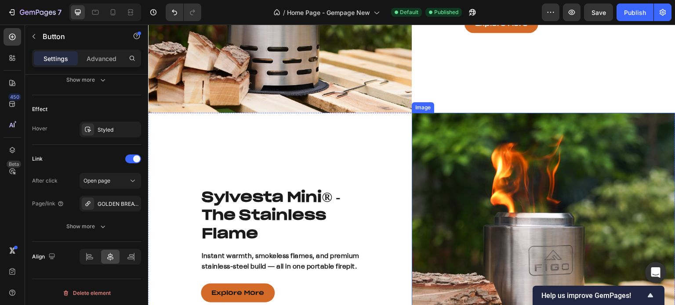
scroll to position [1230, 0]
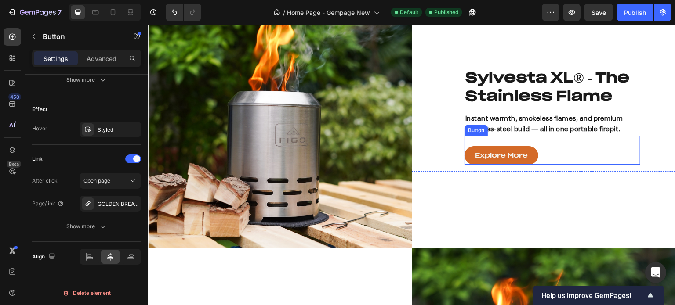
click at [470, 153] on link "Explore More" at bounding box center [501, 155] width 74 height 18
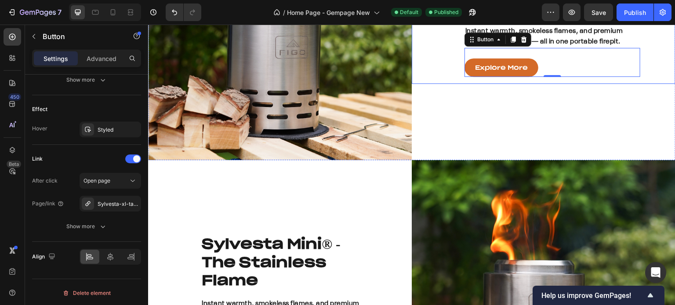
scroll to position [1406, 0]
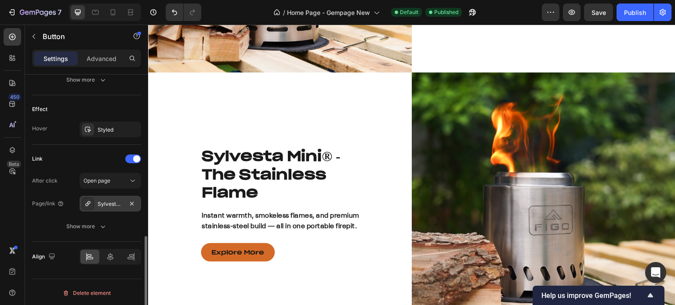
click at [98, 206] on div "Sylvesta-xl-tabletop-fire-pit-smokeless" at bounding box center [110, 204] width 25 height 8
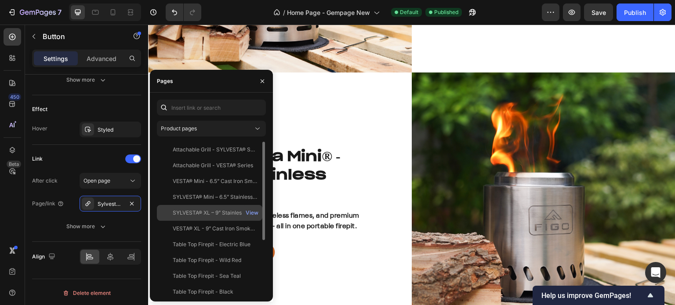
click at [206, 211] on div "SYLVESTA® XL – 9” Stainless Steel Smokeless Tabletop Fire Pit" at bounding box center [215, 213] width 84 height 8
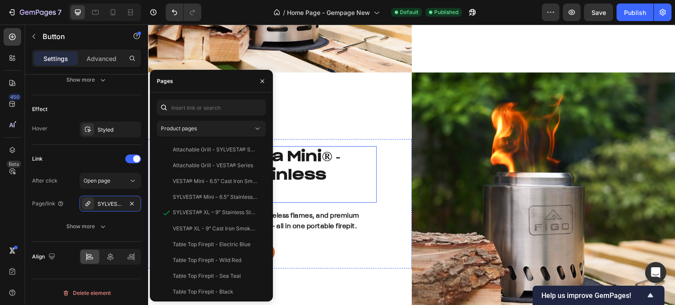
scroll to position [1494, 0]
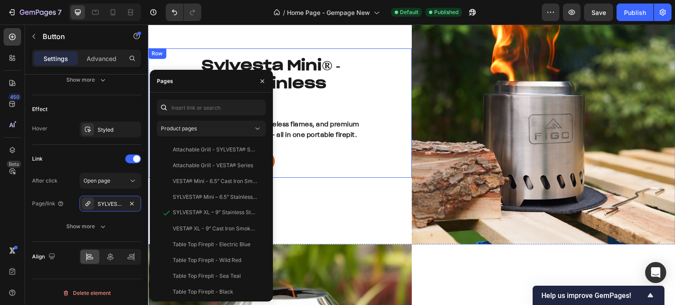
click at [306, 166] on div "Explore More Button" at bounding box center [289, 155] width 176 height 29
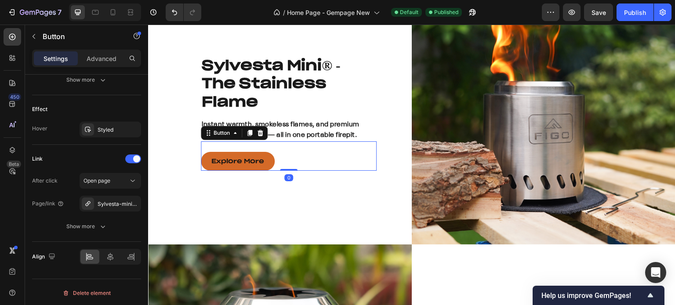
click at [255, 162] on p "Explore More" at bounding box center [237, 161] width 53 height 8
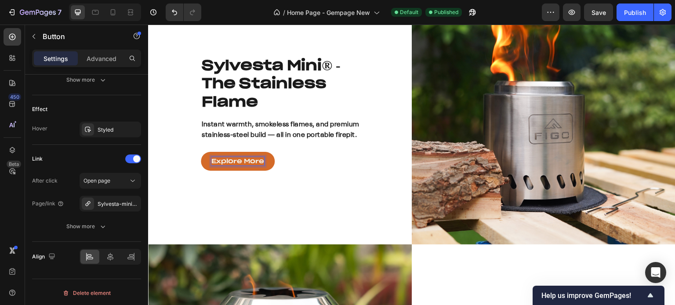
click at [206, 162] on link "Explore More" at bounding box center [238, 161] width 74 height 18
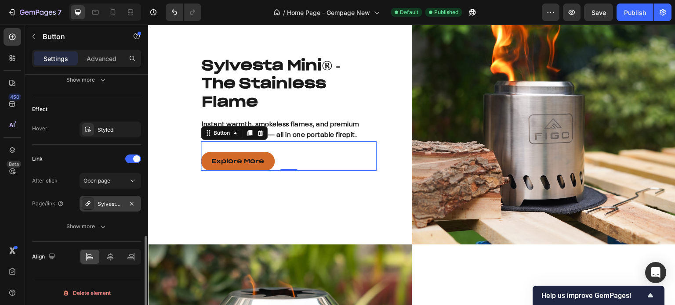
click at [126, 201] on div "Sylvesta-mini-stainless-steel-smokeless-tabletop-fire-pit" at bounding box center [111, 204] width 62 height 16
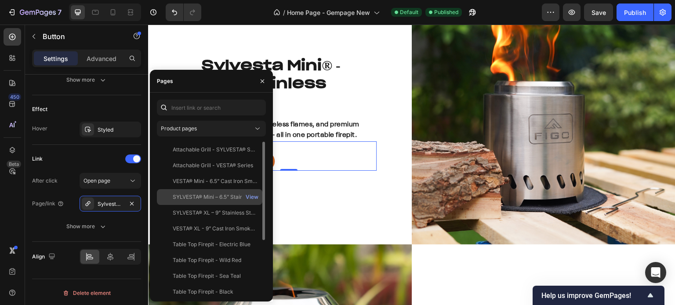
click at [194, 196] on div "SYLVESTA® Mini – 6.5” Stainless Steel Smokeless Tabletop Fire Pit" at bounding box center [215, 197] width 84 height 8
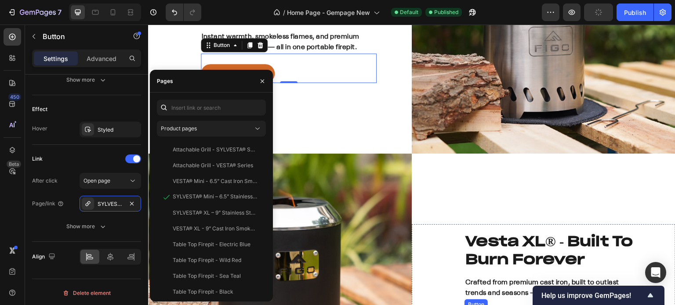
scroll to position [1758, 0]
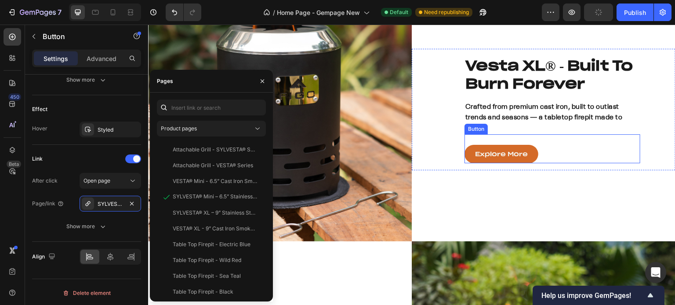
click at [467, 155] on link "Explore More" at bounding box center [501, 154] width 74 height 18
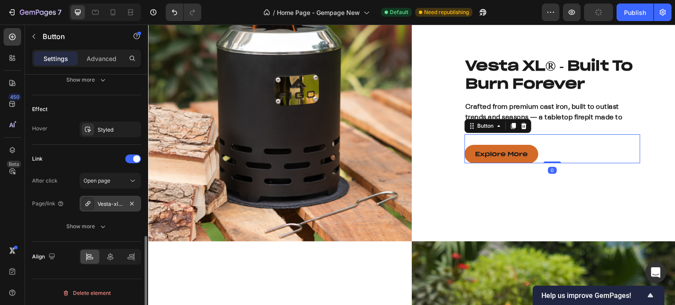
click at [106, 202] on div "Vesta-xl-tabletop-fire-pit-smokeless" at bounding box center [110, 204] width 25 height 8
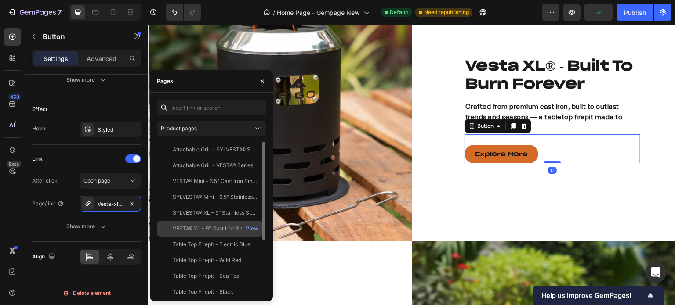
click at [202, 229] on div "VESTA® XL - 9” Cast Iron Smokeless Tabletop Fire Pit" at bounding box center [215, 229] width 84 height 8
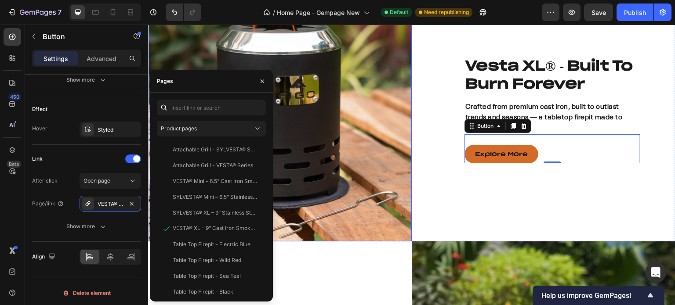
scroll to position [1933, 0]
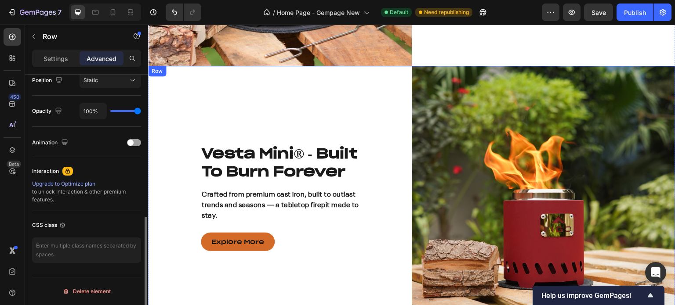
click at [313, 187] on div "Vesta Mini ® - Built To Burn Forever Heading Crafted from premium cast iron, bu…" at bounding box center [280, 198] width 264 height 264
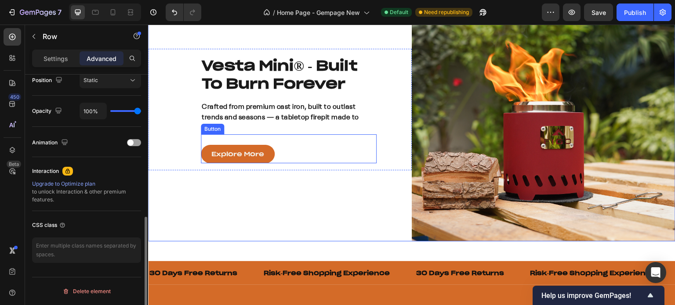
click at [269, 151] on link "Explore More" at bounding box center [238, 154] width 74 height 18
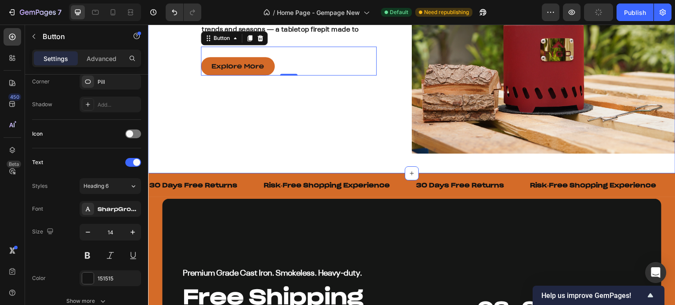
scroll to position [395, 0]
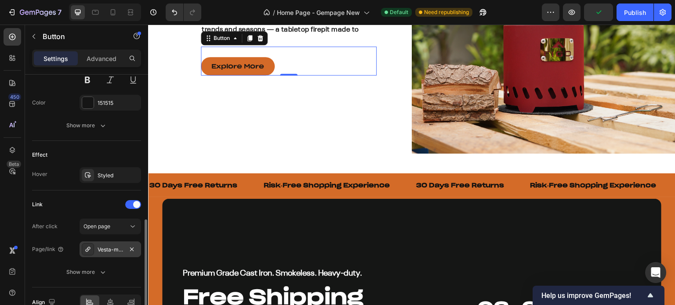
click at [98, 247] on div "Vesta-mini-tabletop-fire-pit-smokeless" at bounding box center [110, 250] width 25 height 8
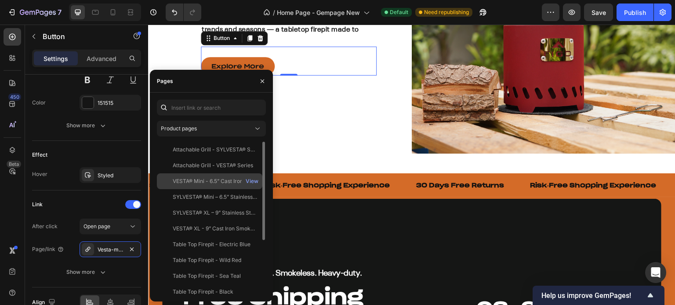
click at [203, 179] on div "VESTA® Mini - 6.5” Cast Iron Smokeless Tabletop Fire Pit" at bounding box center [215, 182] width 84 height 8
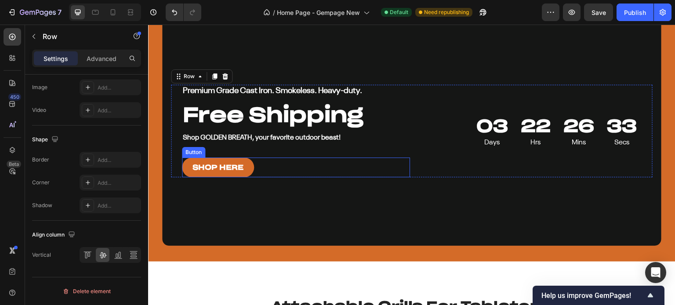
scroll to position [0, 0]
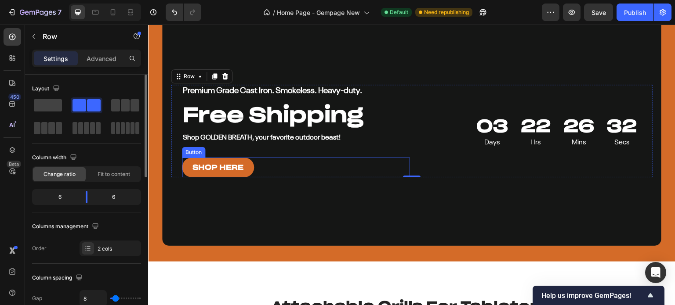
drag, startPoint x: 235, startPoint y: 246, endPoint x: 244, endPoint y: 171, distance: 75.2
click at [244, 171] on link "SHOP HERE" at bounding box center [218, 168] width 72 height 20
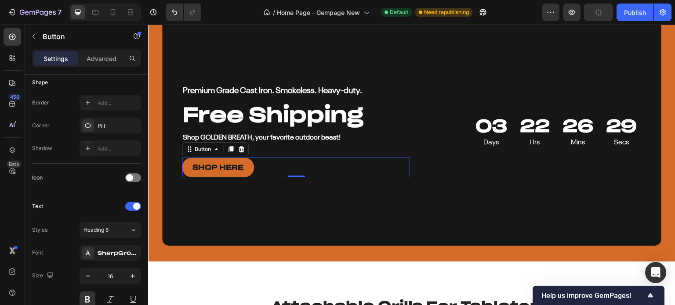
scroll to position [439, 0]
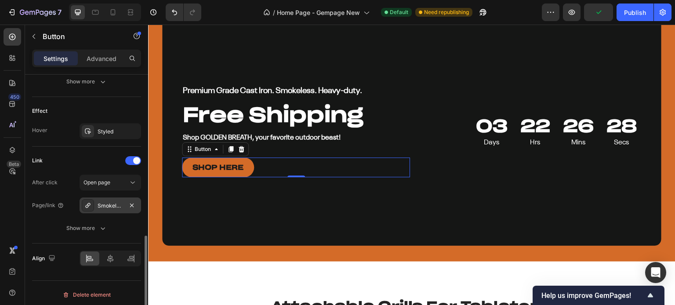
click at [105, 203] on div "Smokeless-fire-pit-golden-breath" at bounding box center [110, 206] width 25 height 8
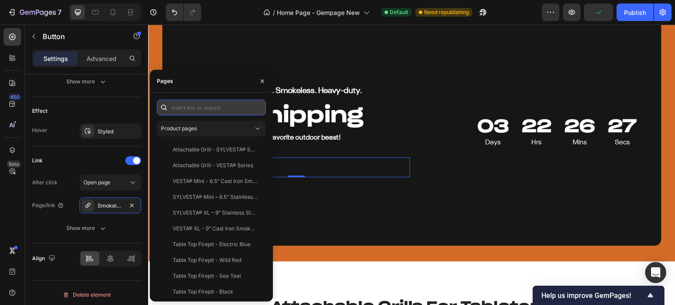
click at [201, 109] on input "text" at bounding box center [211, 108] width 109 height 16
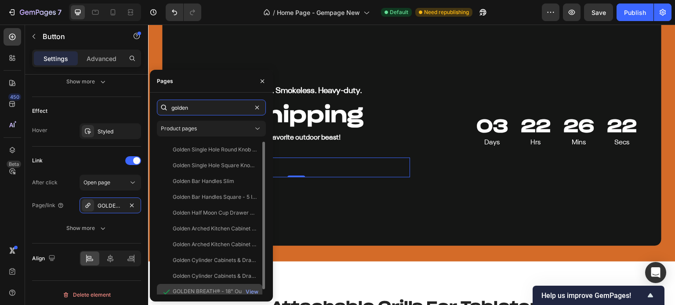
type input "golden"
click at [196, 289] on div "GOLDEN BREATH® - 18" Outdoor Smokeless Fire Pit" at bounding box center [215, 292] width 84 height 8
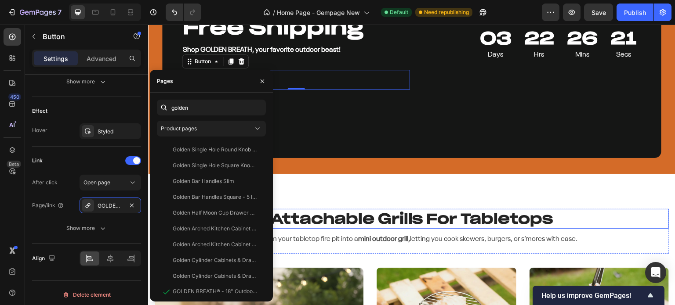
scroll to position [2461, 0]
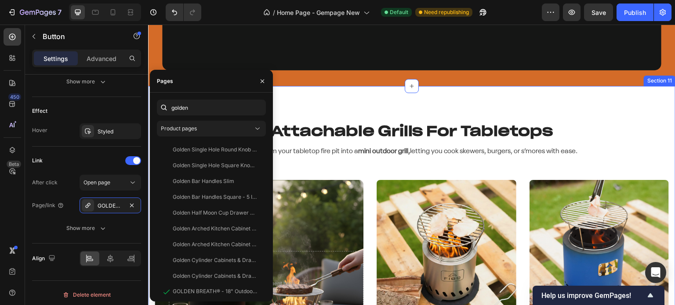
click at [360, 109] on div "Attachable Grills For Tabletops Heading Transform your tabletop fire pit into a…" at bounding box center [411, 256] width 527 height 340
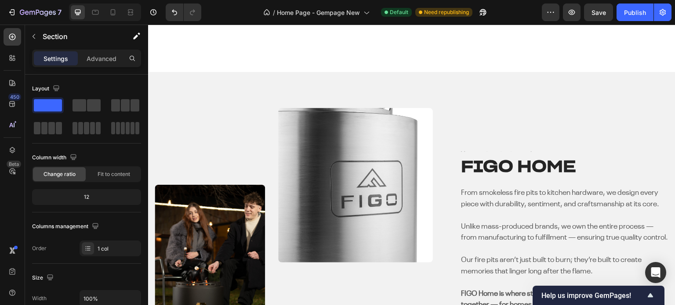
scroll to position [3032, 0]
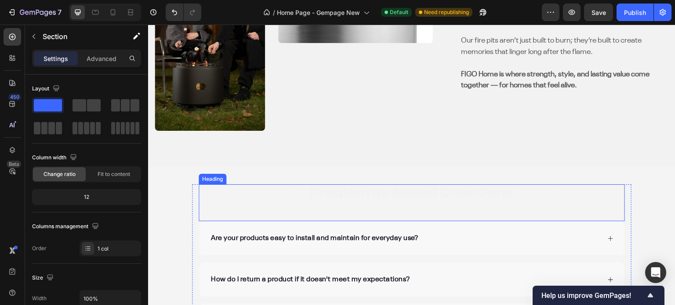
click at [351, 190] on p "Frequently Asked Questions" at bounding box center [411, 192] width 424 height 14
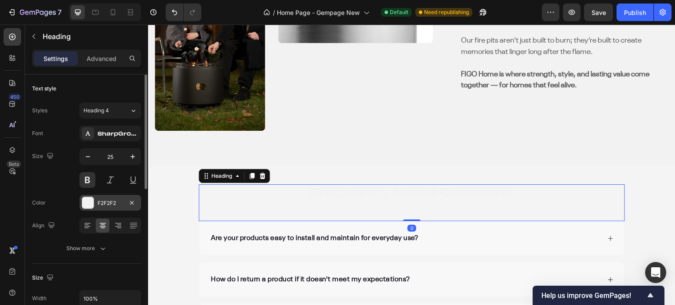
click at [85, 203] on div at bounding box center [87, 202] width 11 height 11
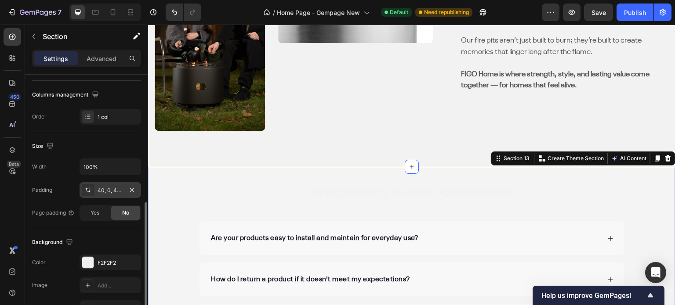
scroll to position [176, 0]
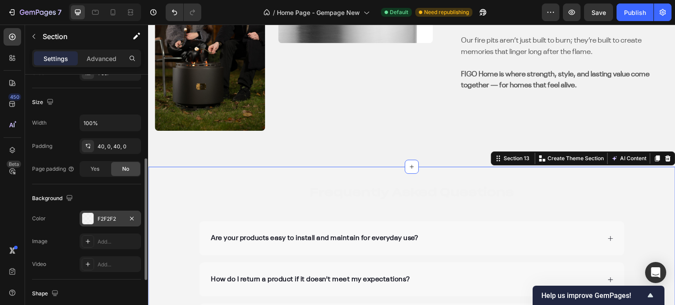
click at [87, 215] on div at bounding box center [87, 218] width 11 height 11
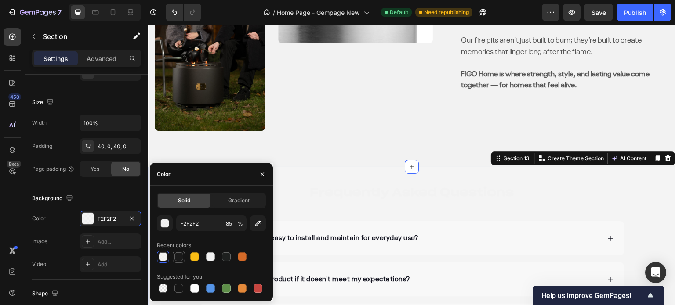
click at [178, 256] on div at bounding box center [178, 257] width 9 height 9
type input "1A1A1A"
type input "100"
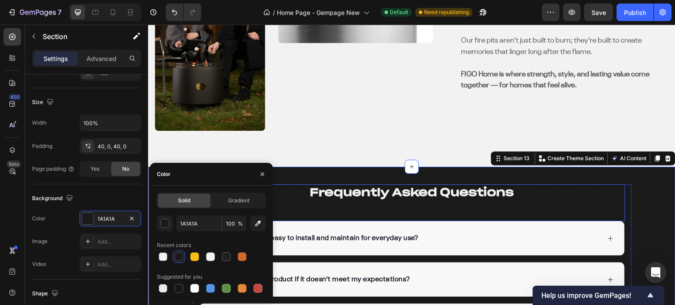
scroll to position [3120, 0]
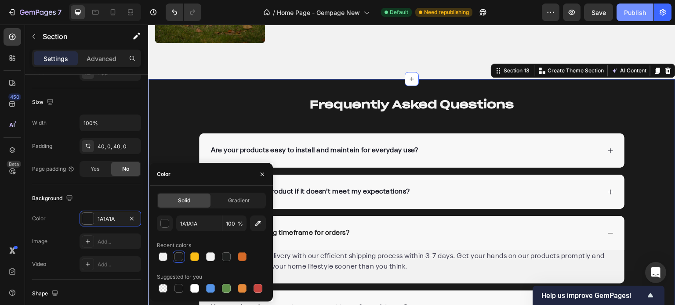
click at [632, 14] on div "Publish" at bounding box center [635, 12] width 22 height 9
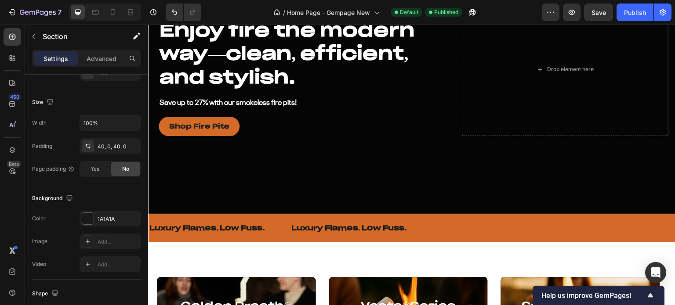
scroll to position [0, 0]
